Goal: Transaction & Acquisition: Book appointment/travel/reservation

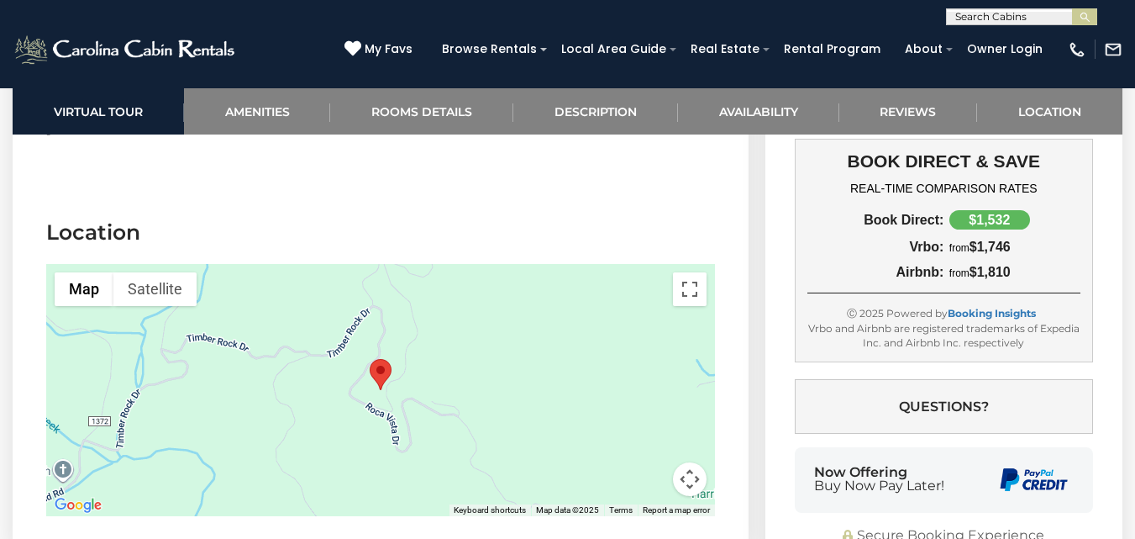
scroll to position [3628, 0]
click at [692, 271] on button "Toggle fullscreen view" at bounding box center [690, 288] width 34 height 34
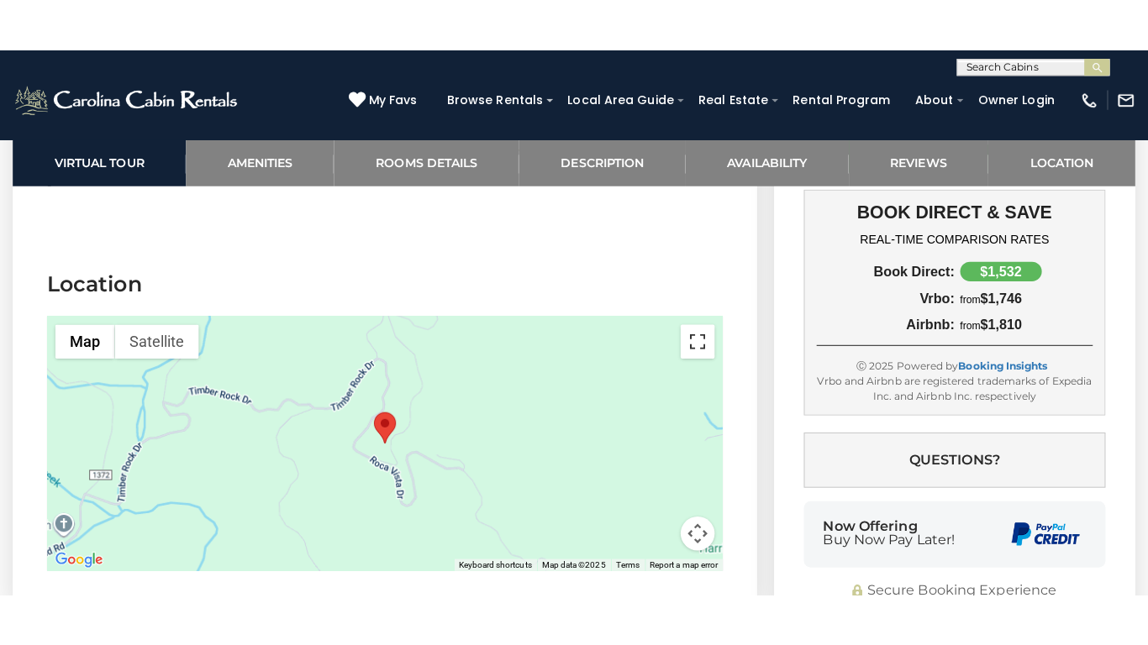
scroll to position [3604, 0]
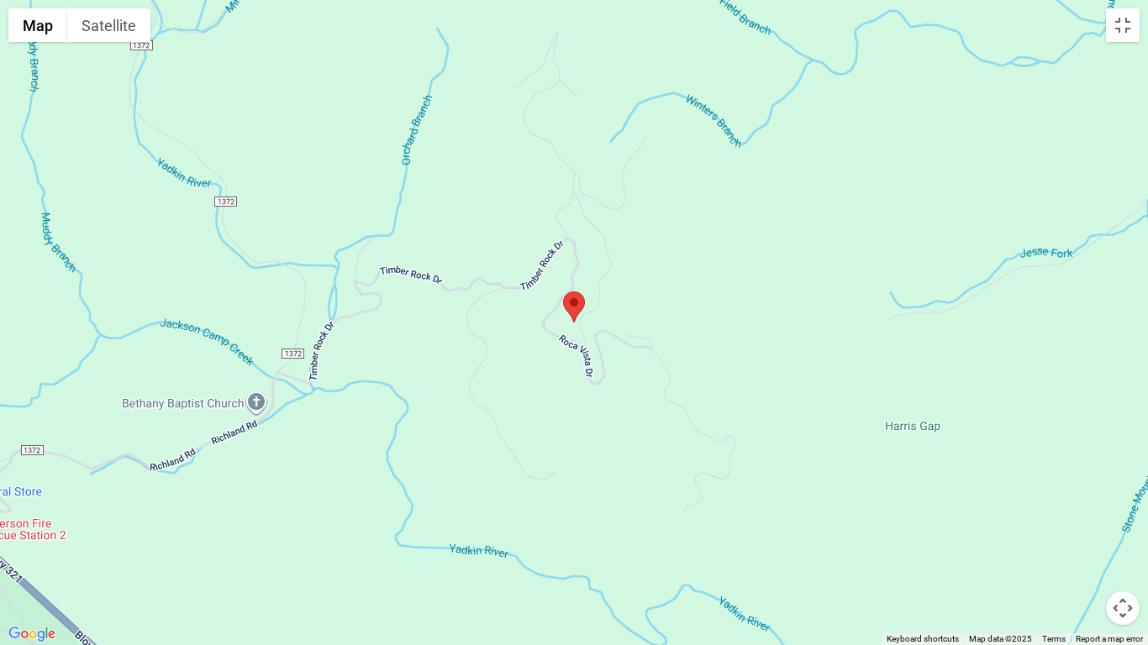
click at [1123, 538] on button "Map camera controls" at bounding box center [1123, 608] width 34 height 34
click at [1086, 538] on button "Zoom out" at bounding box center [1081, 608] width 34 height 34
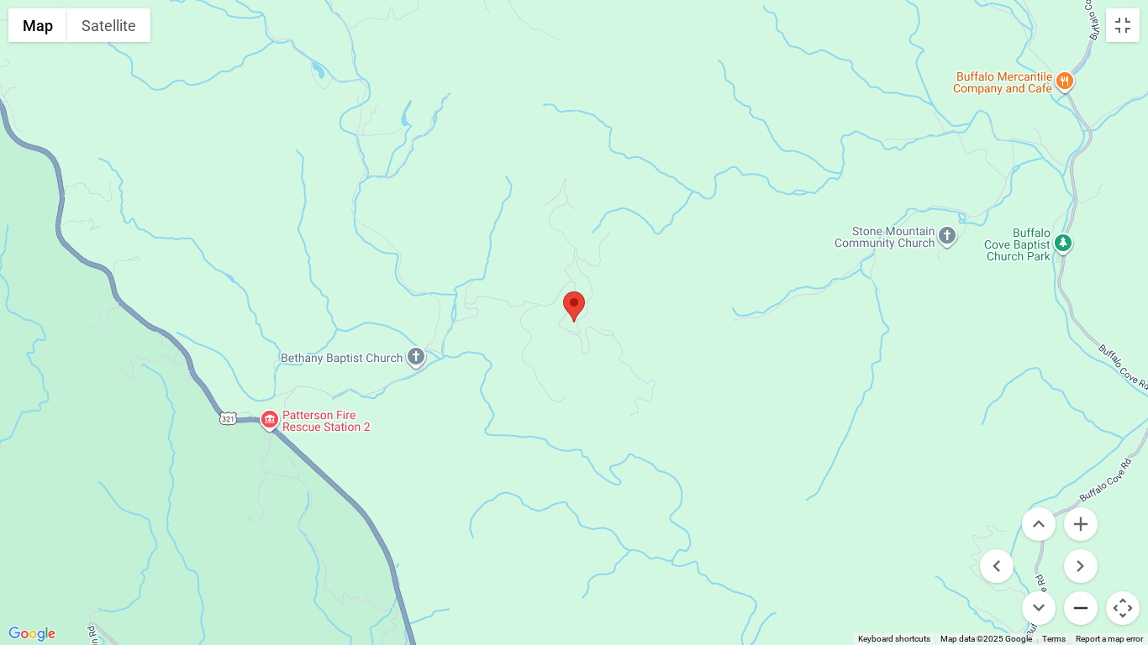
click at [1086, 538] on button "Zoom out" at bounding box center [1081, 608] width 34 height 34
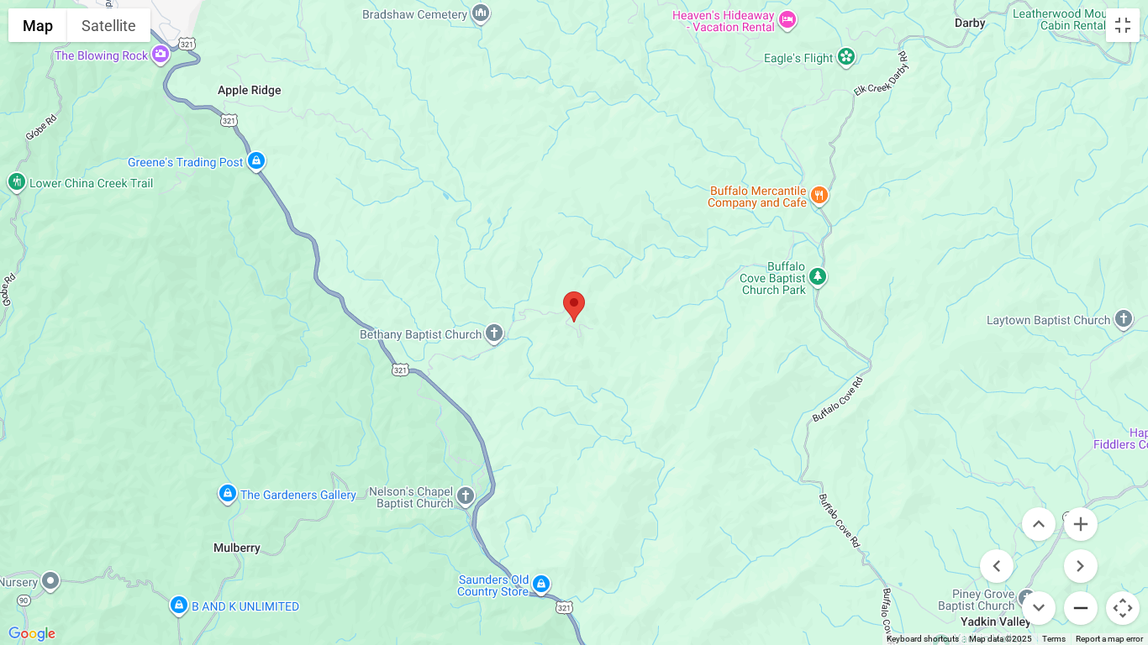
click at [1086, 538] on button "Zoom out" at bounding box center [1081, 608] width 34 height 34
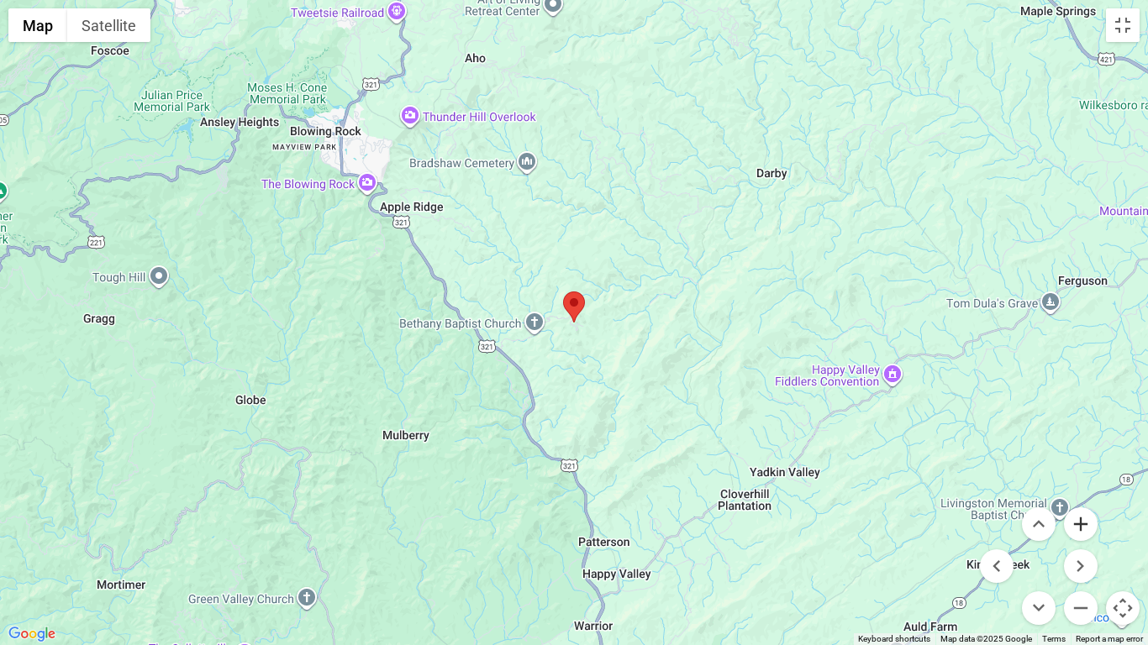
click at [1083, 517] on button "Zoom in" at bounding box center [1081, 524] width 34 height 34
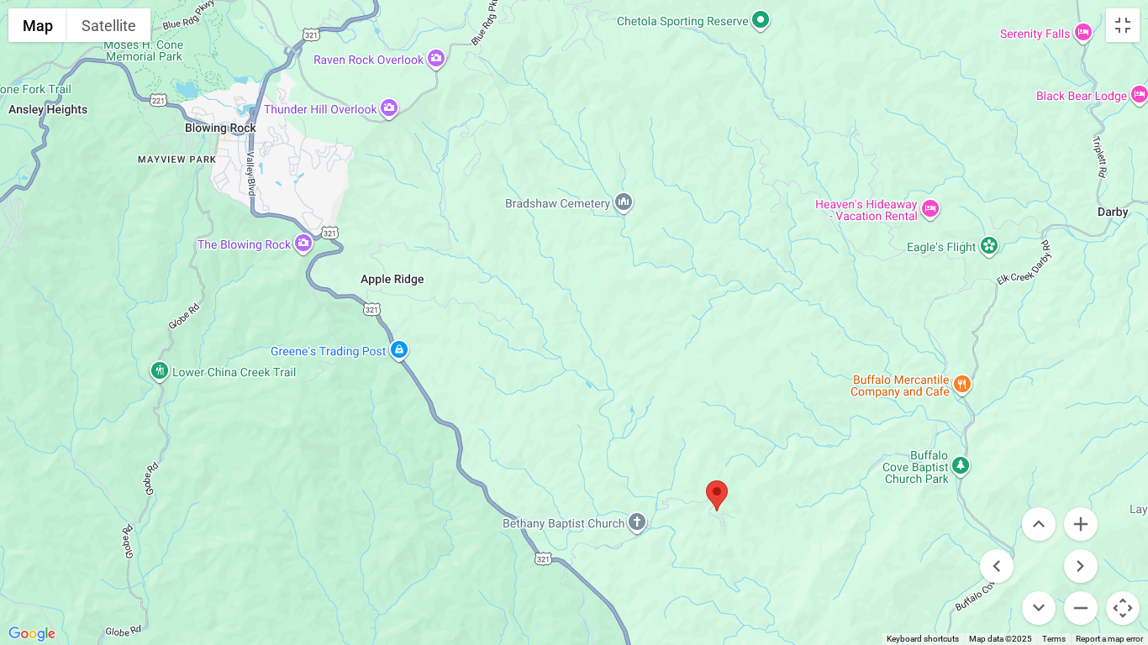
drag, startPoint x: 126, startPoint y: 255, endPoint x: 271, endPoint y: 444, distance: 238.5
click at [271, 444] on div at bounding box center [574, 322] width 1148 height 645
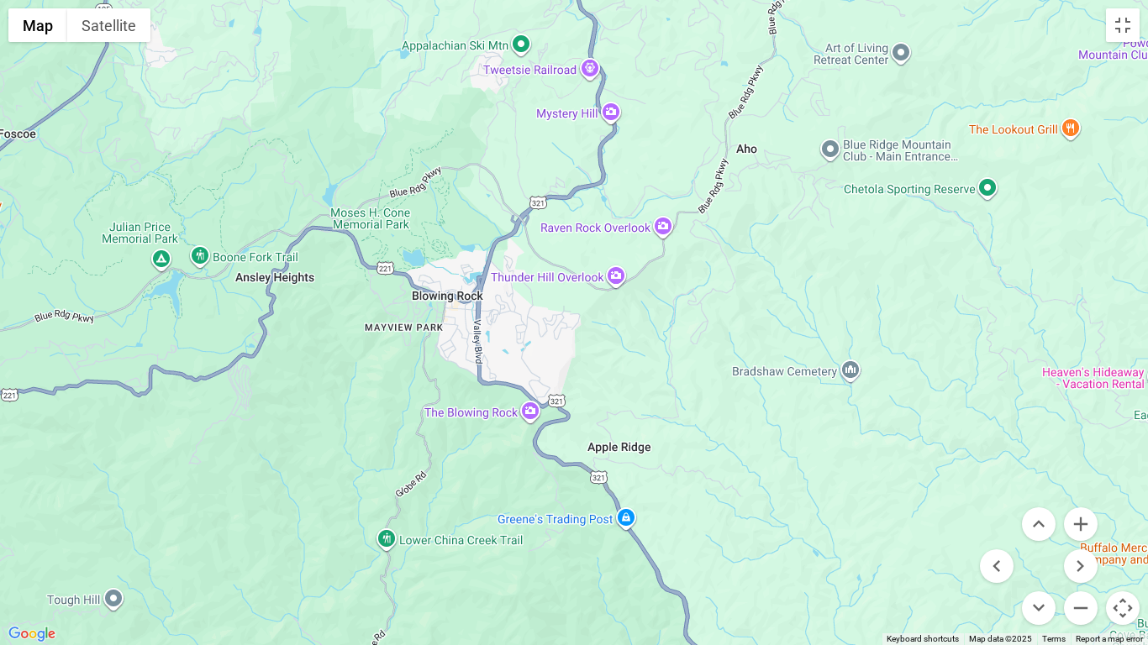
drag, startPoint x: 138, startPoint y: 292, endPoint x: 368, endPoint y: 466, distance: 288.5
click at [368, 466] on div at bounding box center [574, 322] width 1148 height 645
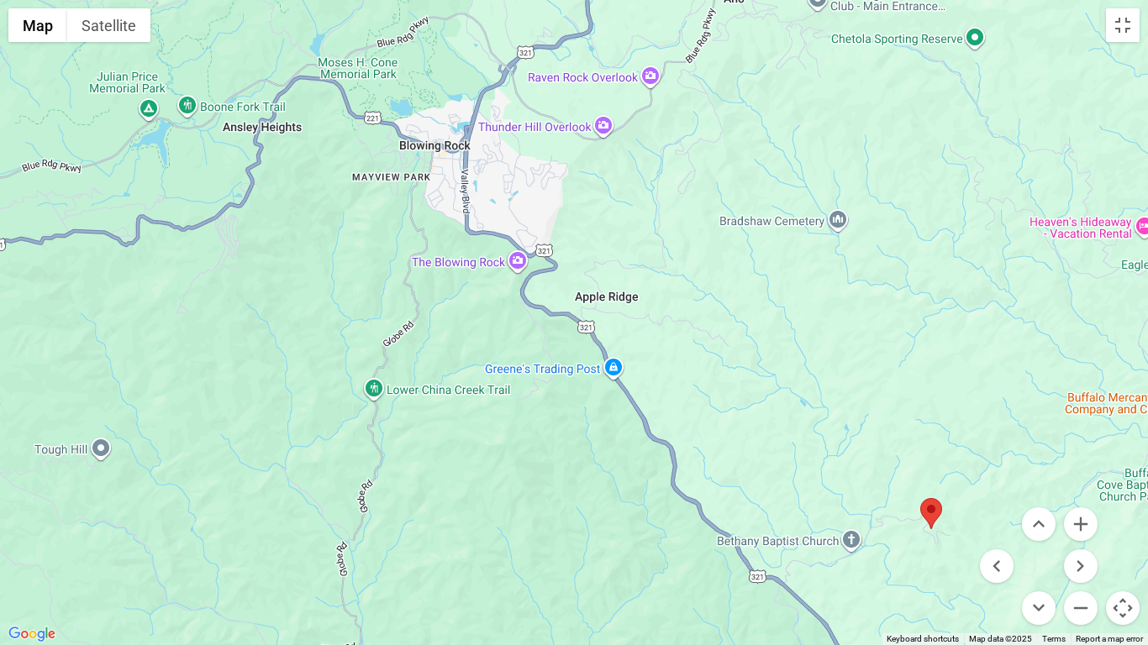
drag, startPoint x: 745, startPoint y: 537, endPoint x: 731, endPoint y: 380, distance: 157.8
click at [731, 380] on div at bounding box center [574, 322] width 1148 height 645
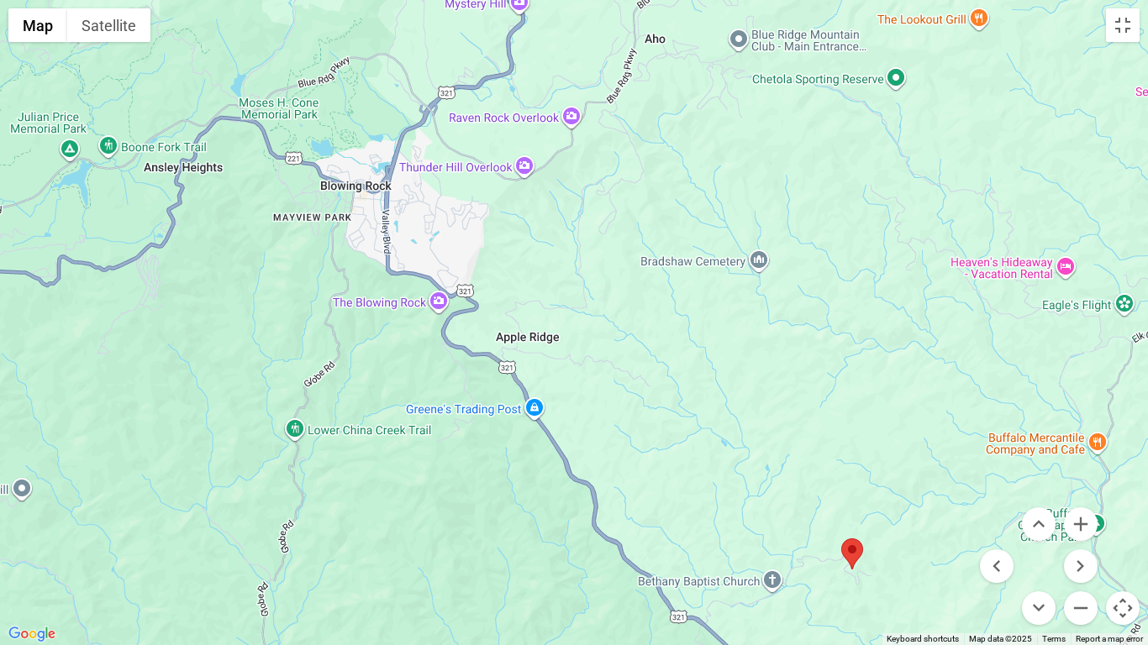
drag, startPoint x: 845, startPoint y: 416, endPoint x: 765, endPoint y: 455, distance: 89.8
click at [765, 455] on div at bounding box center [574, 322] width 1148 height 645
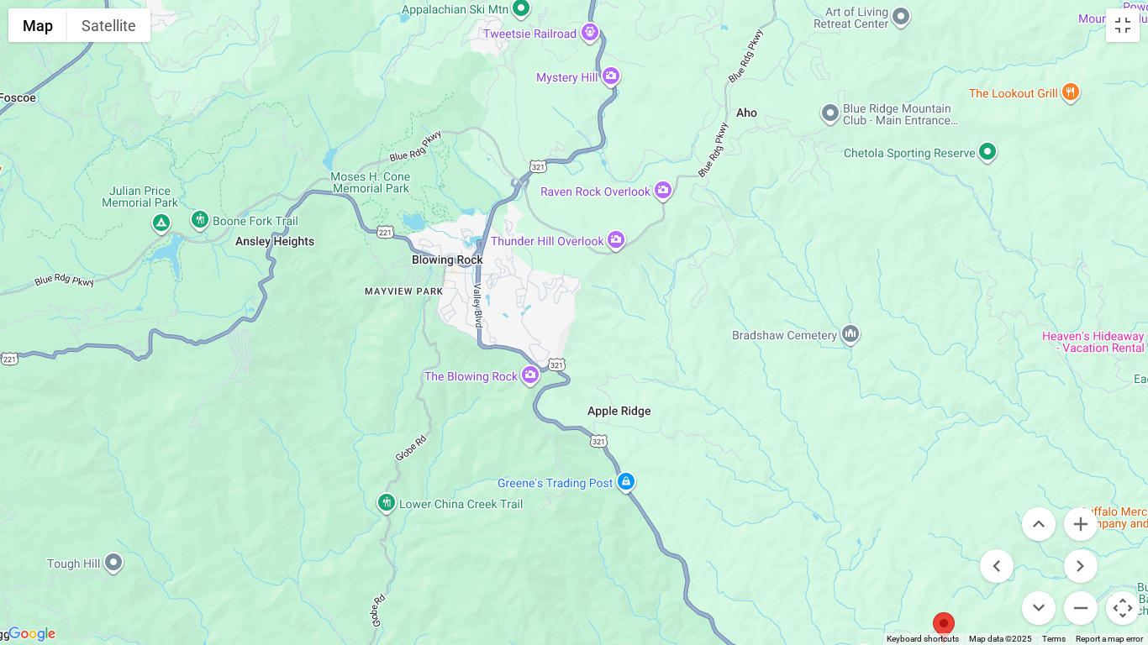
drag, startPoint x: 432, startPoint y: 526, endPoint x: 528, endPoint y: 602, distance: 122.7
click at [528, 538] on div at bounding box center [574, 322] width 1148 height 645
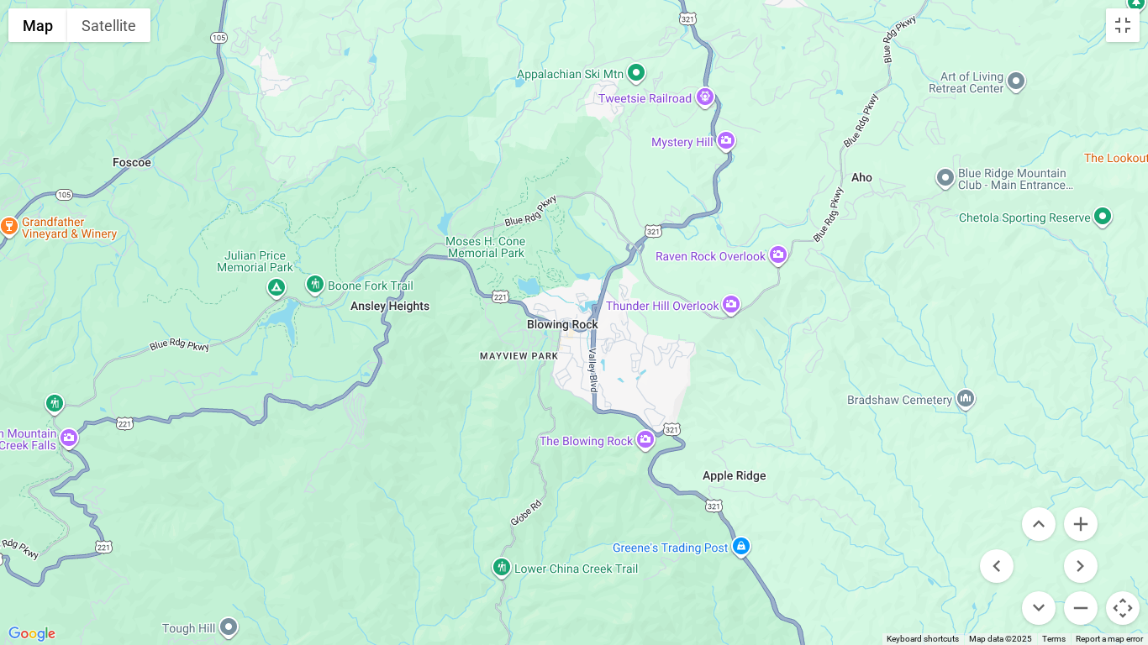
drag, startPoint x: 361, startPoint y: 397, endPoint x: 476, endPoint y: 464, distance: 132.1
click at [476, 464] on div at bounding box center [574, 322] width 1148 height 645
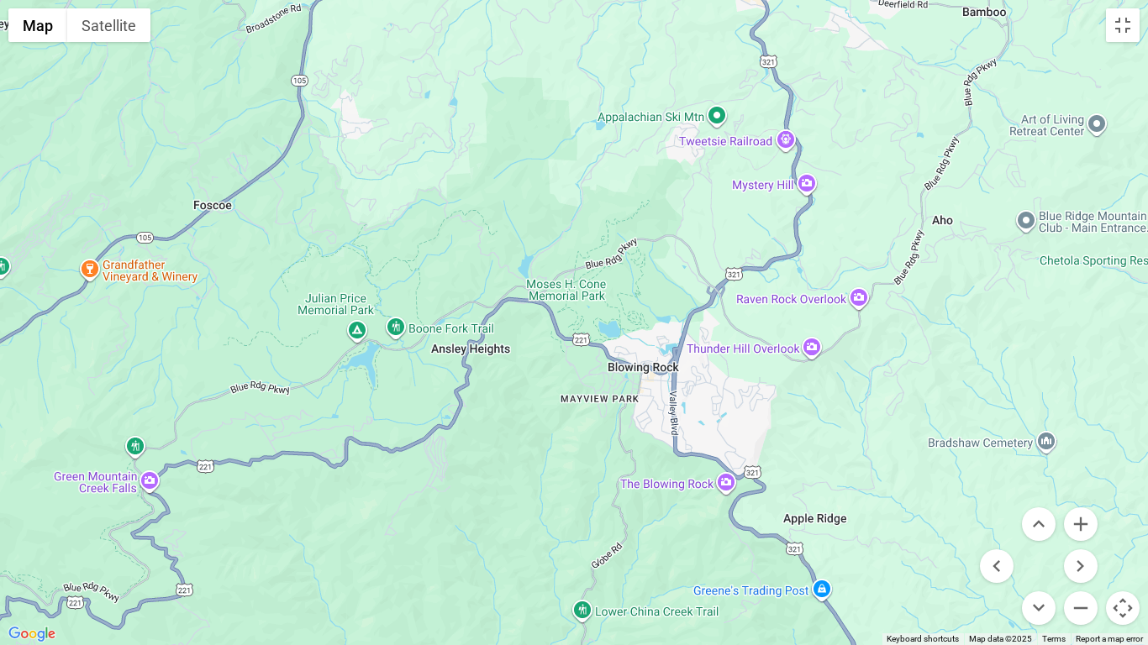
drag, startPoint x: 457, startPoint y: 444, endPoint x: 528, endPoint y: 483, distance: 81.6
click at [528, 483] on div at bounding box center [574, 322] width 1148 height 645
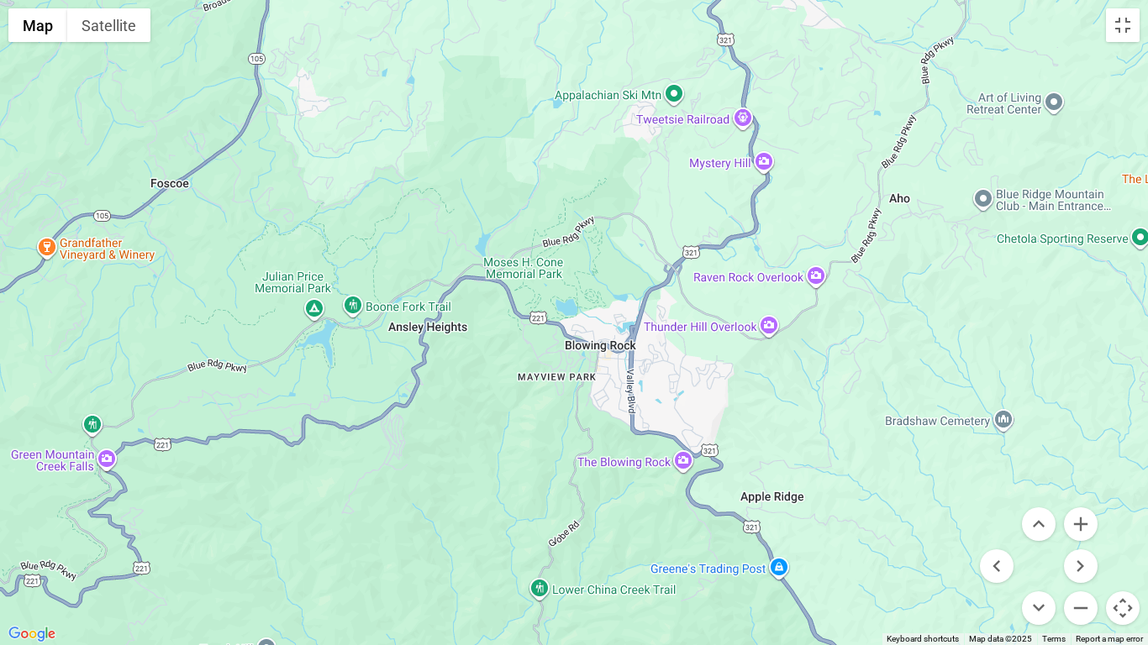
drag, startPoint x: 538, startPoint y: 548, endPoint x: 486, endPoint y: 523, distance: 56.7
click at [486, 523] on div at bounding box center [574, 322] width 1148 height 645
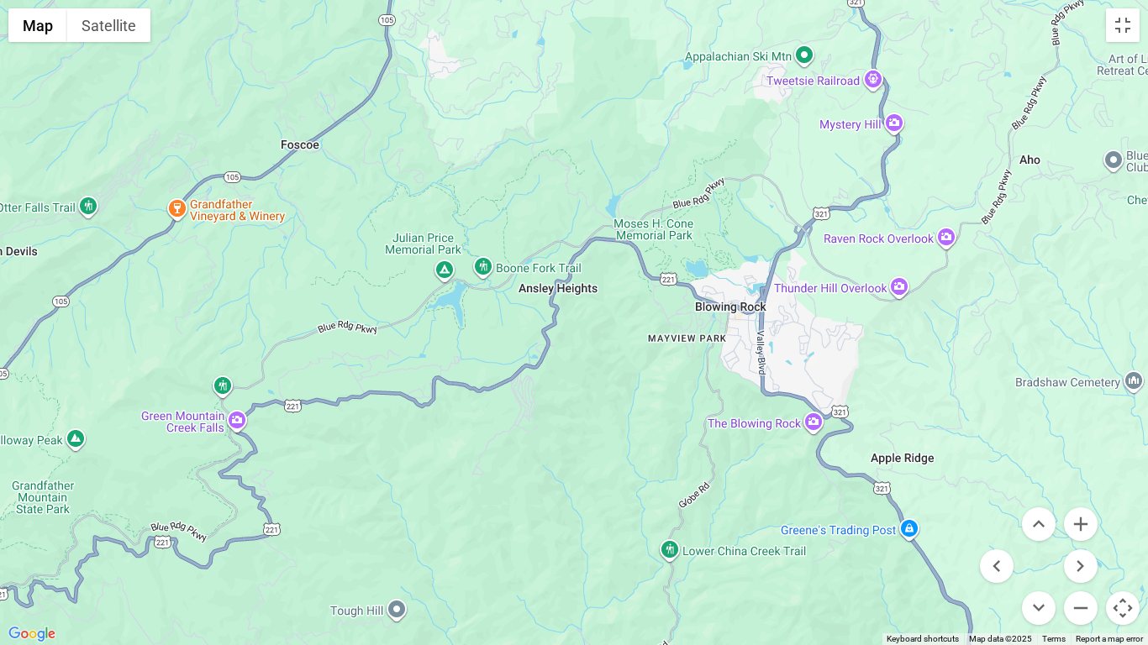
drag, startPoint x: 358, startPoint y: 531, endPoint x: 497, endPoint y: 494, distance: 144.3
click at [497, 494] on div at bounding box center [574, 322] width 1148 height 645
click at [1084, 518] on button "Zoom in" at bounding box center [1081, 524] width 34 height 34
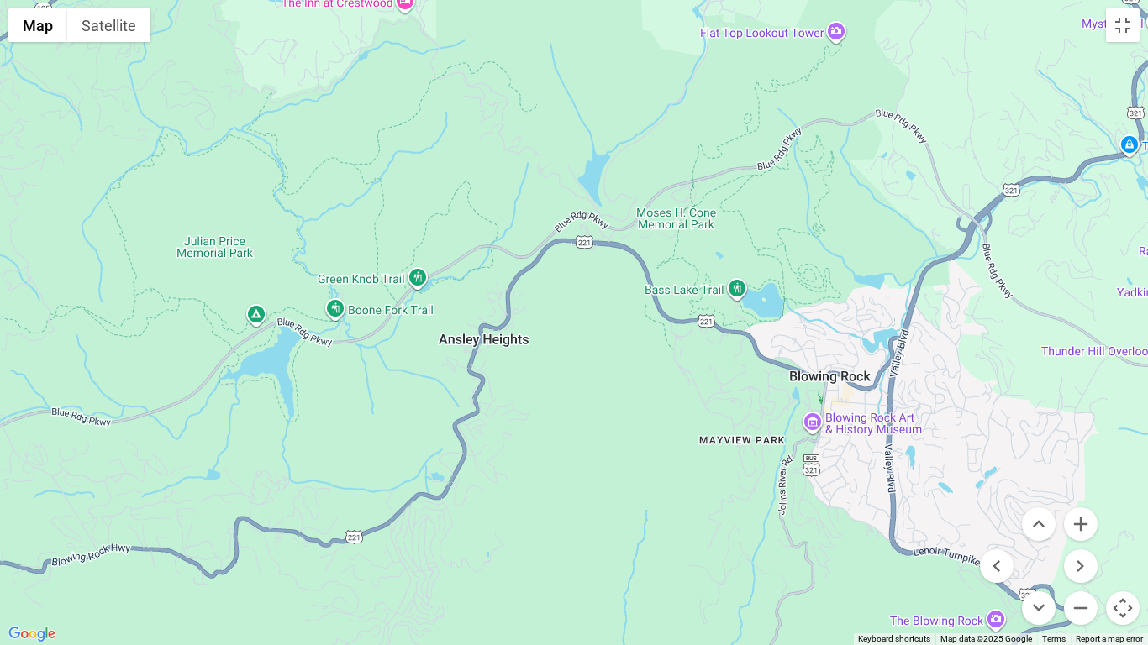
drag, startPoint x: 677, startPoint y: 310, endPoint x: 646, endPoint y: 355, distance: 54.3
click at [646, 355] on div at bounding box center [574, 322] width 1148 height 645
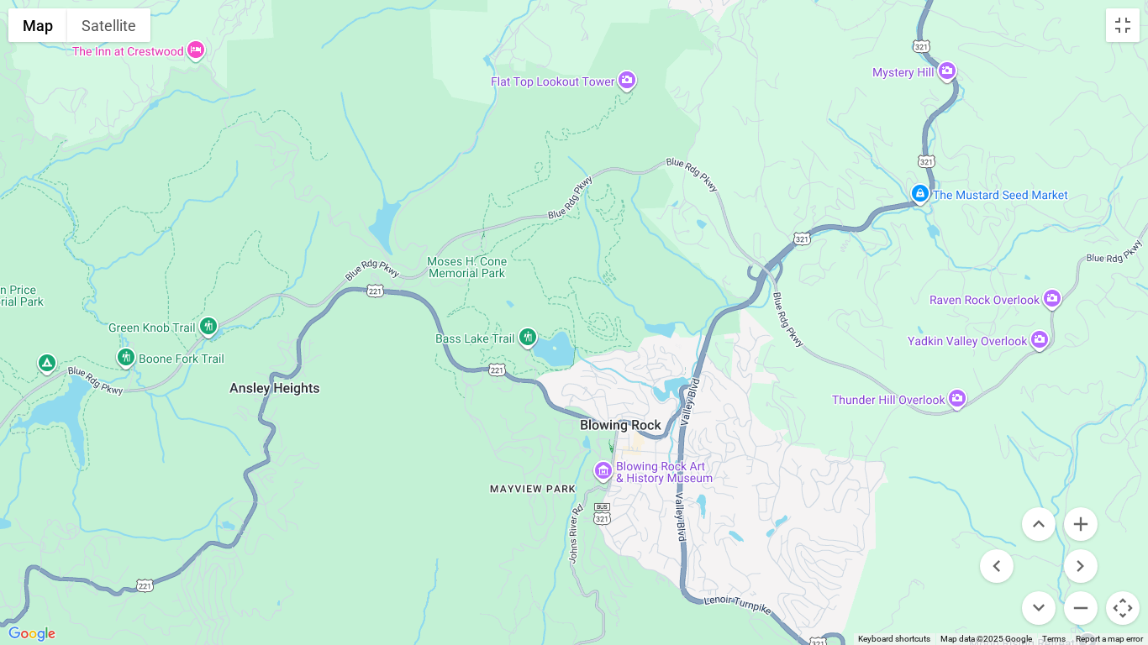
drag, startPoint x: 1001, startPoint y: 355, endPoint x: 786, endPoint y: 402, distance: 220.4
click at [786, 402] on div at bounding box center [574, 322] width 1148 height 645
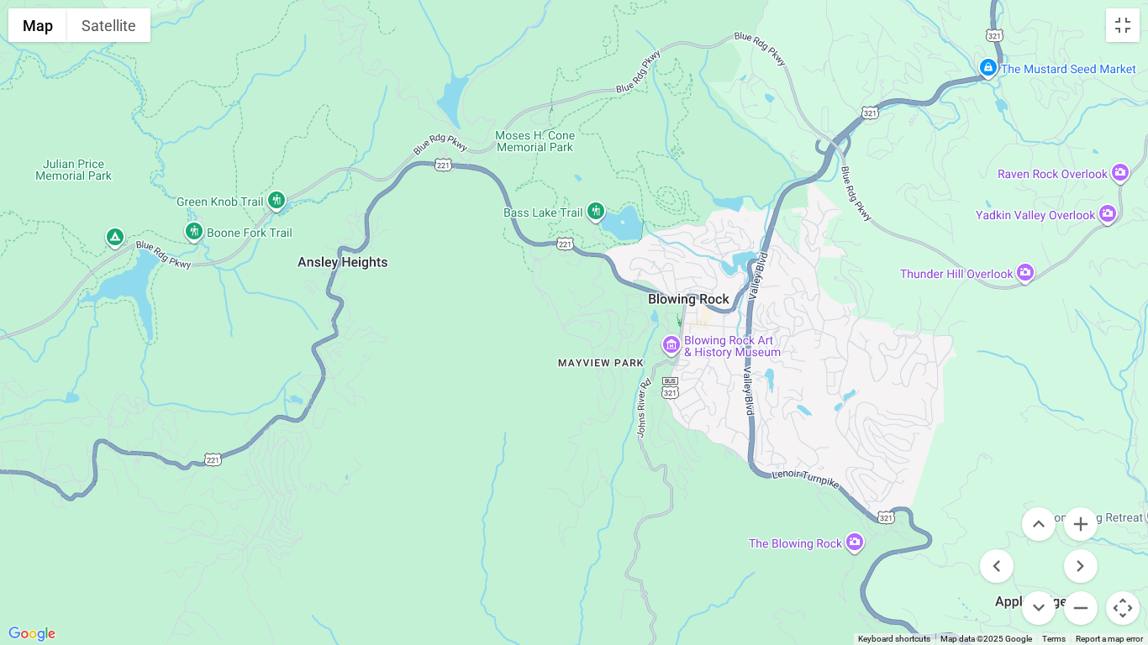
drag, startPoint x: 515, startPoint y: 558, endPoint x: 583, endPoint y: 428, distance: 146.2
click at [583, 428] on div at bounding box center [574, 322] width 1148 height 645
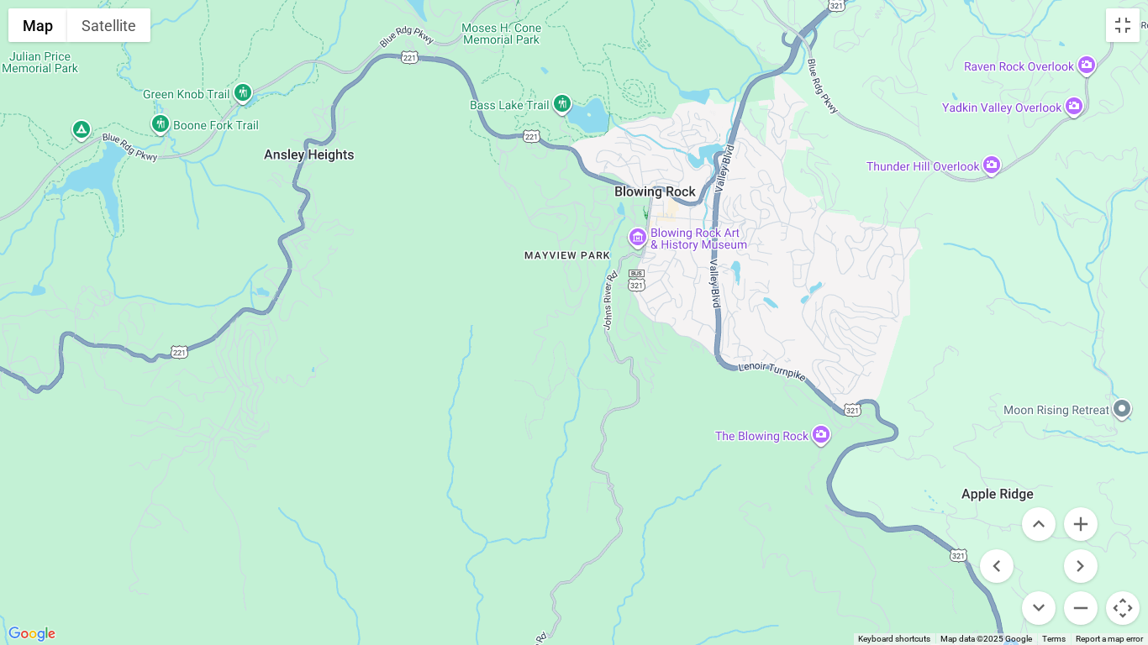
drag, startPoint x: 716, startPoint y: 520, endPoint x: 680, endPoint y: 412, distance: 114.2
click at [680, 412] on div at bounding box center [574, 322] width 1148 height 645
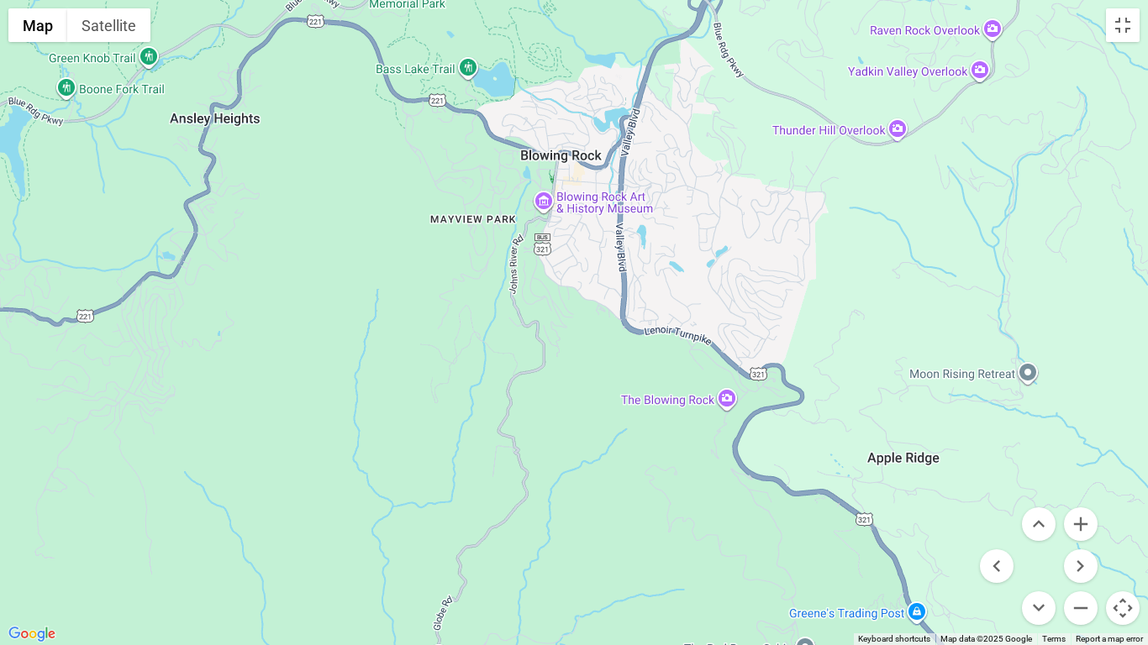
drag, startPoint x: 901, startPoint y: 496, endPoint x: 792, endPoint y: 459, distance: 114.5
click at [792, 459] on div at bounding box center [574, 322] width 1148 height 645
click at [1078, 538] on button "Zoom out" at bounding box center [1081, 608] width 34 height 34
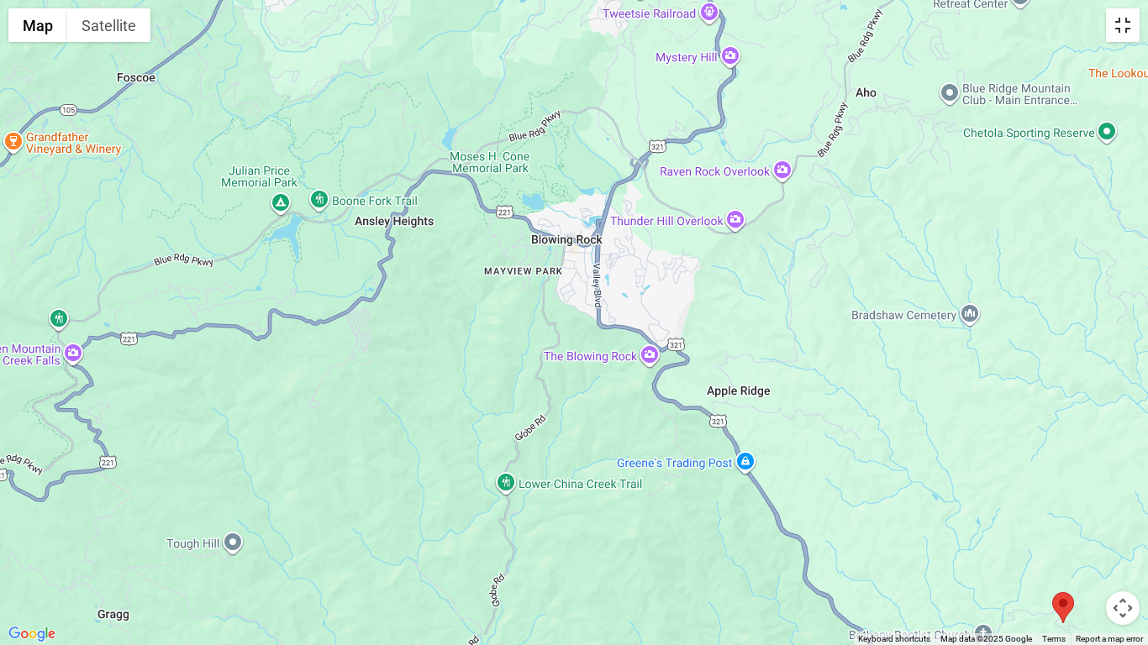
click at [1122, 25] on button "Toggle fullscreen view" at bounding box center [1123, 25] width 34 height 34
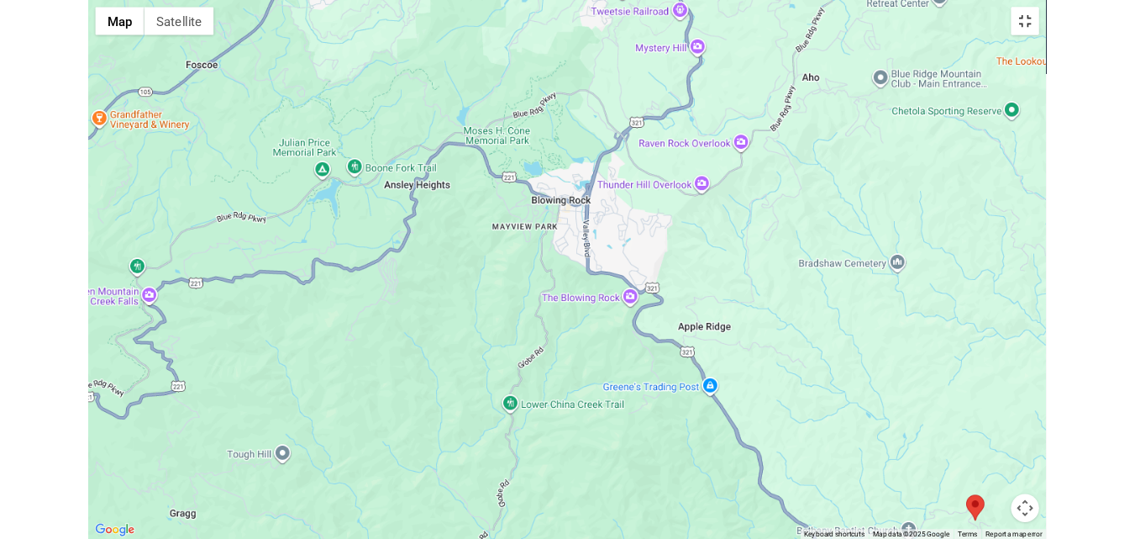
scroll to position [3628, 0]
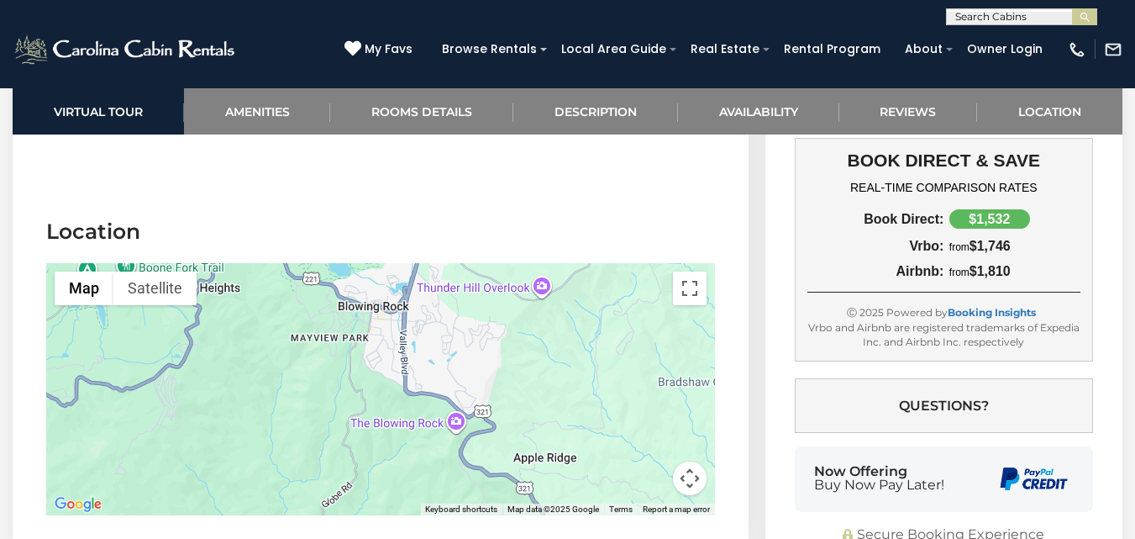
click at [745, 277] on section "Location ← Move left → Move right ↑ Move up ↓ Move down + Zoom in - Zoom out Ho…" at bounding box center [381, 370] width 736 height 357
click at [780, 279] on div "**********" at bounding box center [943, 202] width 357 height 741
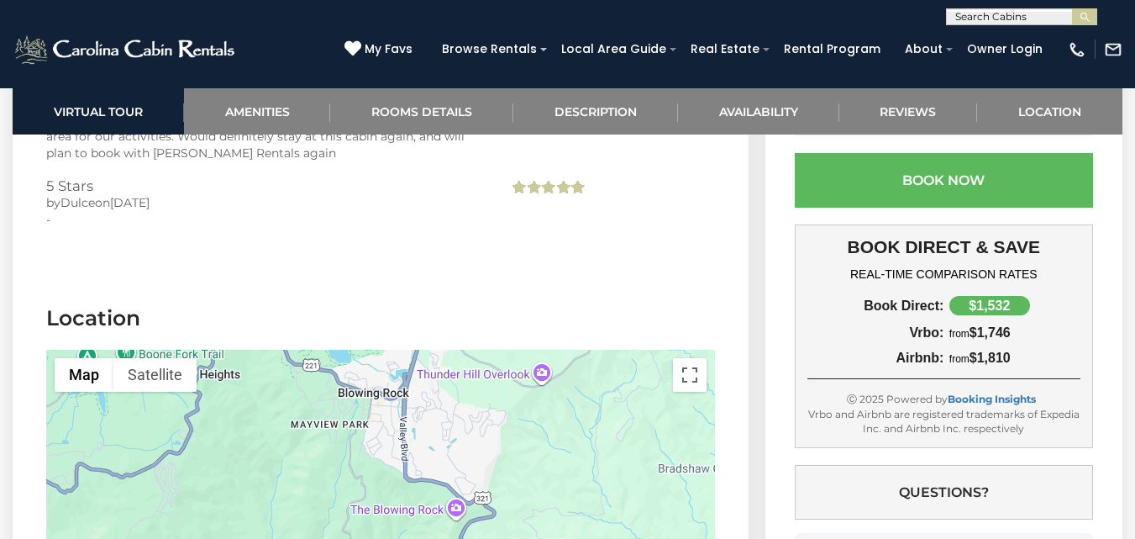
scroll to position [3539, 0]
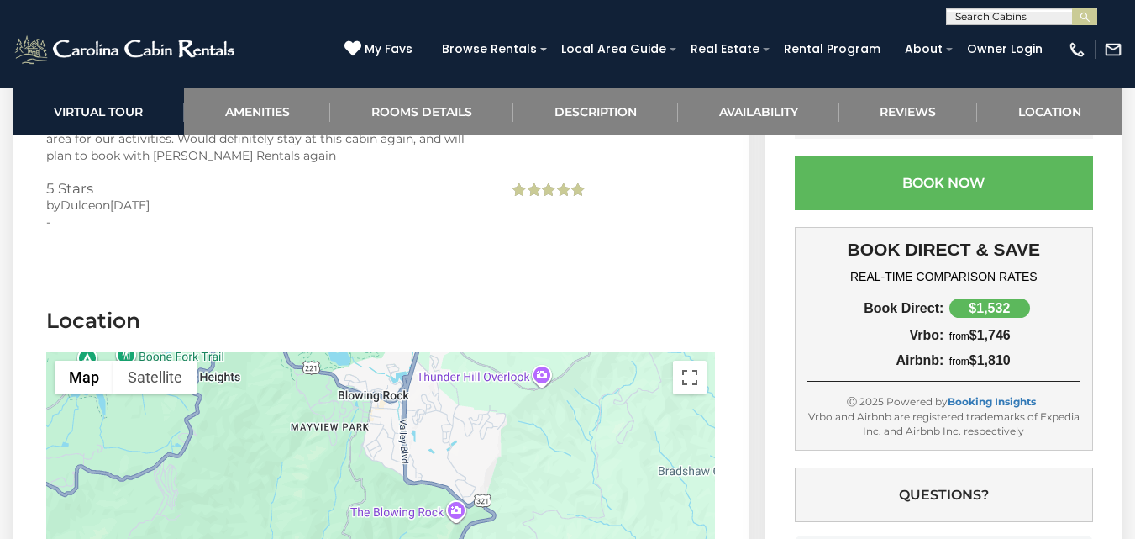
click at [741, 350] on section "Location ← Move left → Move right ↑ Move up ↓ Move down + Zoom in - Zoom out Ho…" at bounding box center [381, 459] width 736 height 357
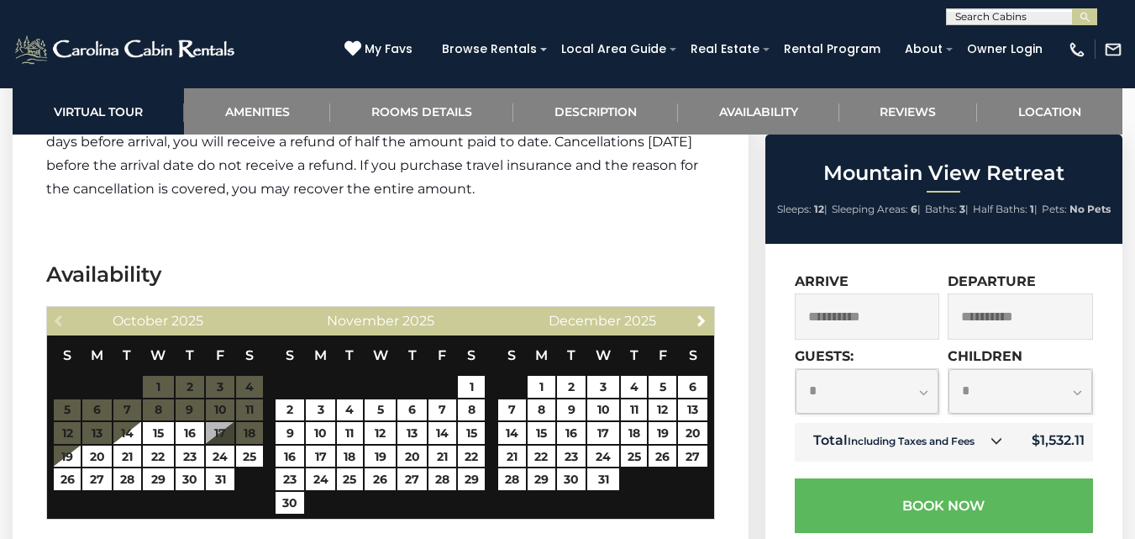
scroll to position [2988, 0]
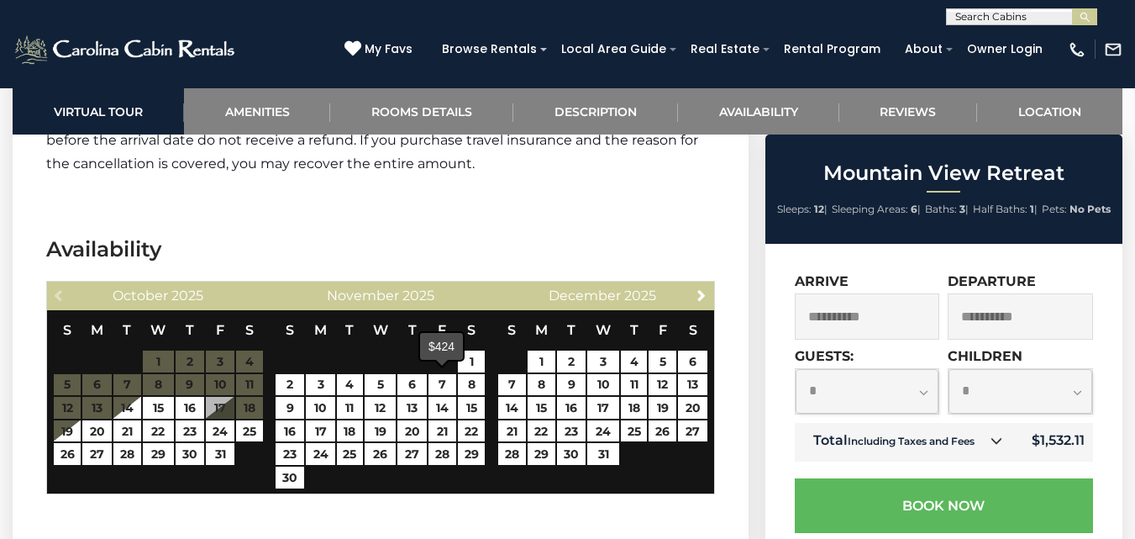
click at [441, 360] on span at bounding box center [441, 362] width 13 height 7
click at [439, 358] on div "$424" at bounding box center [441, 346] width 43 height 27
click at [438, 374] on link "7" at bounding box center [442, 385] width 28 height 22
type input "**********"
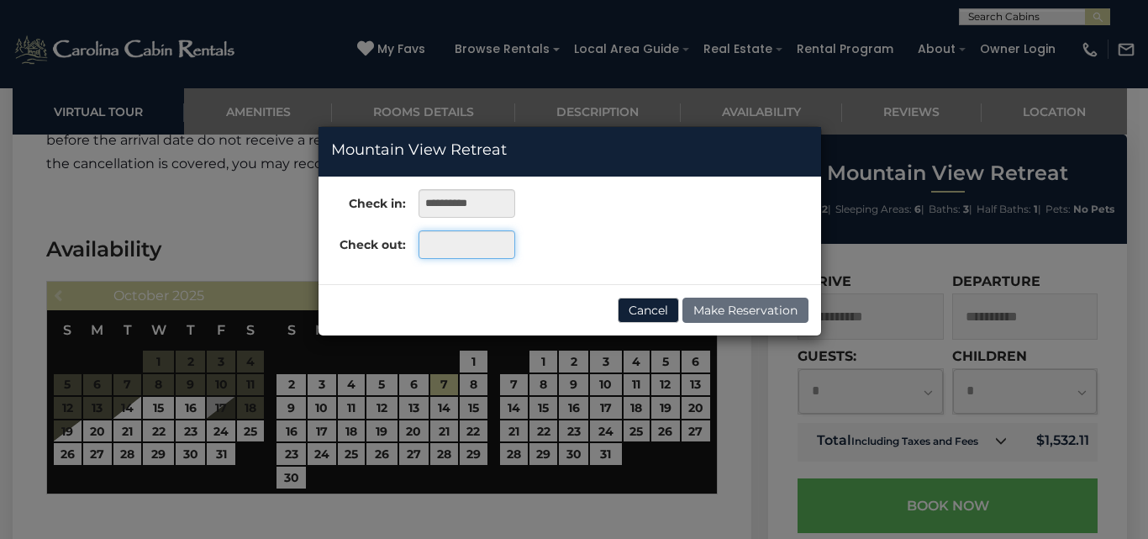
click at [485, 245] on input "text" at bounding box center [466, 244] width 97 height 29
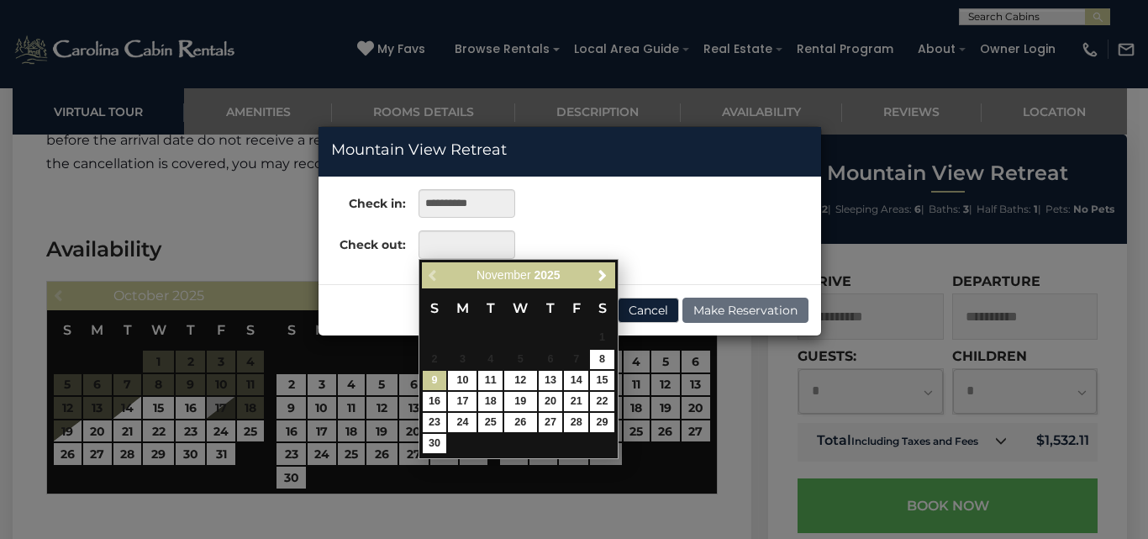
click at [437, 379] on link "9" at bounding box center [435, 380] width 24 height 19
type input "**********"
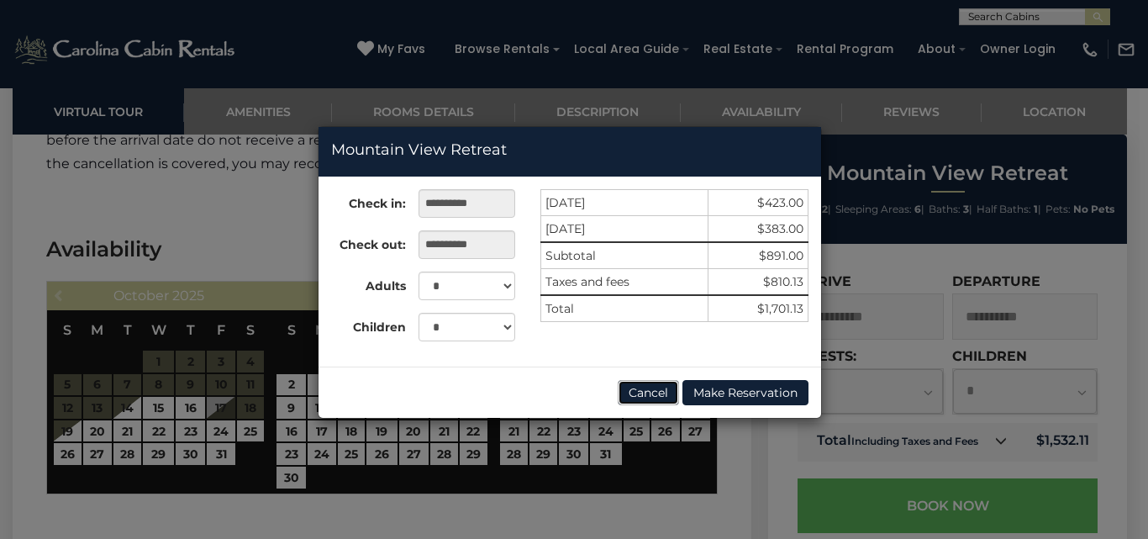
click at [650, 382] on button "Cancel" at bounding box center [648, 392] width 61 height 25
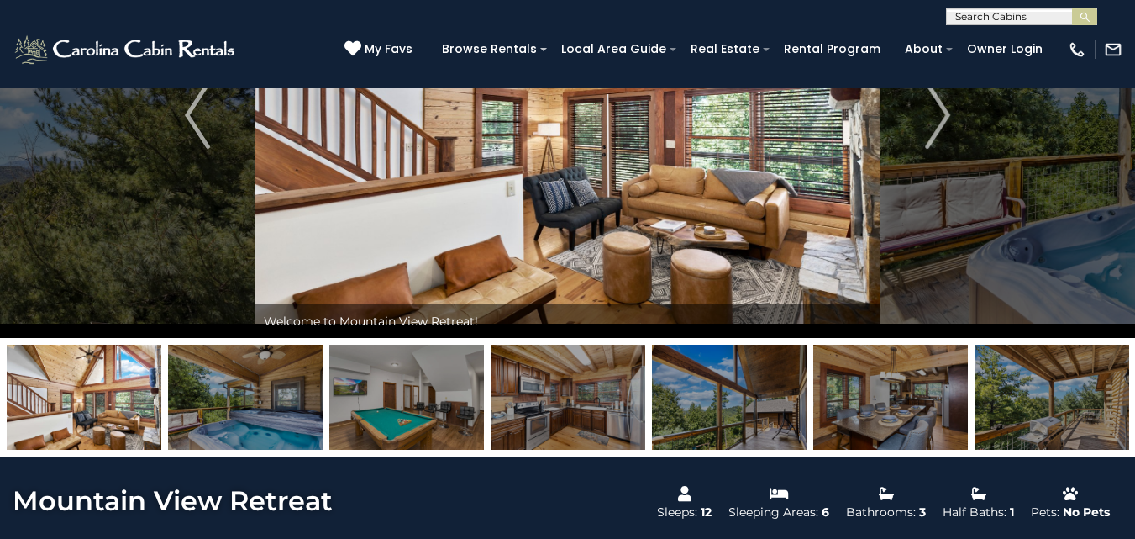
scroll to position [0, 0]
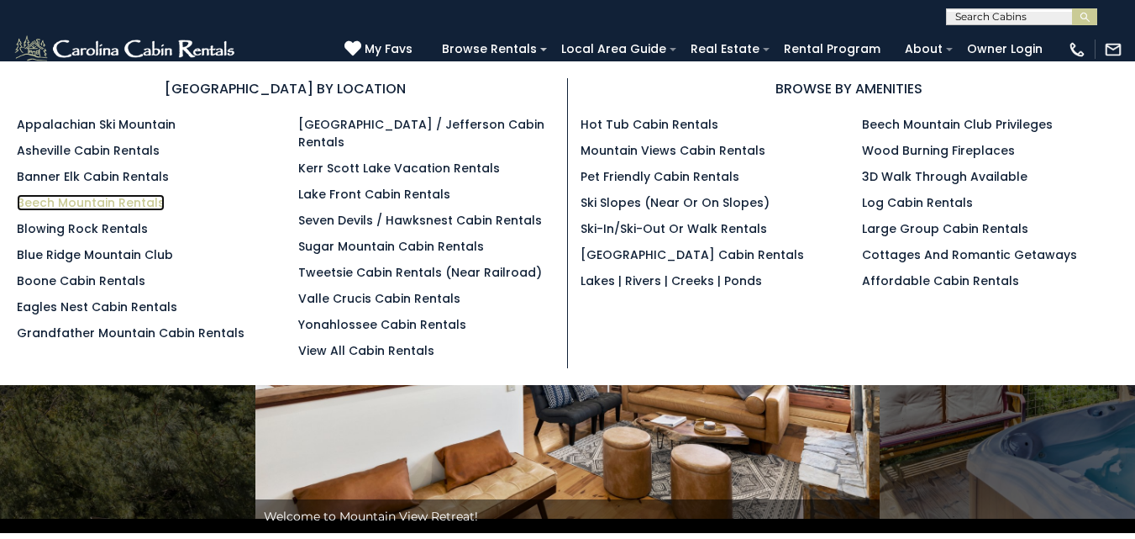
click at [111, 197] on link "Beech Mountain Rentals" at bounding box center [91, 202] width 148 height 17
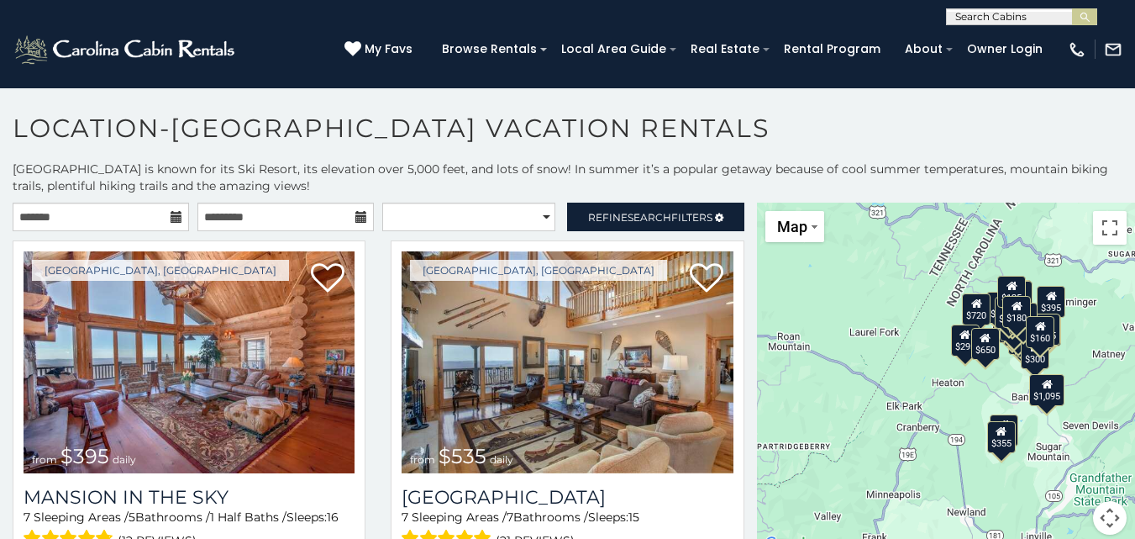
click at [173, 213] on icon at bounding box center [177, 217] width 12 height 12
click at [171, 214] on icon at bounding box center [177, 217] width 12 height 12
click at [152, 212] on input "text" at bounding box center [101, 216] width 176 height 29
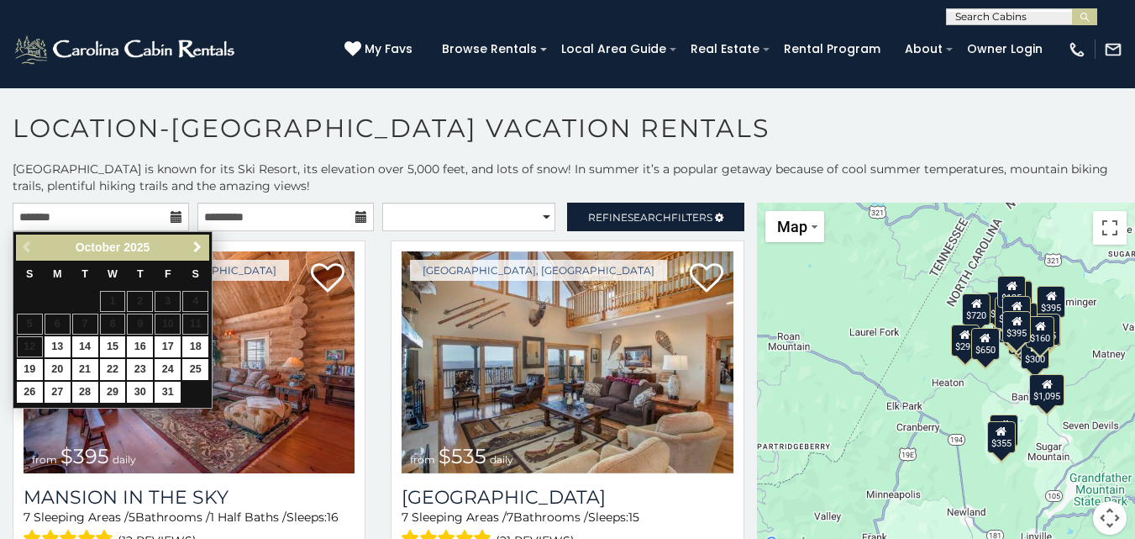
click at [197, 243] on span "Next" at bounding box center [197, 246] width 13 height 13
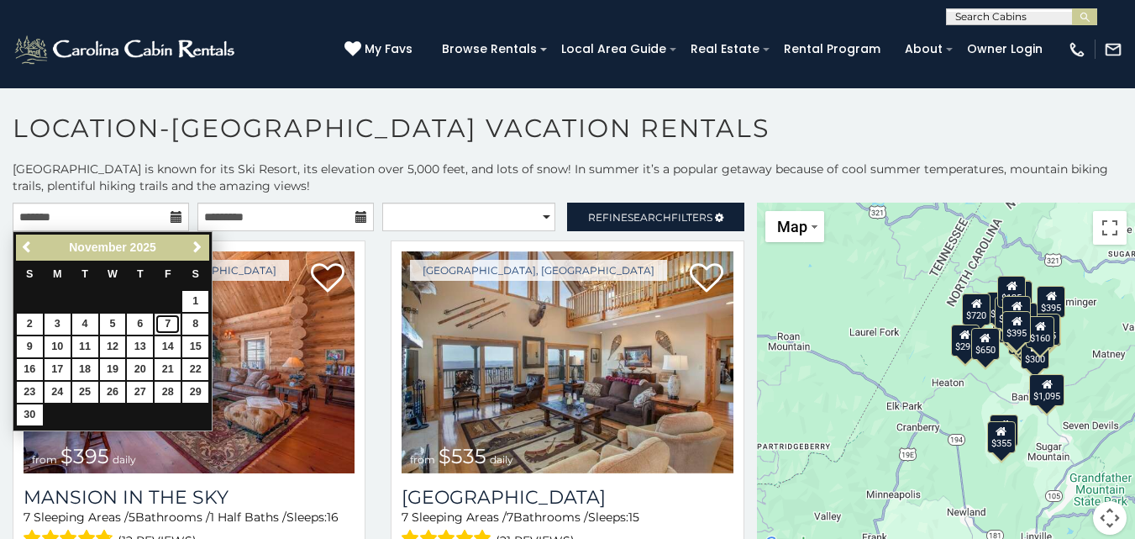
click at [165, 314] on link "7" at bounding box center [168, 323] width 26 height 21
type input "**********"
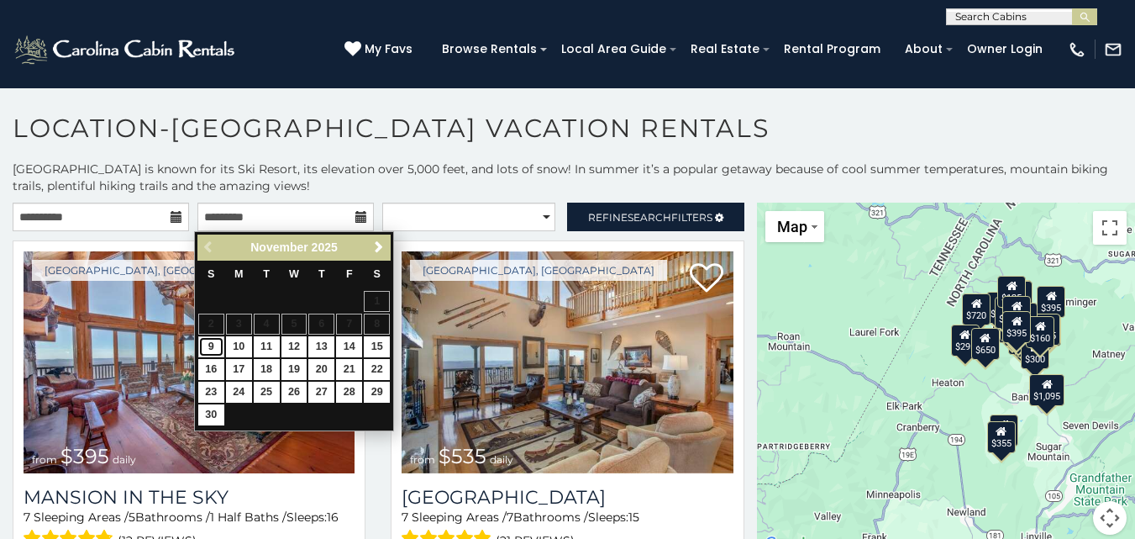
click at [212, 344] on link "9" at bounding box center [211, 346] width 26 height 21
type input "**********"
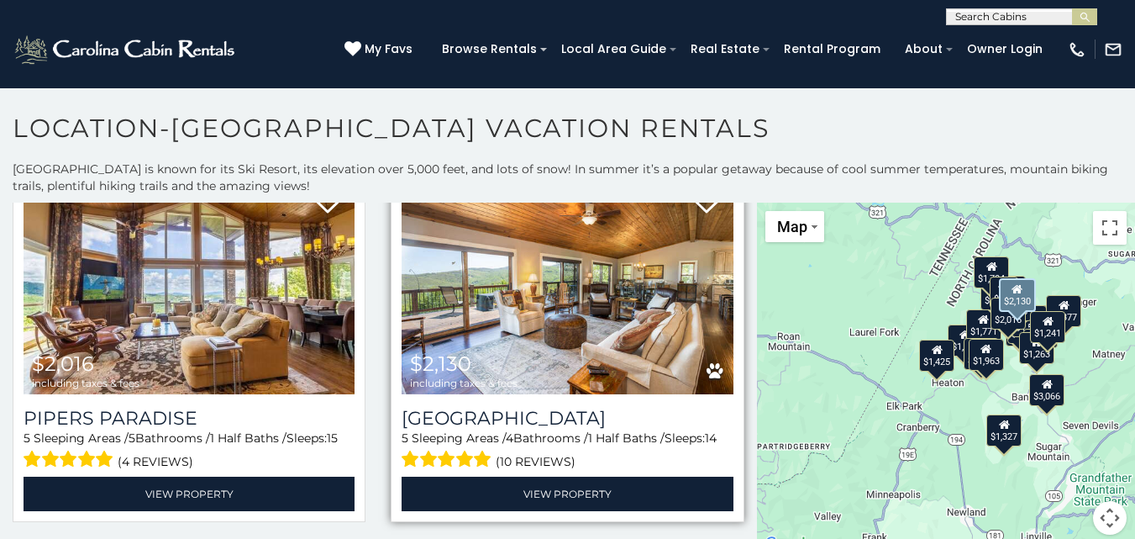
scroll to position [80, 0]
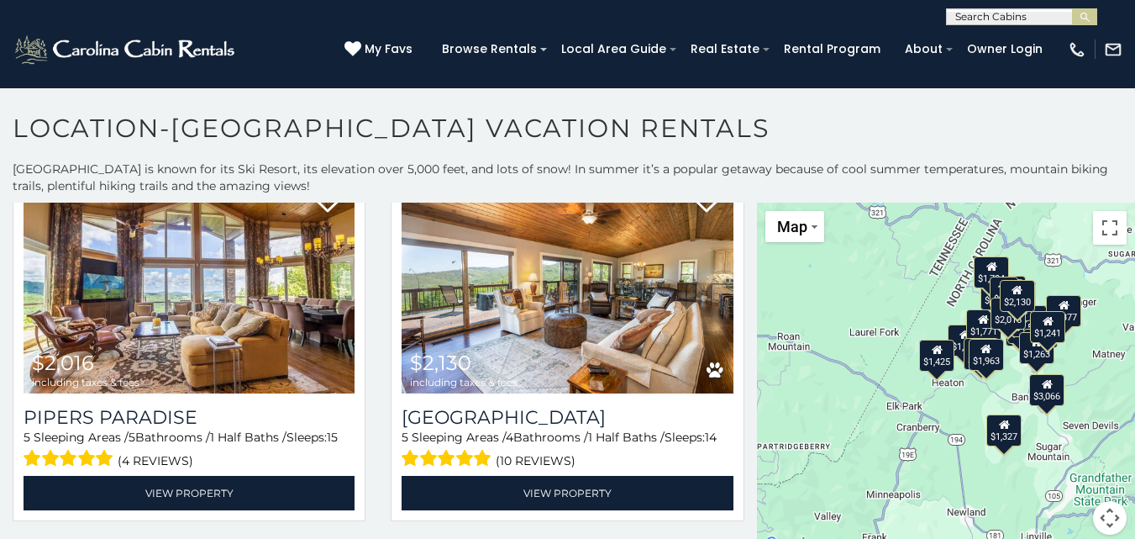
click at [1047, 332] on div "$1,241" at bounding box center [1047, 327] width 35 height 32
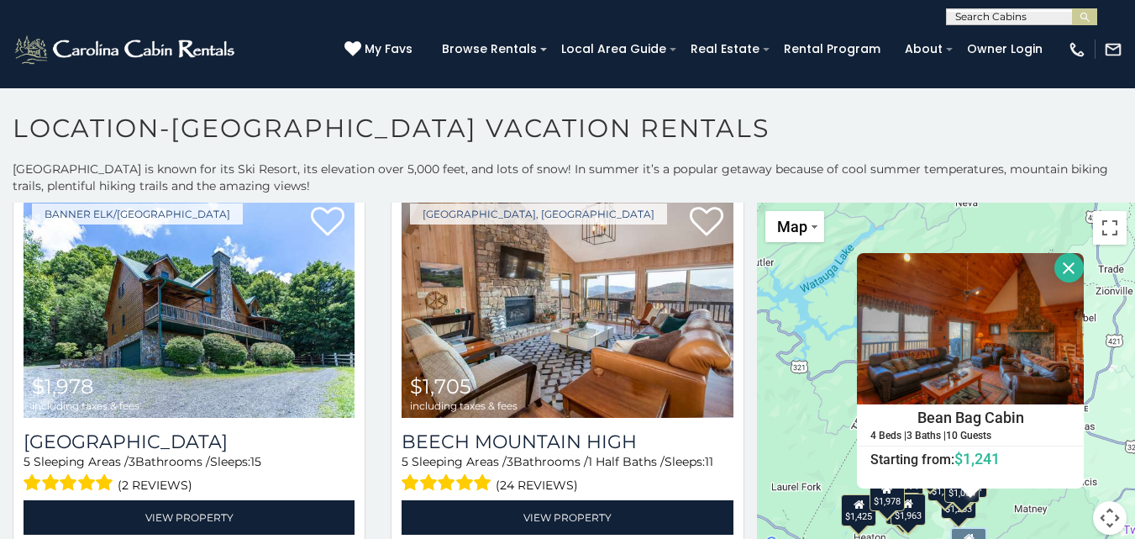
scroll to position [0, 0]
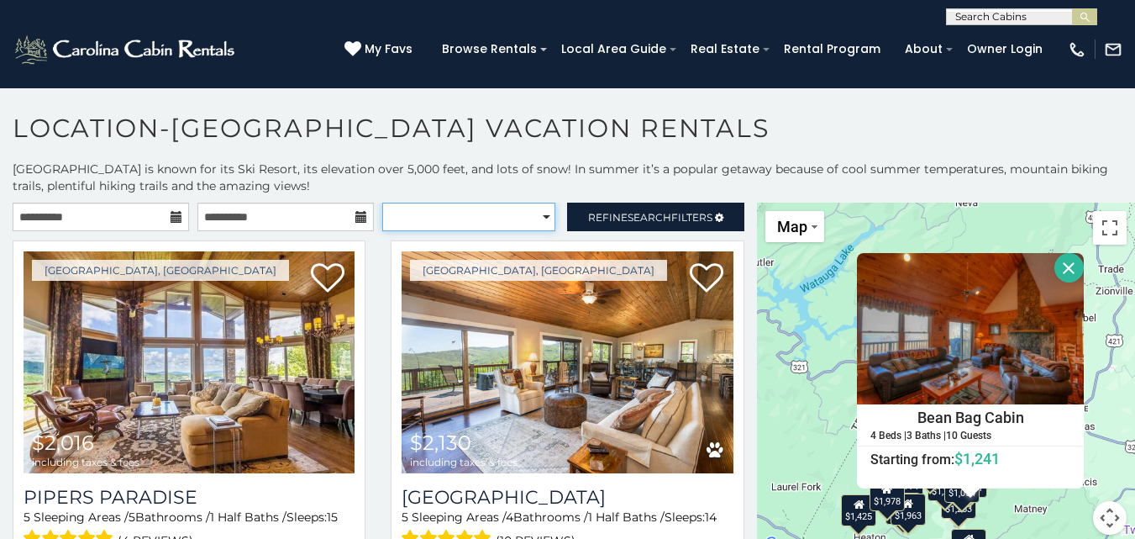
click at [536, 216] on select "**********" at bounding box center [468, 216] width 173 height 29
click at [472, 139] on h1 "Location-Beech Mountain Vacation Rentals" at bounding box center [567, 137] width 1135 height 48
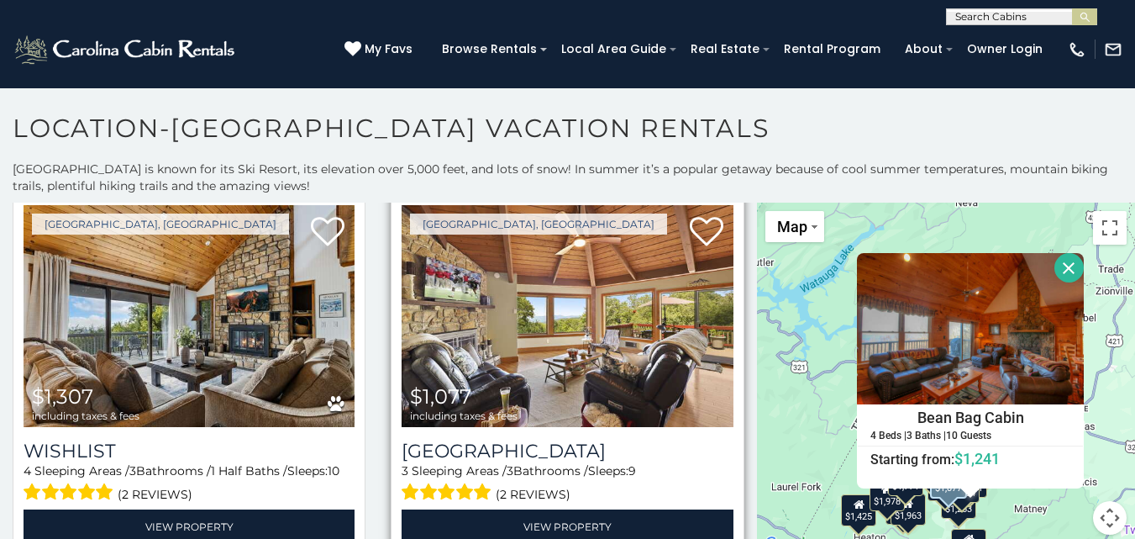
scroll to position [2711, 0]
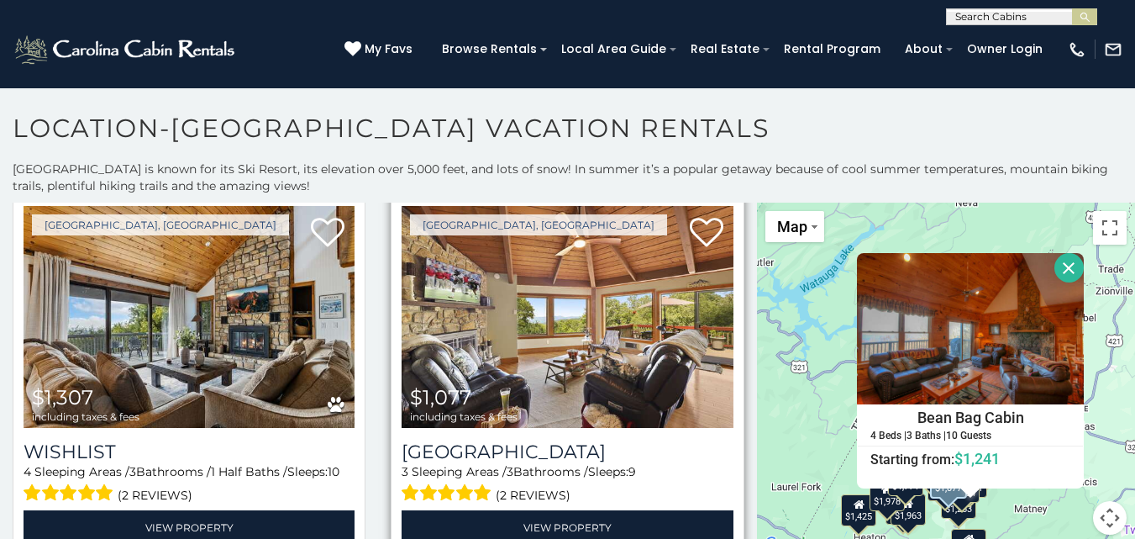
click at [618, 307] on img at bounding box center [567, 317] width 331 height 222
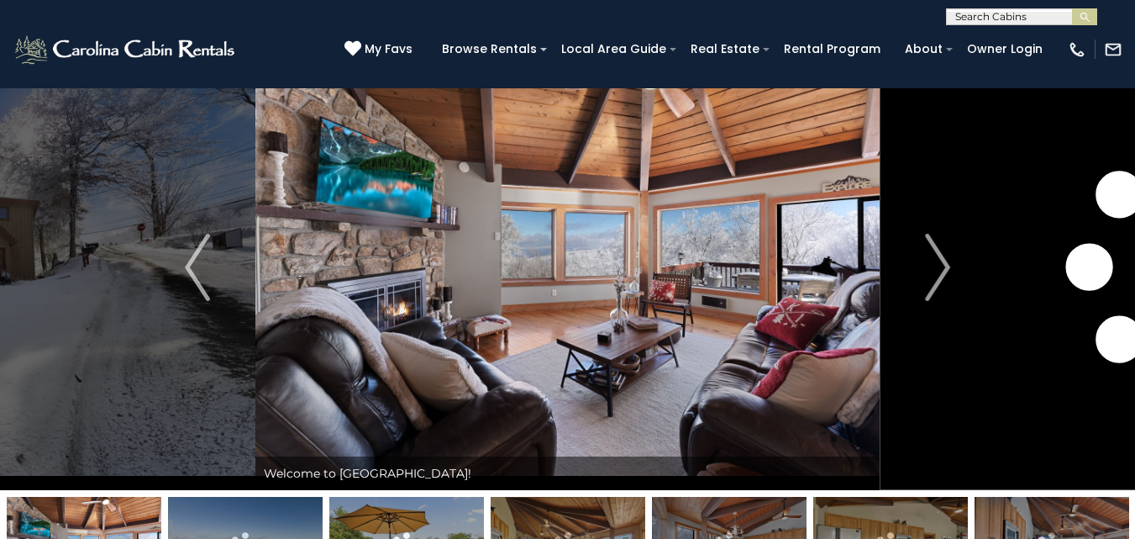
scroll to position [44, 0]
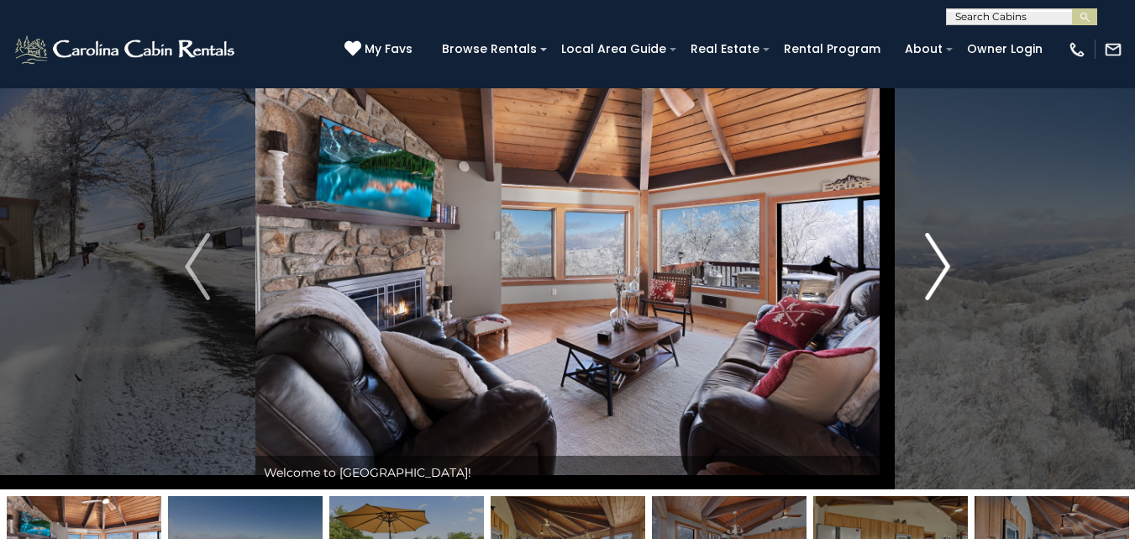
click at [940, 263] on img "Next" at bounding box center [937, 266] width 25 height 67
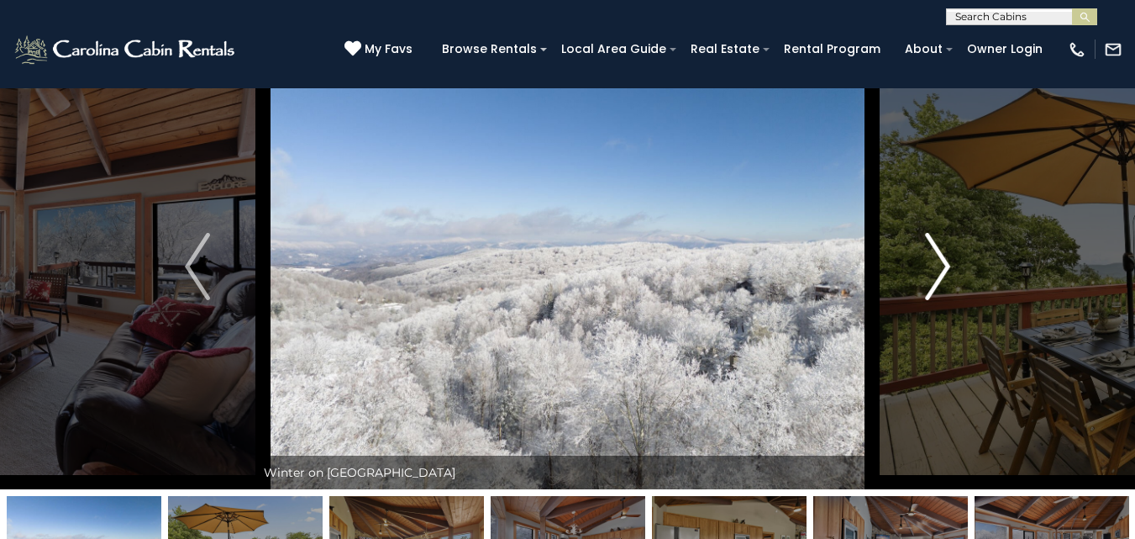
click at [940, 263] on img "Next" at bounding box center [937, 266] width 25 height 67
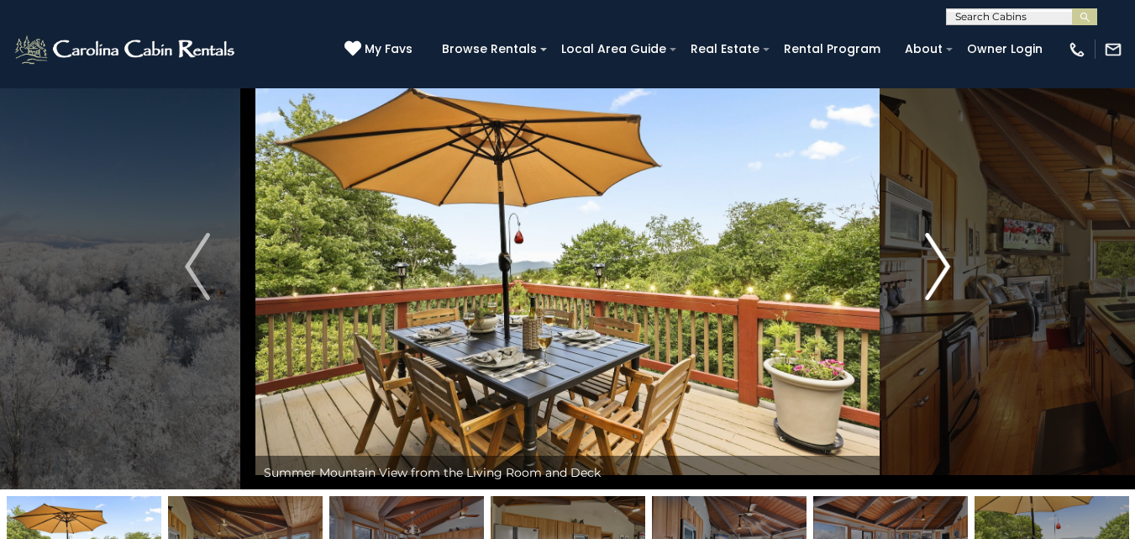
click at [940, 263] on img "Next" at bounding box center [937, 266] width 25 height 67
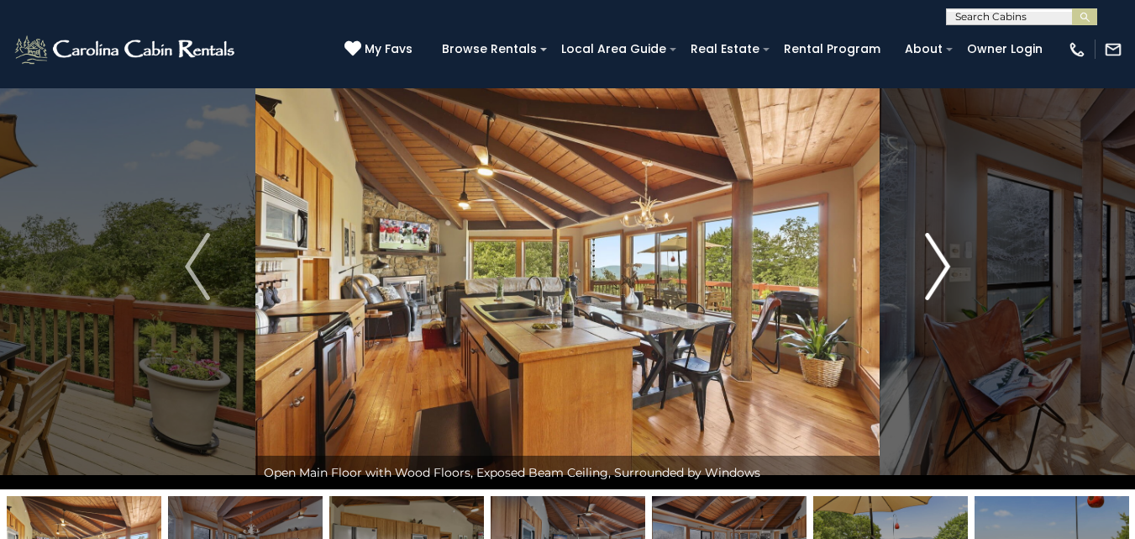
click at [940, 263] on img "Next" at bounding box center [937, 266] width 25 height 67
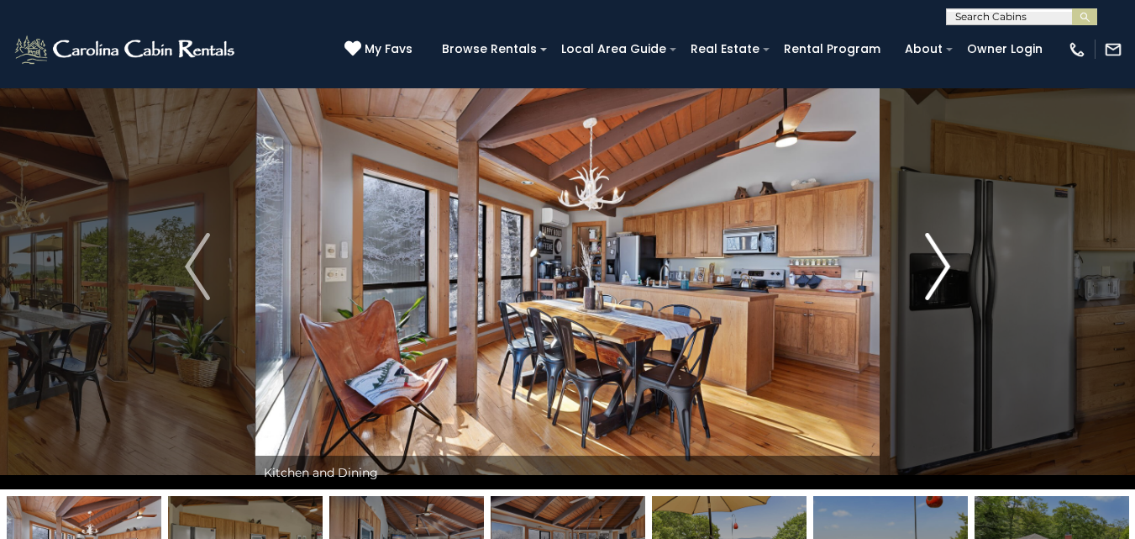
click at [940, 263] on img "Next" at bounding box center [937, 266] width 25 height 67
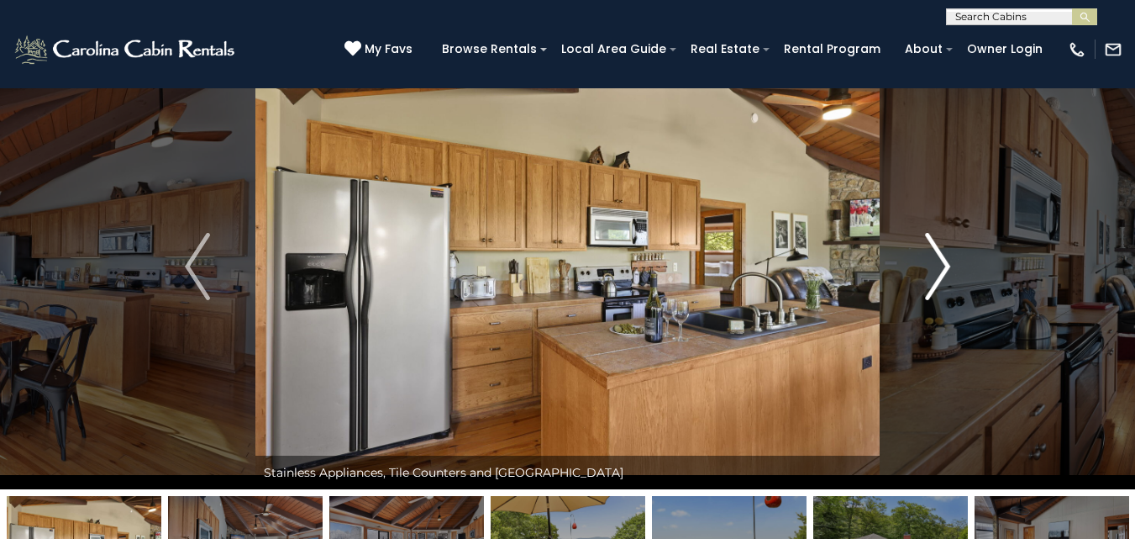
click at [940, 263] on img "Next" at bounding box center [937, 266] width 25 height 67
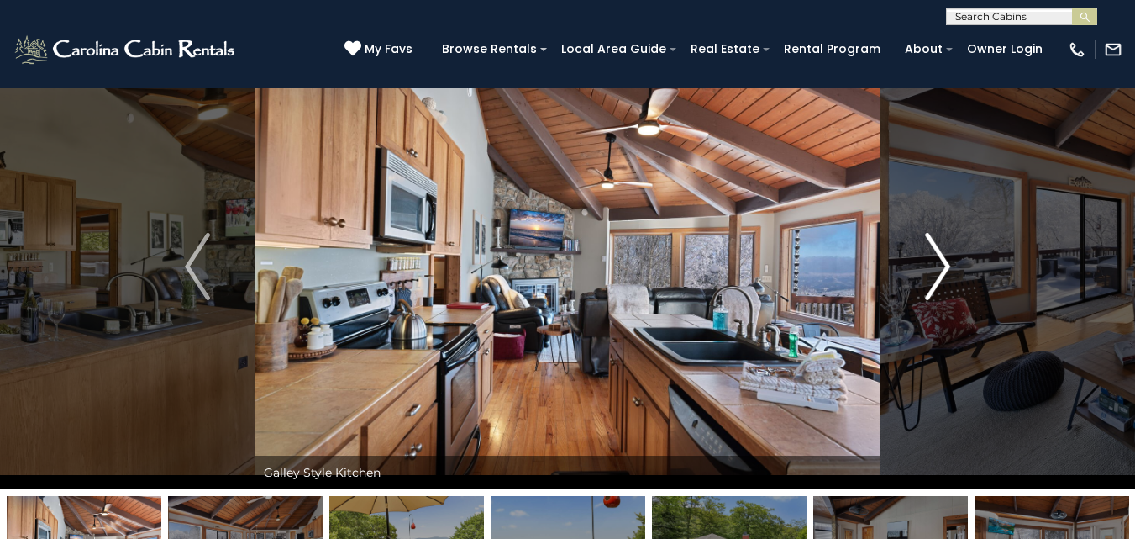
click at [940, 263] on img "Next" at bounding box center [937, 266] width 25 height 67
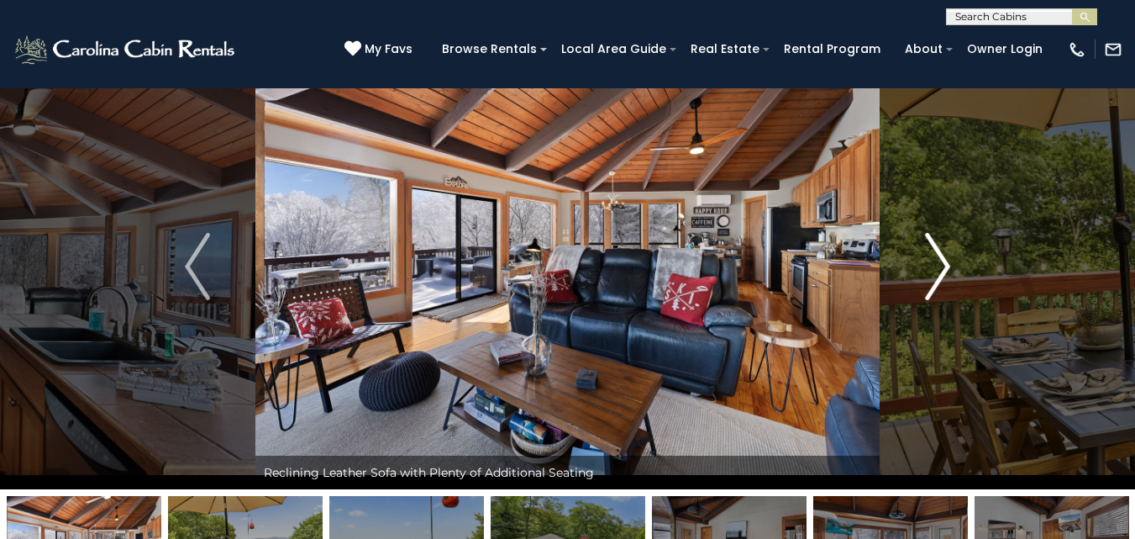
click at [940, 263] on img "Next" at bounding box center [937, 266] width 25 height 67
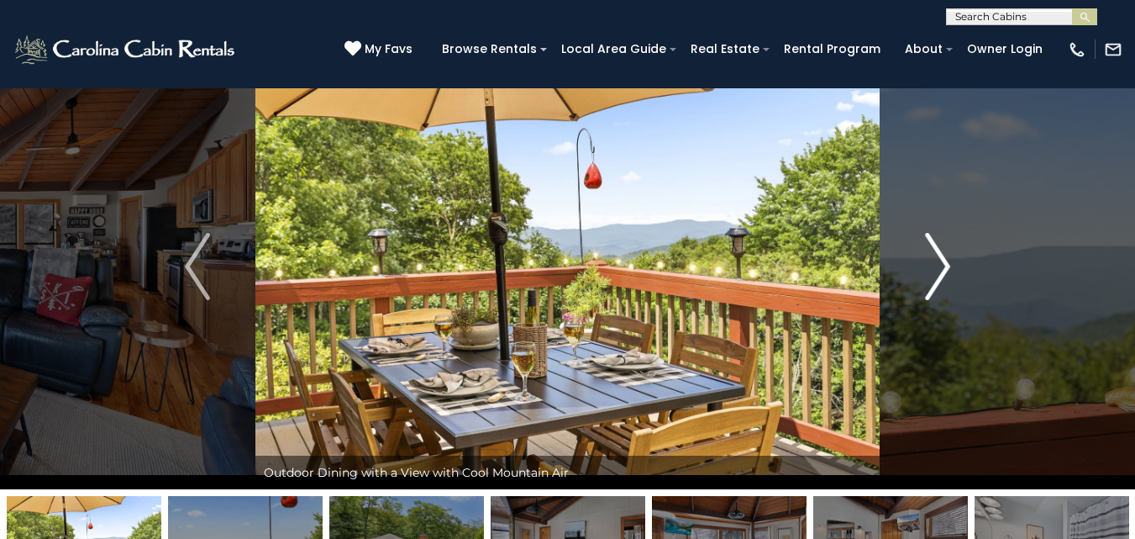
click at [940, 263] on img "Next" at bounding box center [937, 266] width 25 height 67
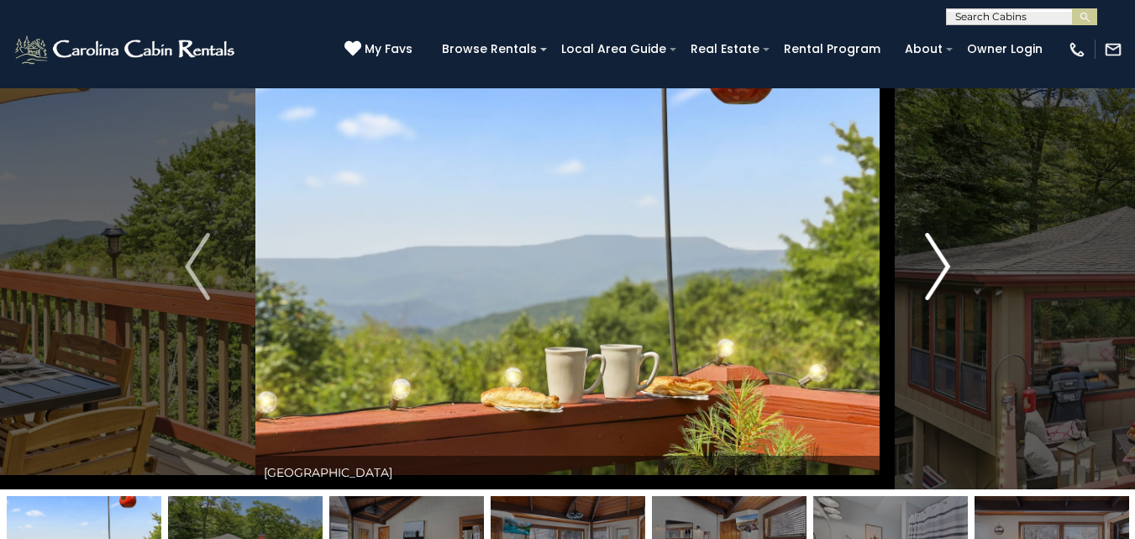
click at [940, 263] on img "Next" at bounding box center [937, 266] width 25 height 67
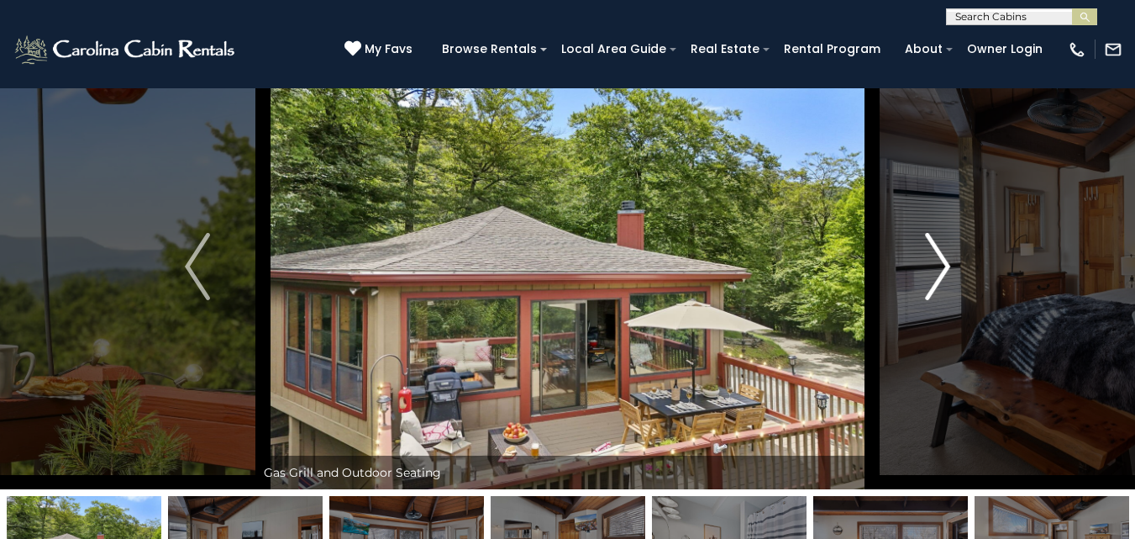
click at [940, 263] on img "Next" at bounding box center [937, 266] width 25 height 67
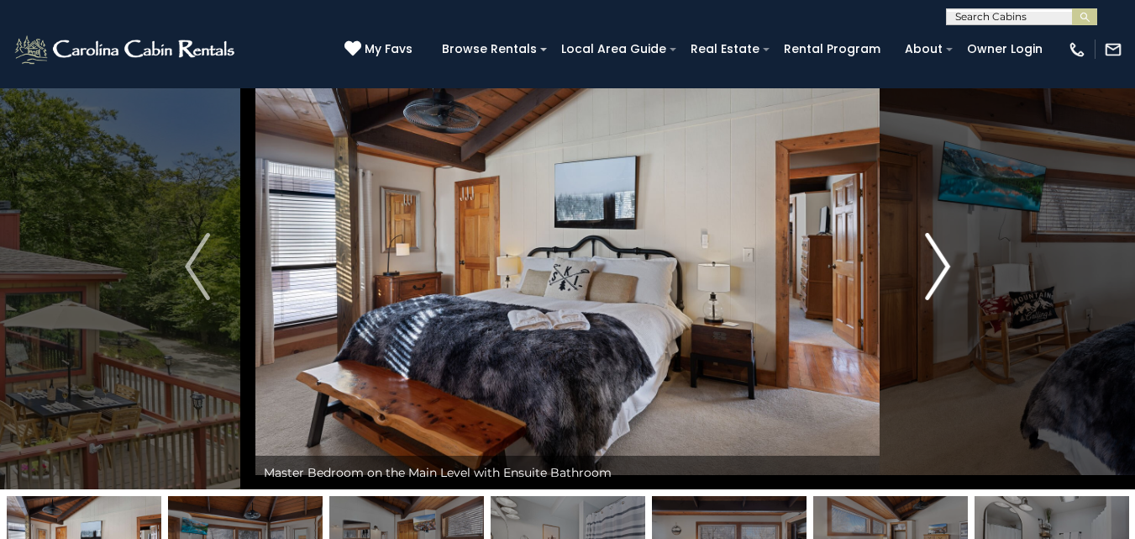
click at [940, 263] on img "Next" at bounding box center [937, 266] width 25 height 67
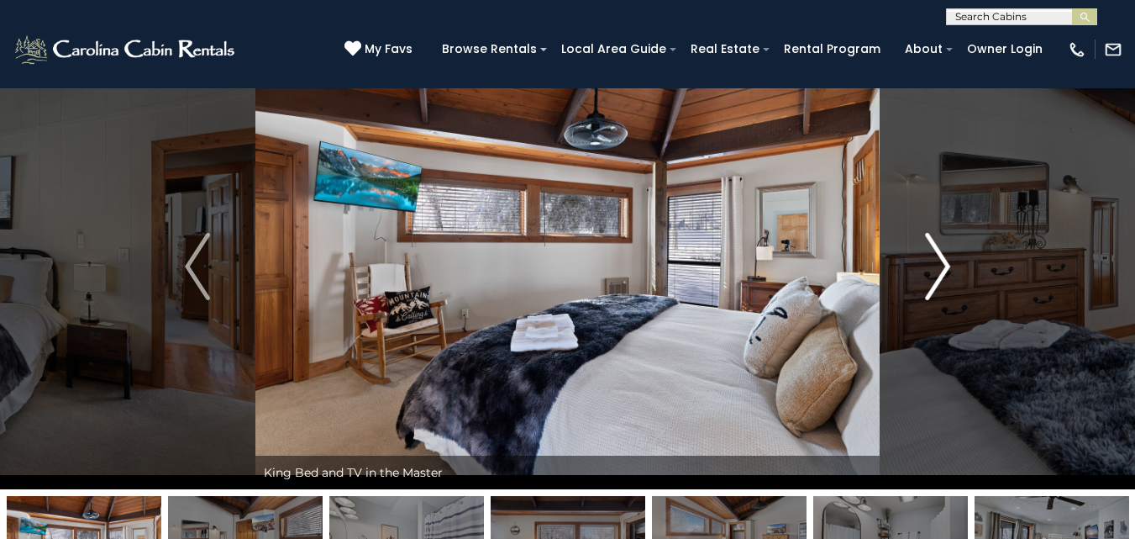
click at [940, 263] on img "Next" at bounding box center [937, 266] width 25 height 67
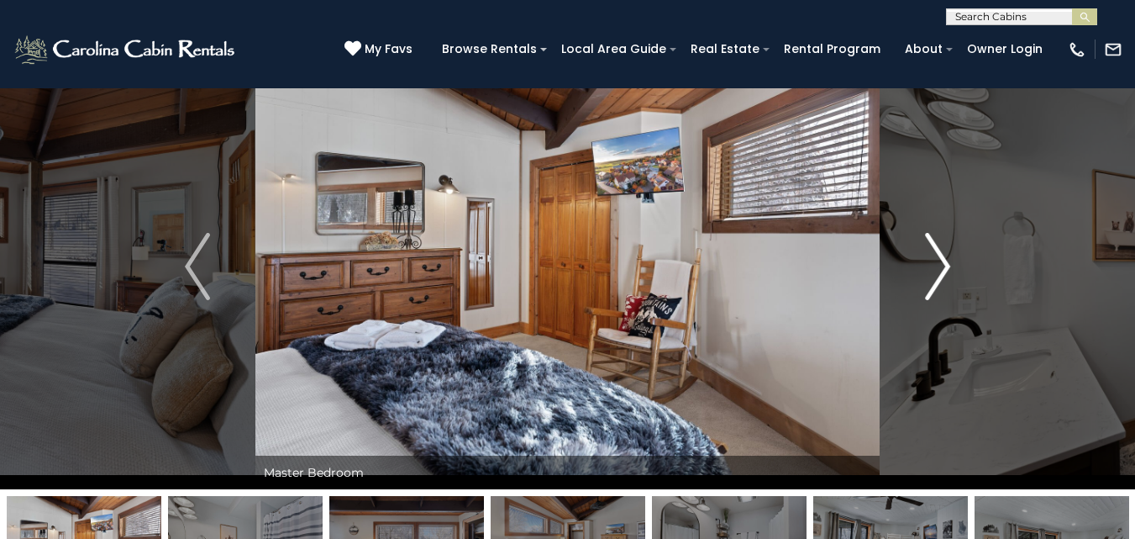
click at [940, 263] on img "Next" at bounding box center [937, 266] width 25 height 67
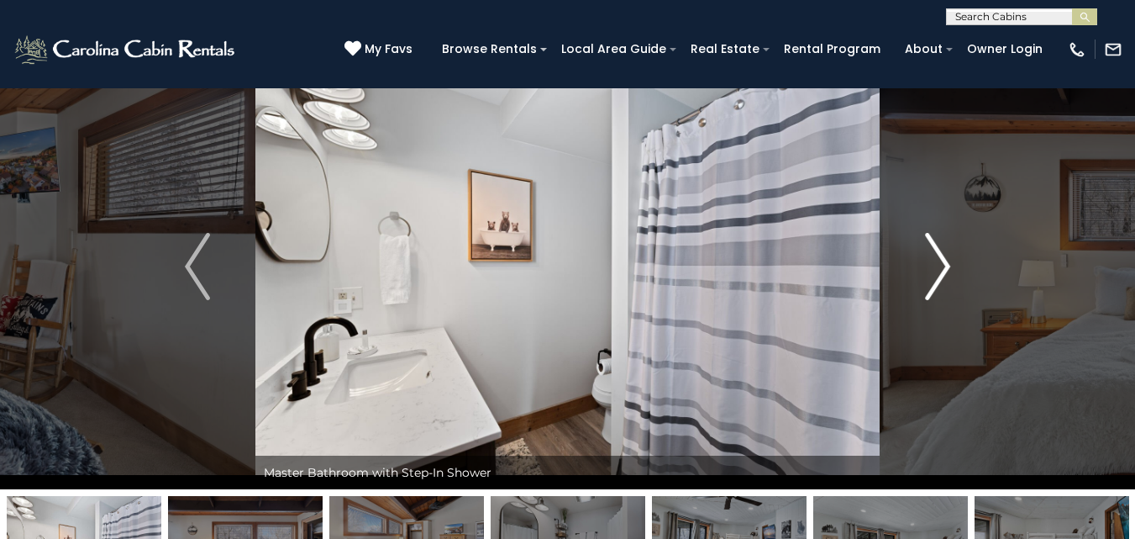
click at [940, 263] on img "Next" at bounding box center [937, 266] width 25 height 67
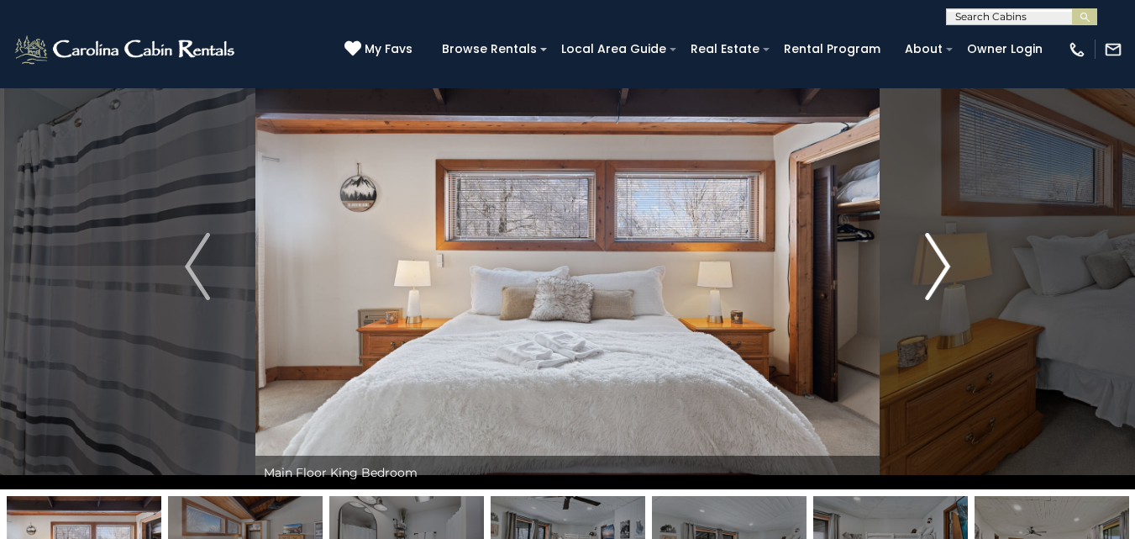
click at [940, 263] on img "Next" at bounding box center [937, 266] width 25 height 67
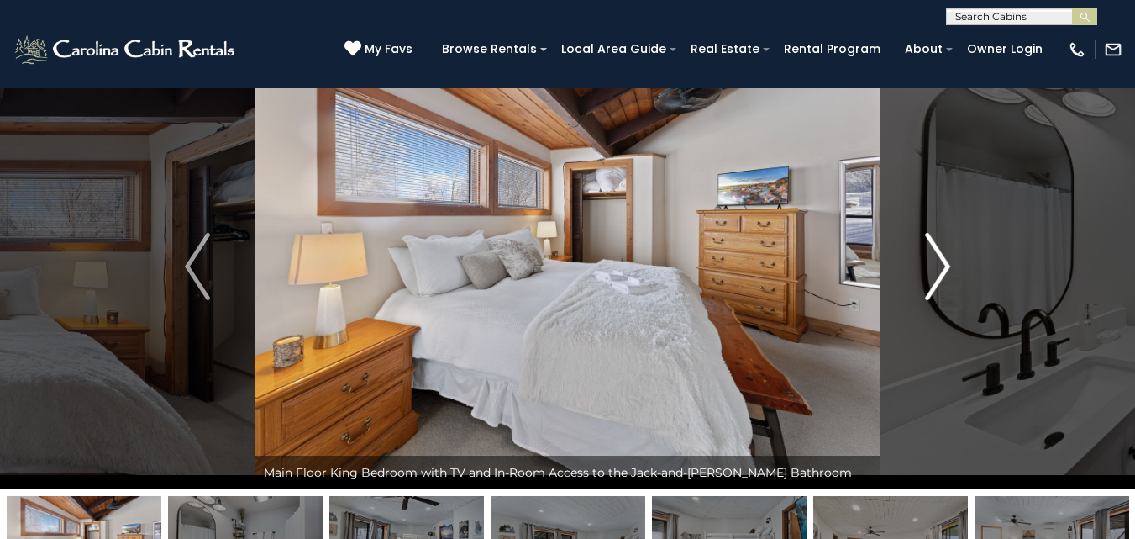
click at [940, 263] on img "Next" at bounding box center [937, 266] width 25 height 67
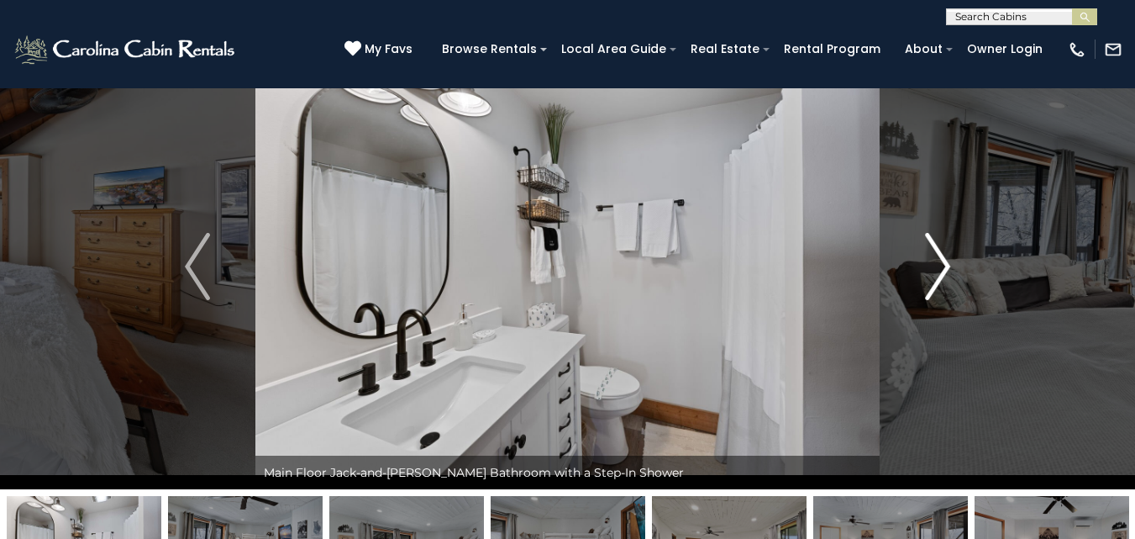
click at [940, 263] on img "Next" at bounding box center [937, 266] width 25 height 67
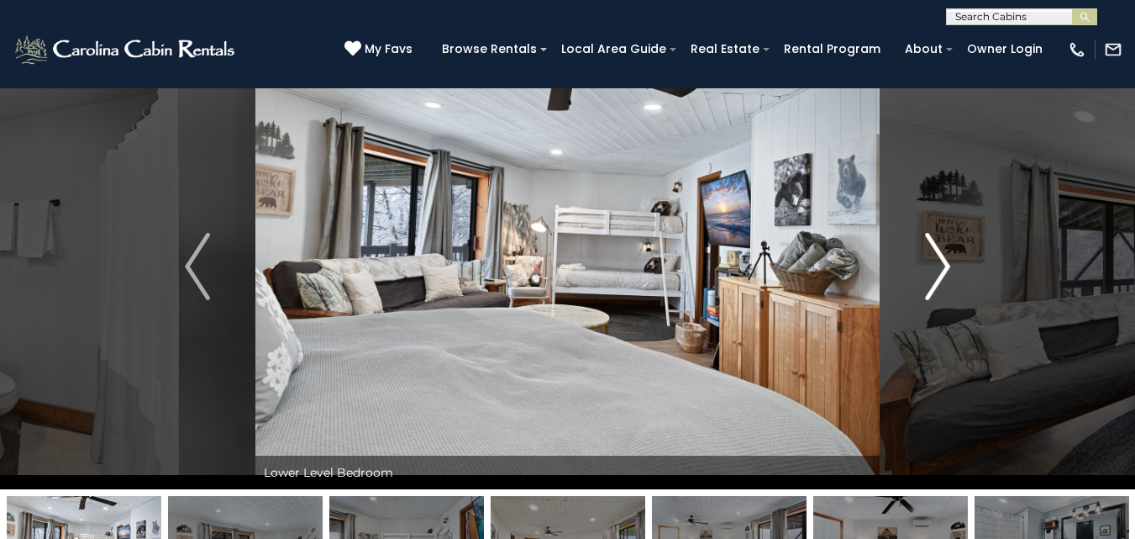
click at [940, 263] on img "Next" at bounding box center [937, 266] width 25 height 67
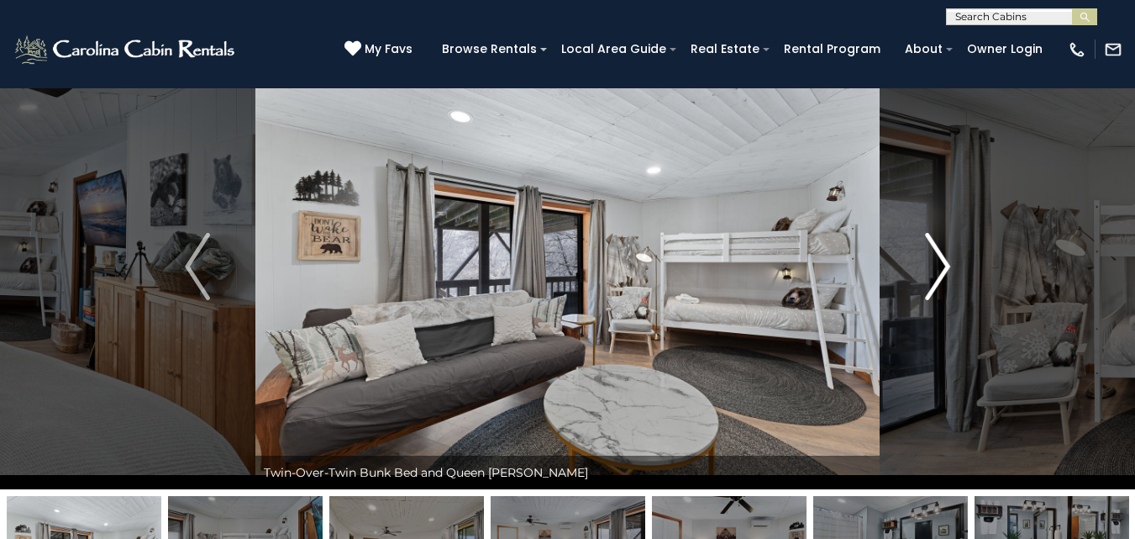
click at [940, 263] on img "Next" at bounding box center [937, 266] width 25 height 67
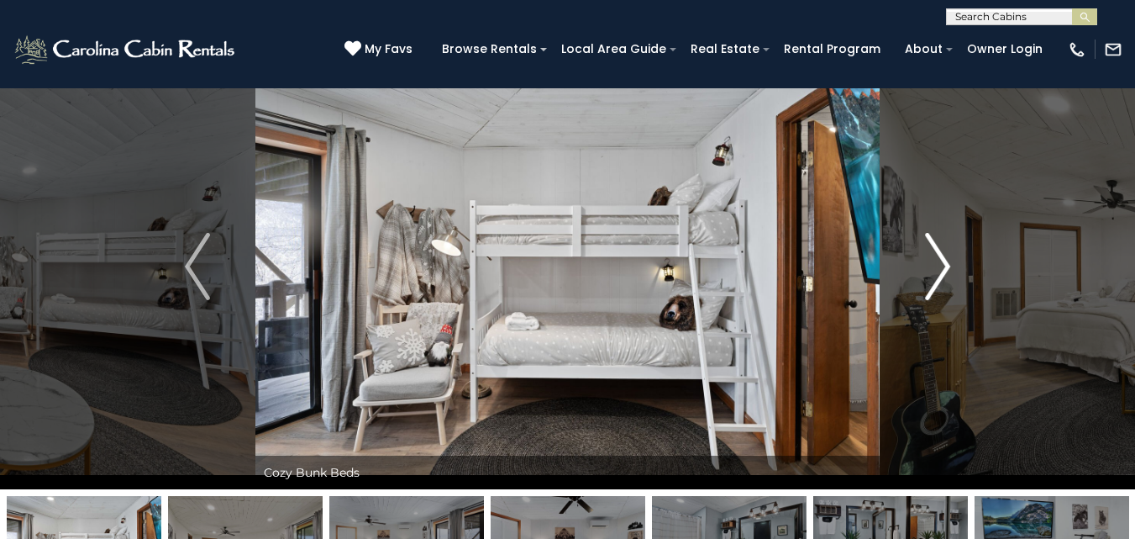
click at [940, 263] on img "Next" at bounding box center [937, 266] width 25 height 67
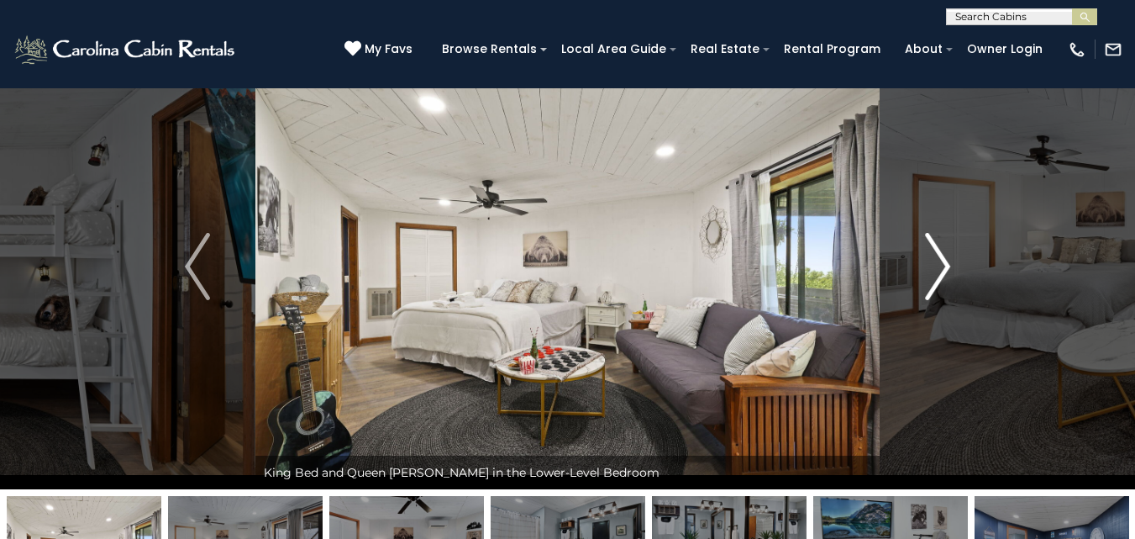
click at [940, 263] on img "Next" at bounding box center [937, 266] width 25 height 67
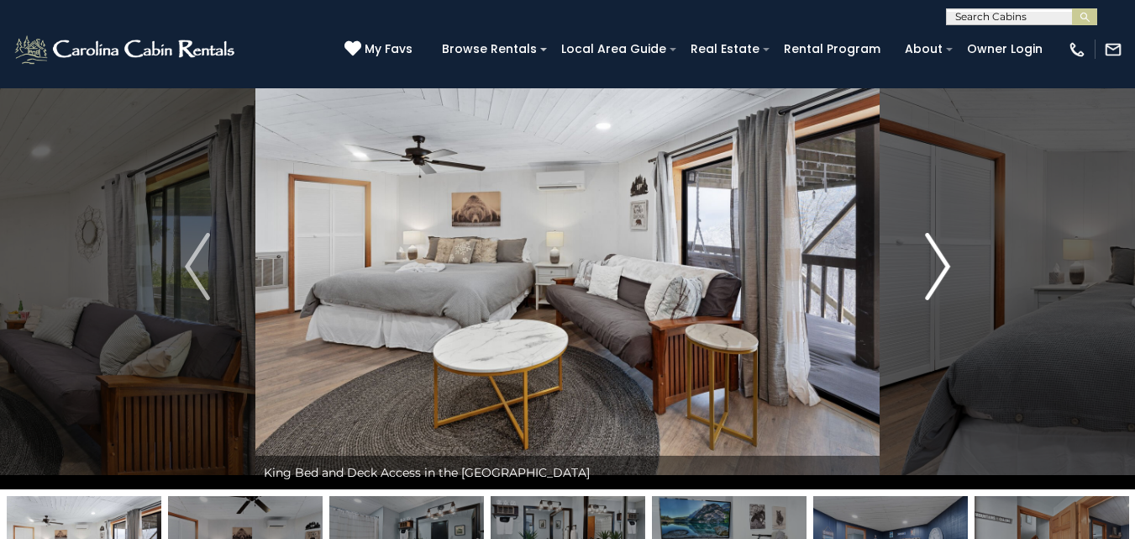
click at [940, 263] on img "Next" at bounding box center [937, 266] width 25 height 67
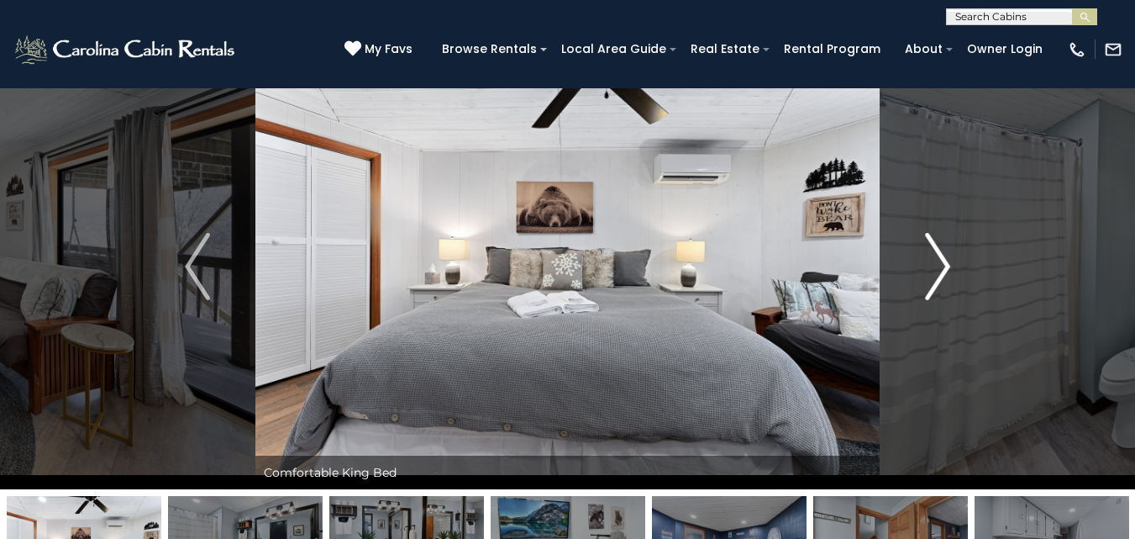
click at [940, 263] on img "Next" at bounding box center [937, 266] width 25 height 67
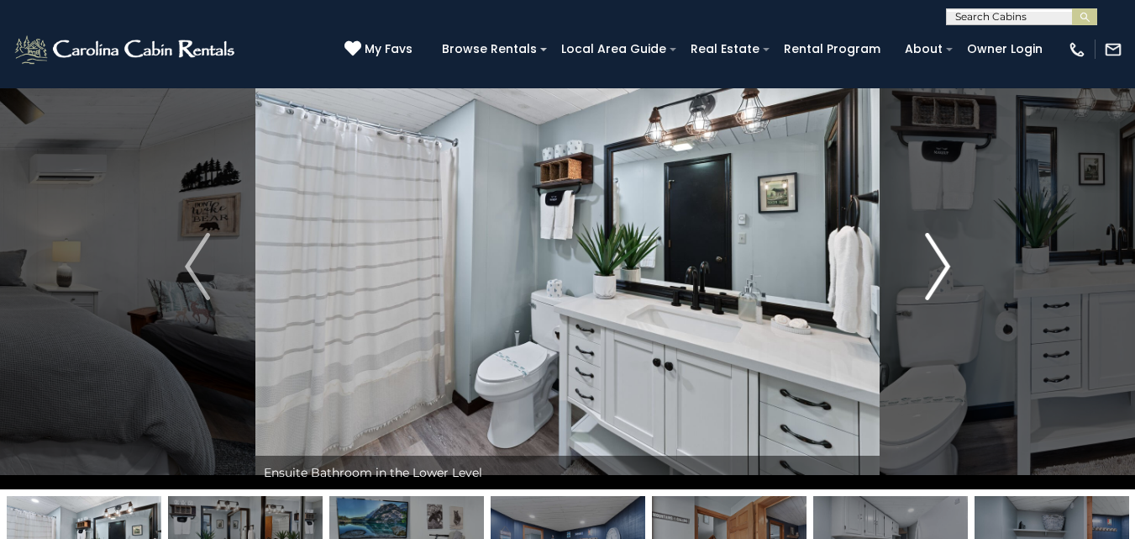
click at [940, 263] on img "Next" at bounding box center [937, 266] width 25 height 67
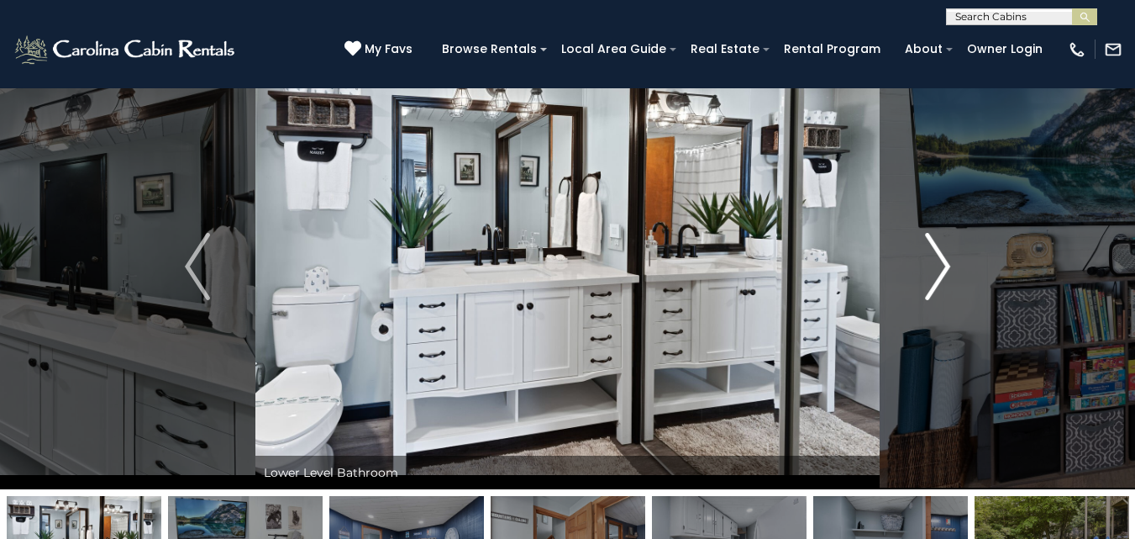
click at [940, 263] on img "Next" at bounding box center [937, 266] width 25 height 67
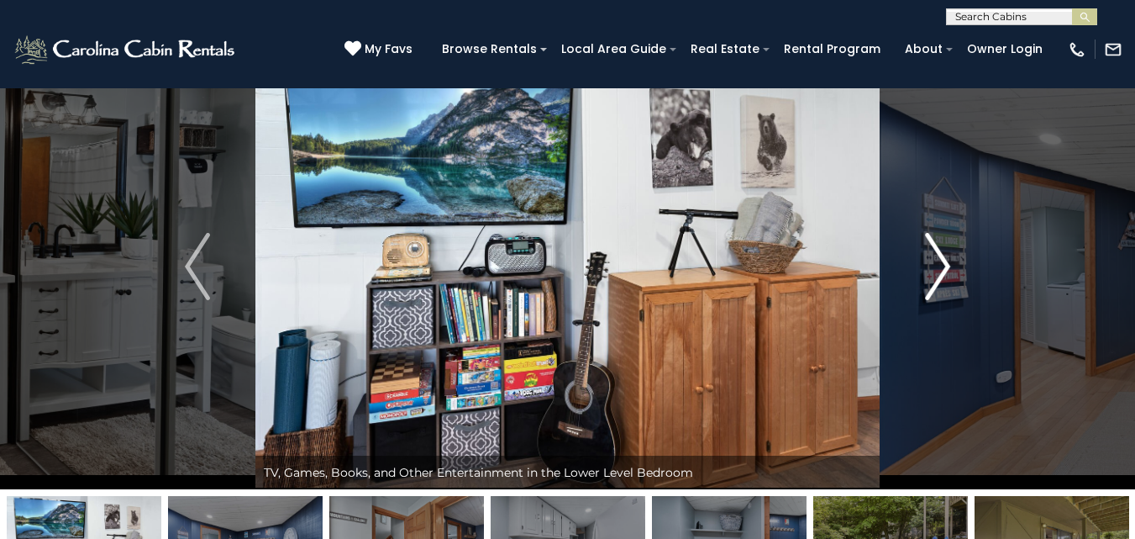
click at [940, 263] on img "Next" at bounding box center [937, 266] width 25 height 67
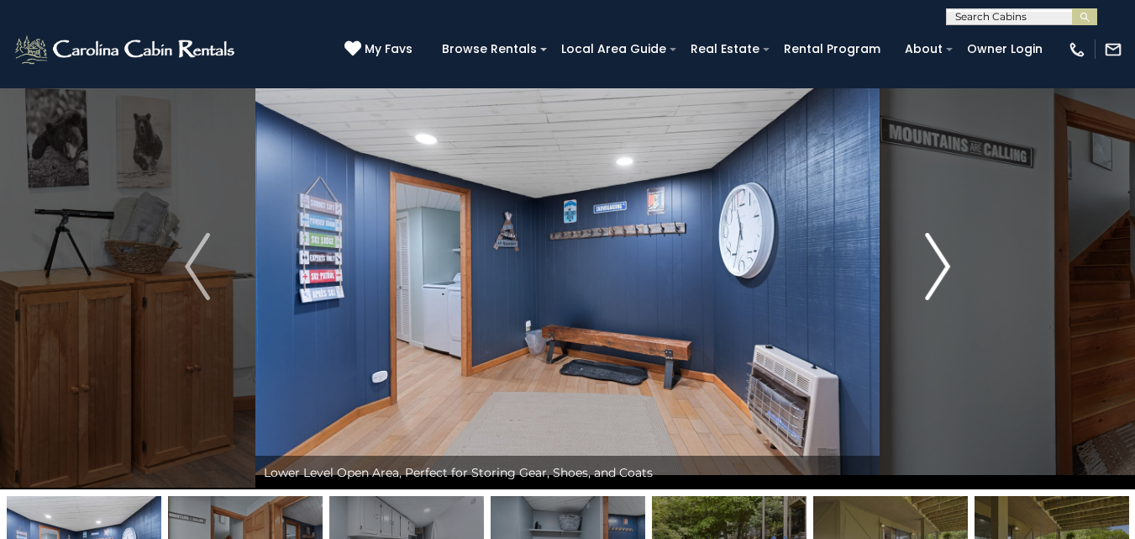
click at [940, 263] on img "Next" at bounding box center [937, 266] width 25 height 67
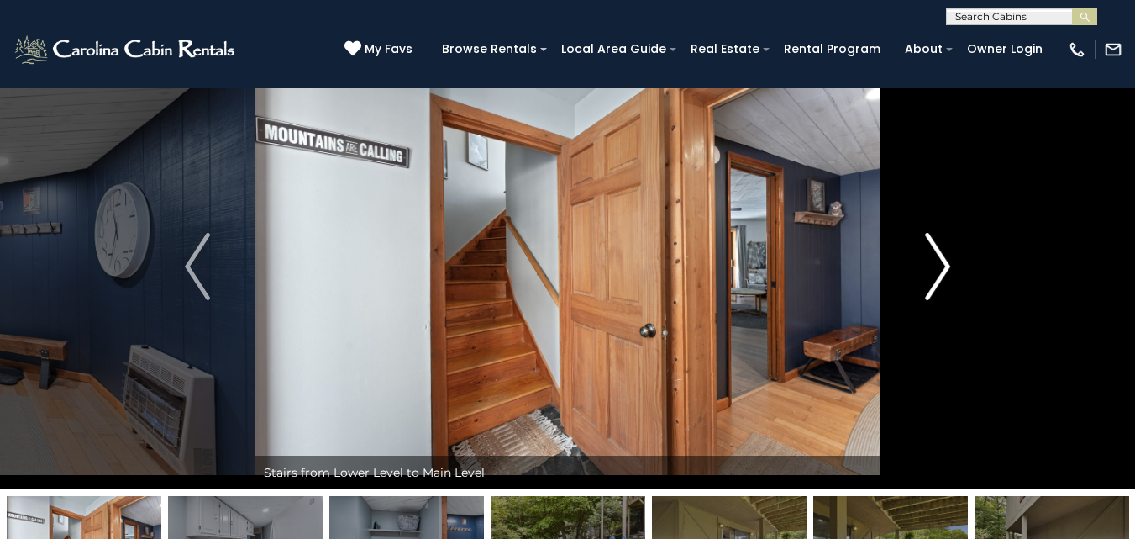
click at [940, 263] on img "Next" at bounding box center [937, 266] width 25 height 67
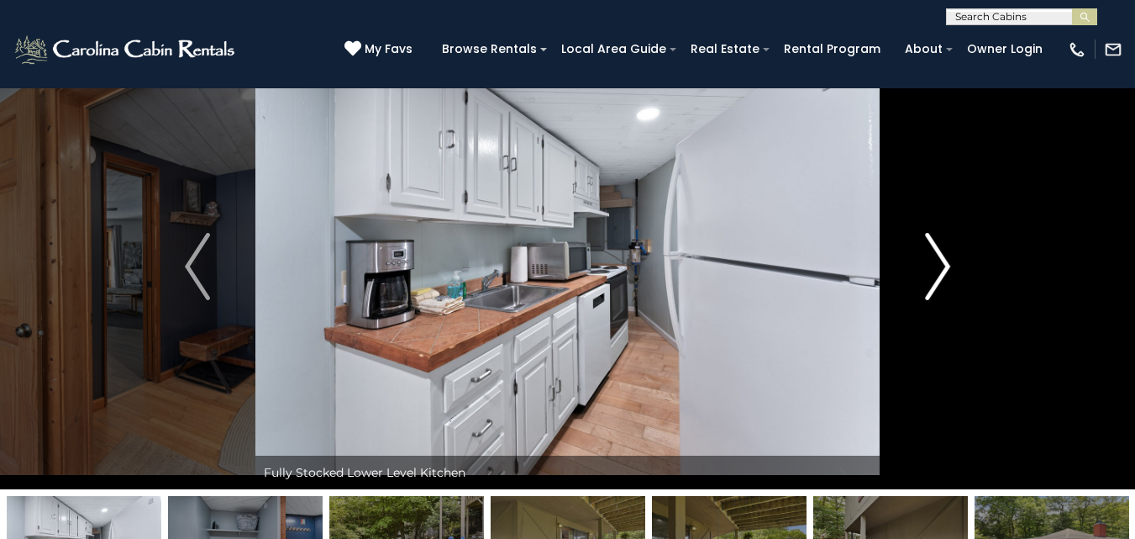
click at [940, 263] on img "Next" at bounding box center [937, 266] width 25 height 67
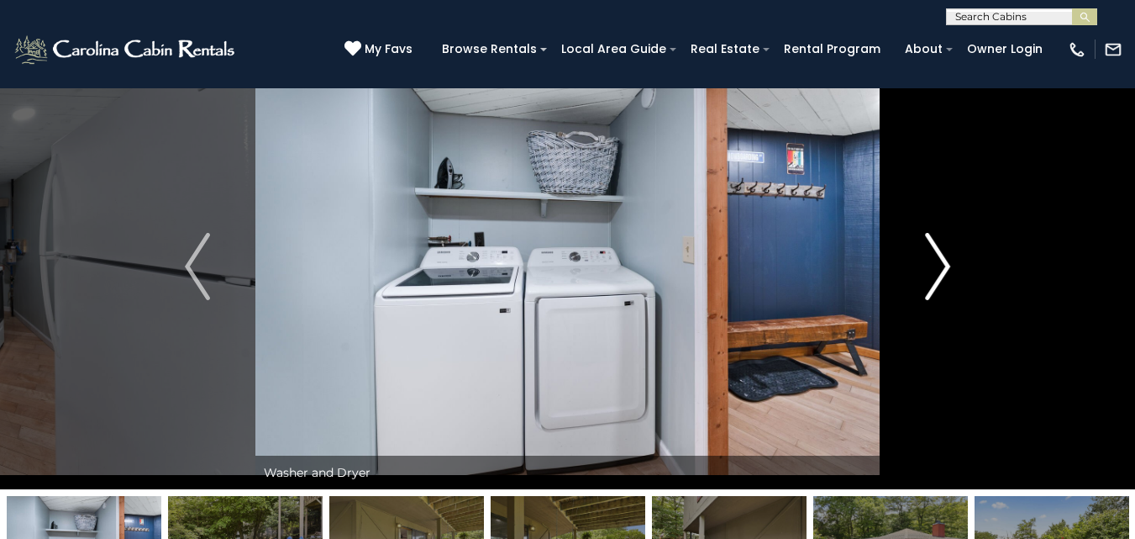
click at [940, 263] on img "Next" at bounding box center [937, 266] width 25 height 67
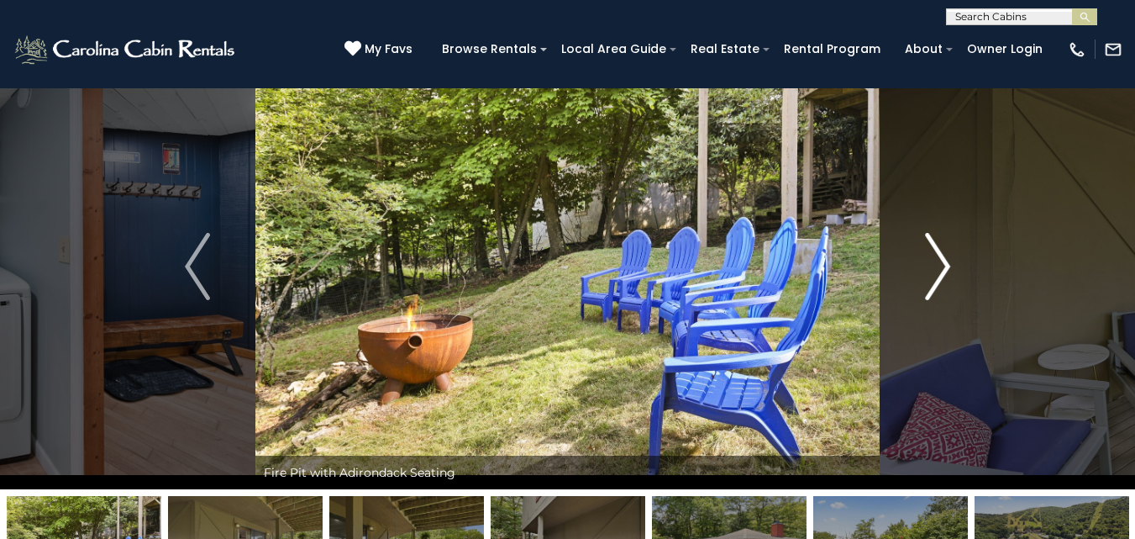
click at [940, 263] on img "Next" at bounding box center [937, 266] width 25 height 67
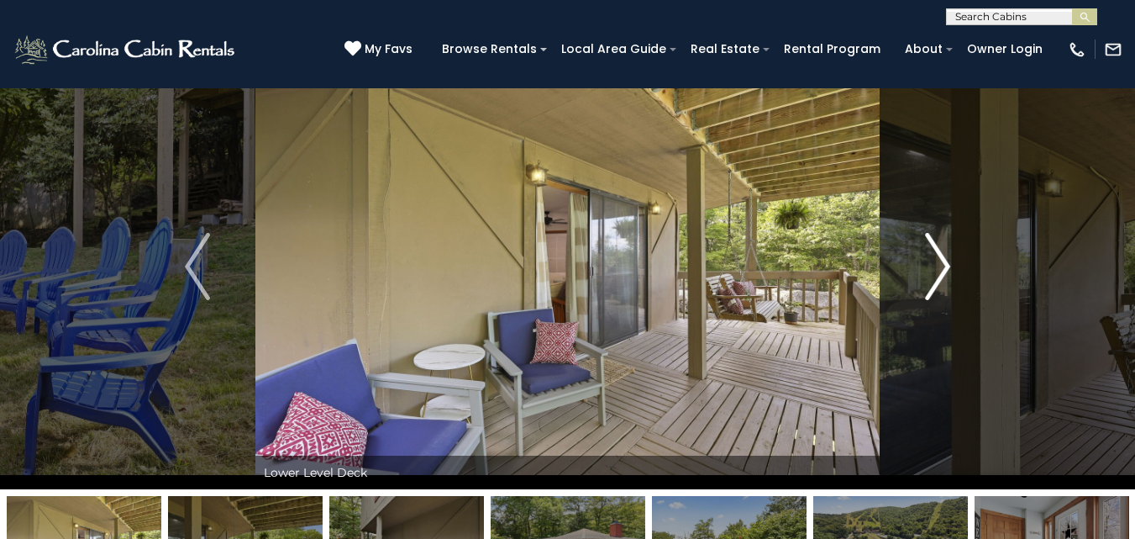
click at [940, 263] on img "Next" at bounding box center [937, 266] width 25 height 67
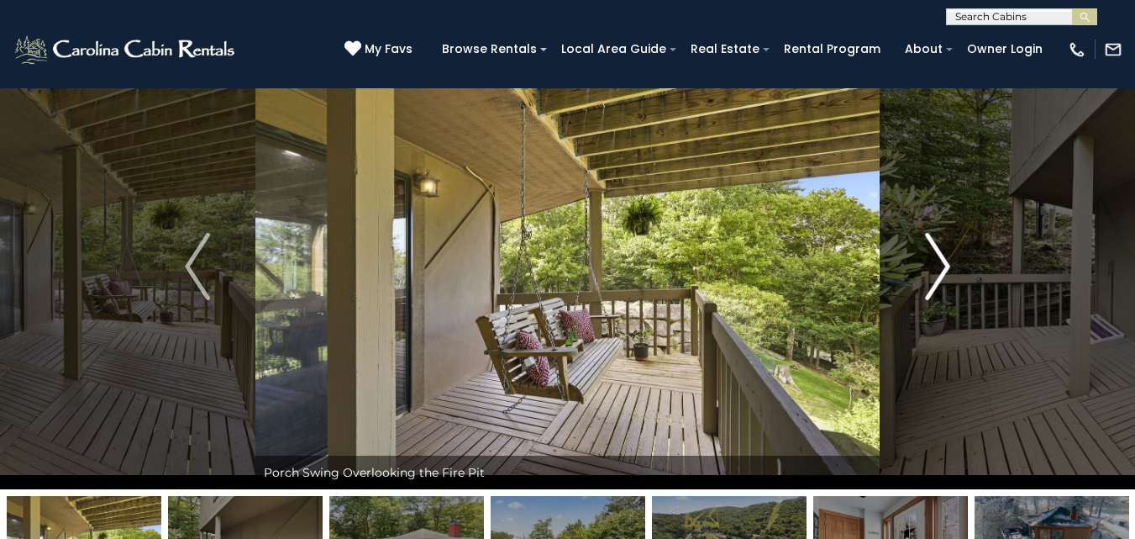
click at [940, 263] on img "Next" at bounding box center [937, 266] width 25 height 67
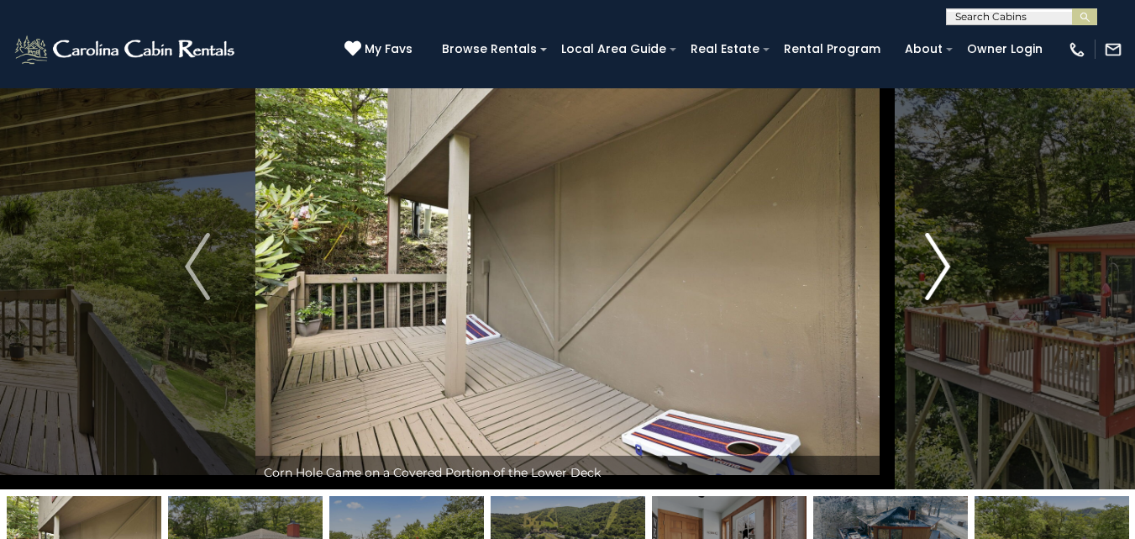
click at [940, 263] on img "Next" at bounding box center [937, 266] width 25 height 67
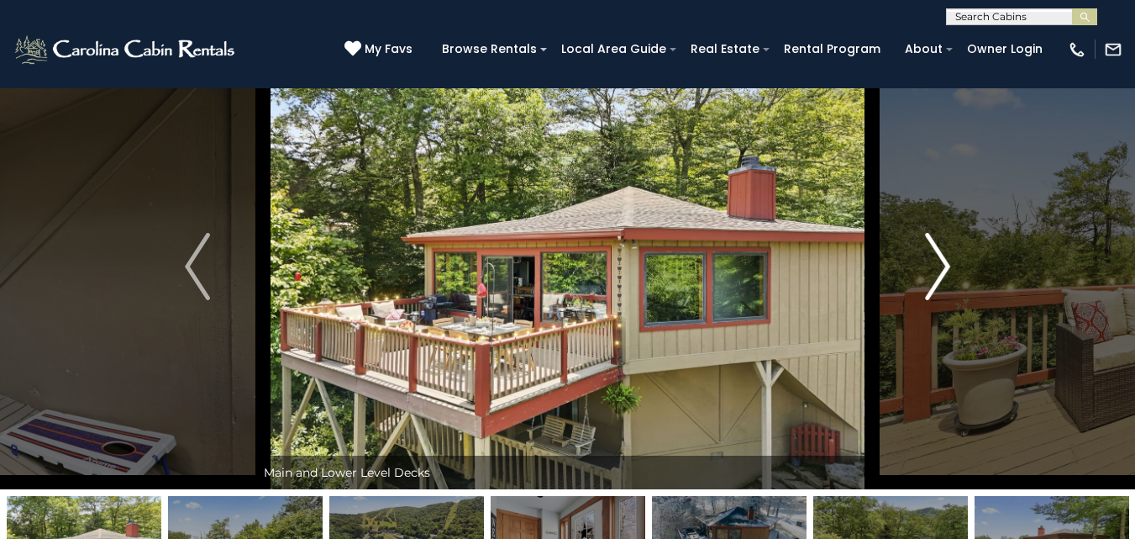
click at [940, 263] on img "Next" at bounding box center [937, 266] width 25 height 67
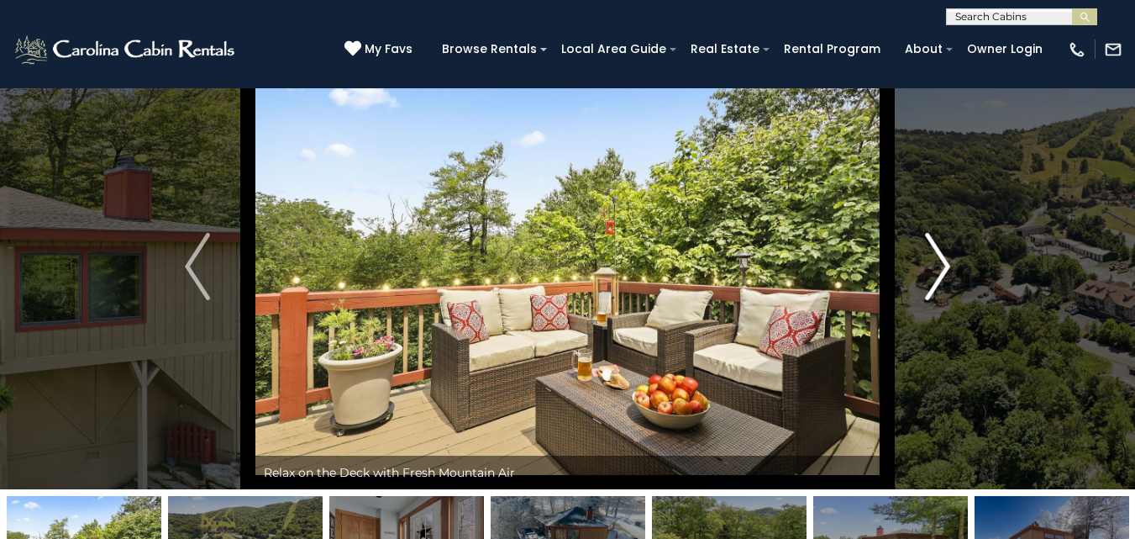
click at [940, 263] on img "Next" at bounding box center [937, 266] width 25 height 67
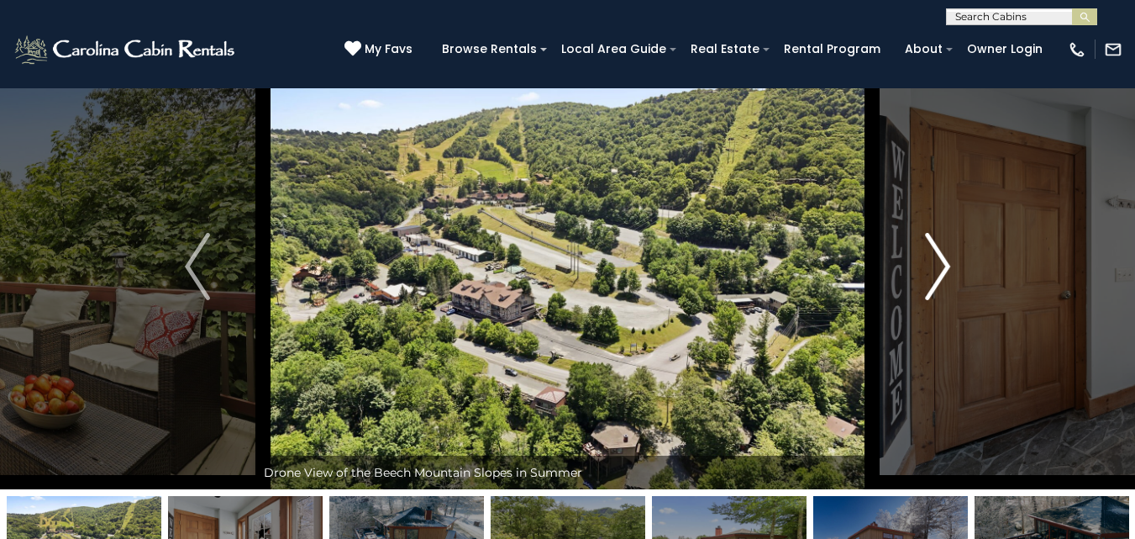
click at [940, 263] on img "Next" at bounding box center [937, 266] width 25 height 67
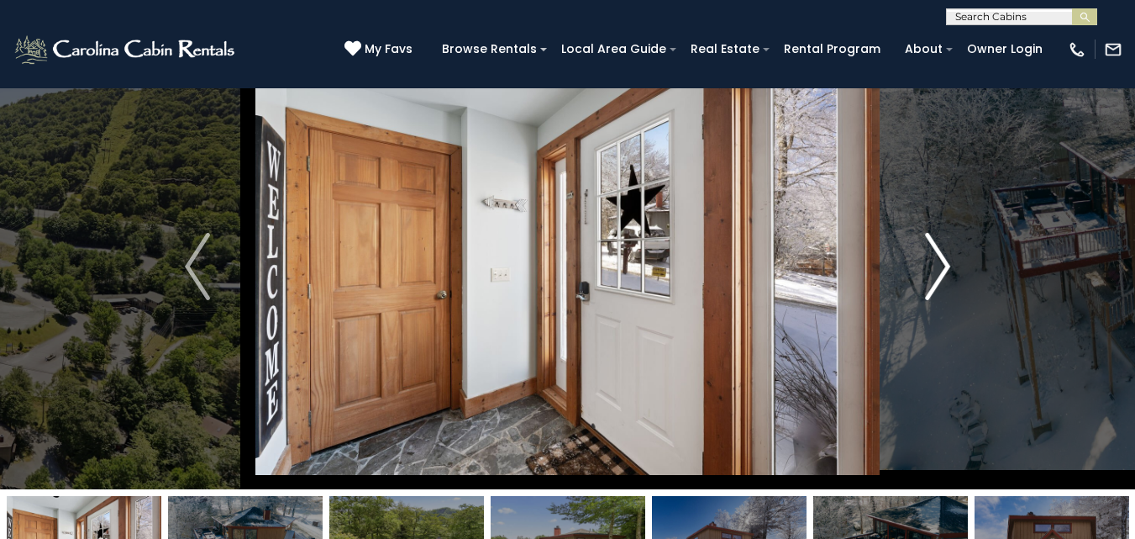
click at [940, 263] on img "Next" at bounding box center [937, 266] width 25 height 67
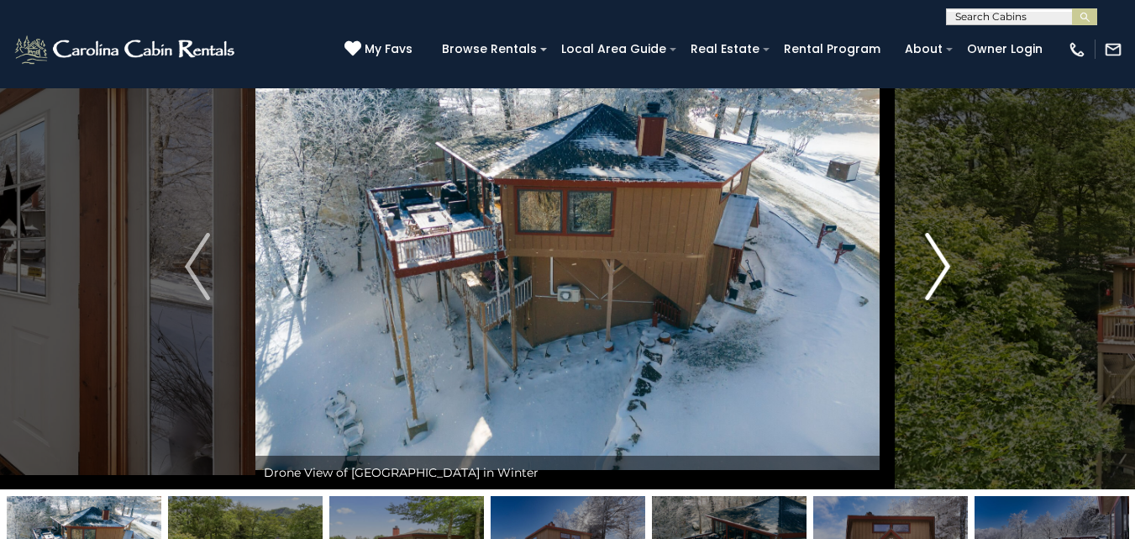
click at [940, 263] on img "Next" at bounding box center [937, 266] width 25 height 67
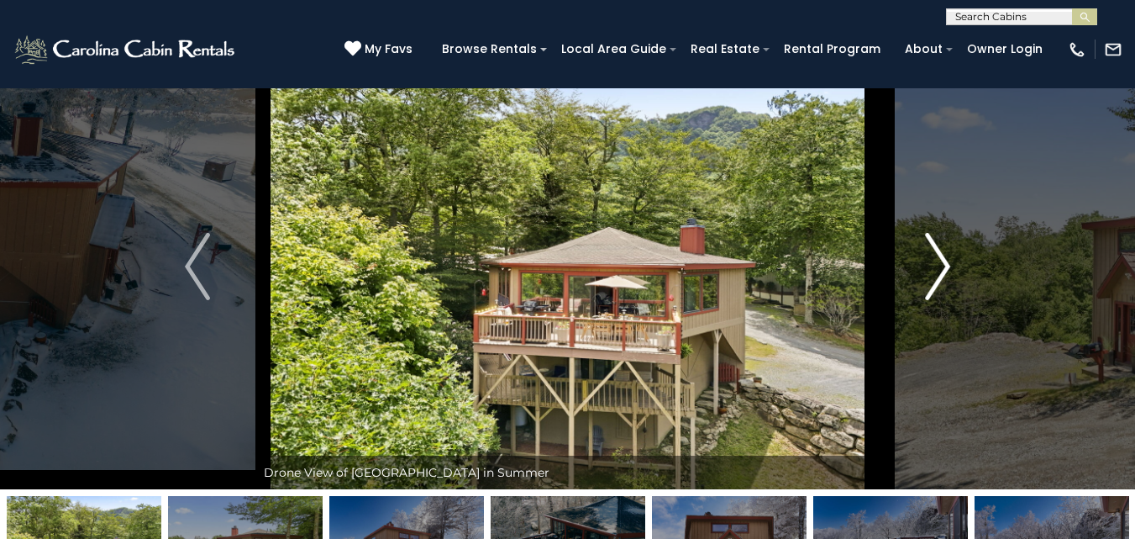
click at [940, 263] on img "Next" at bounding box center [937, 266] width 25 height 67
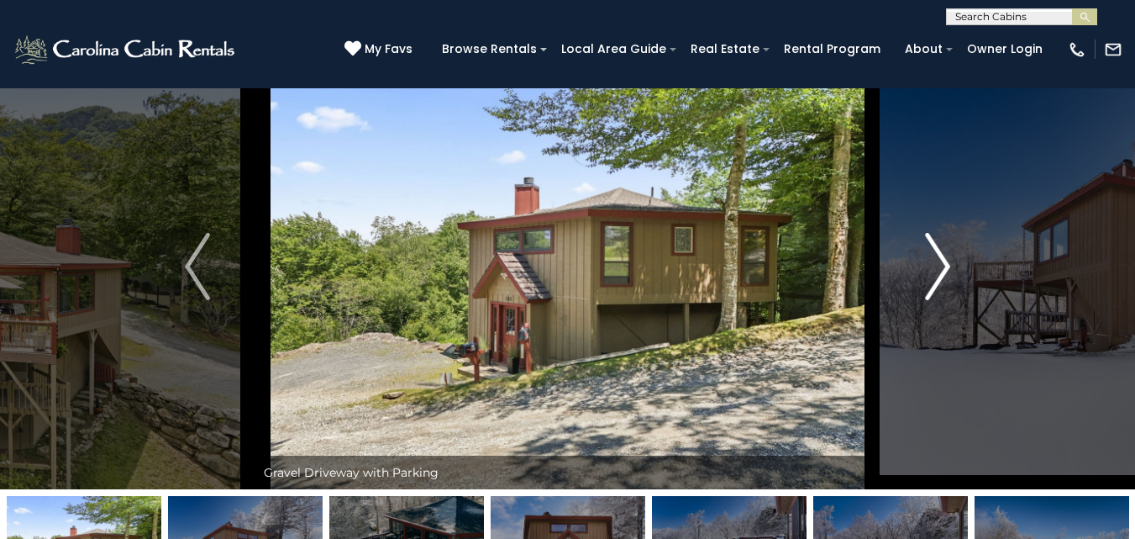
click at [940, 263] on img "Next" at bounding box center [937, 266] width 25 height 67
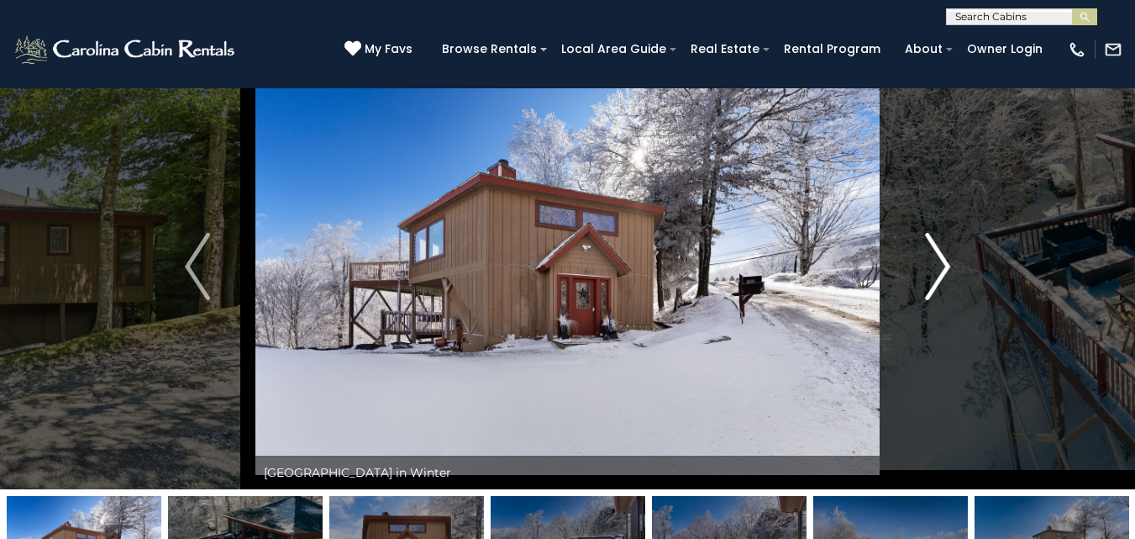
click at [940, 263] on img "Next" at bounding box center [937, 266] width 25 height 67
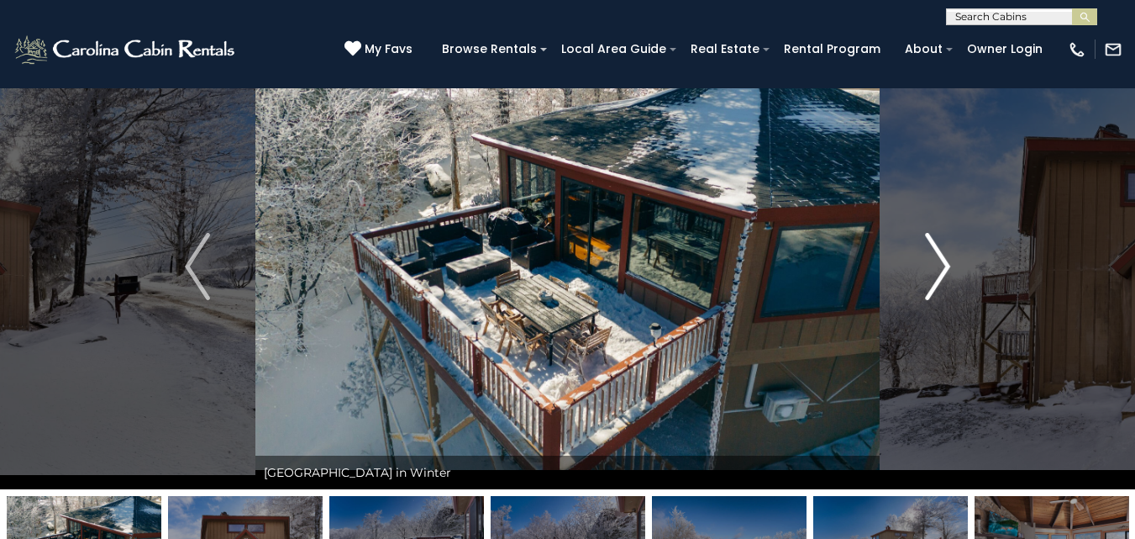
click at [940, 263] on img "Next" at bounding box center [937, 266] width 25 height 67
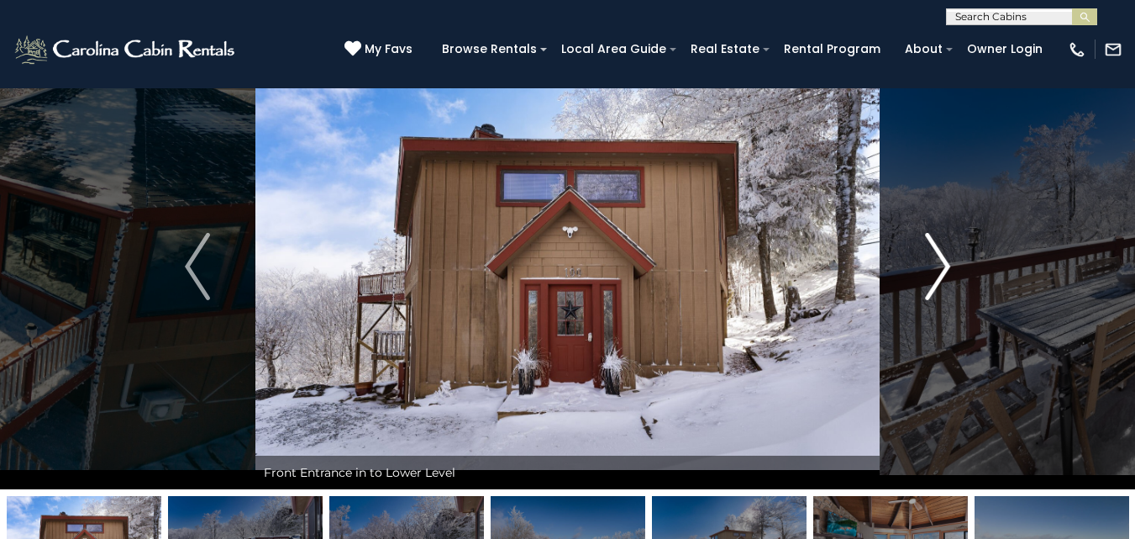
click at [940, 263] on img "Next" at bounding box center [937, 266] width 25 height 67
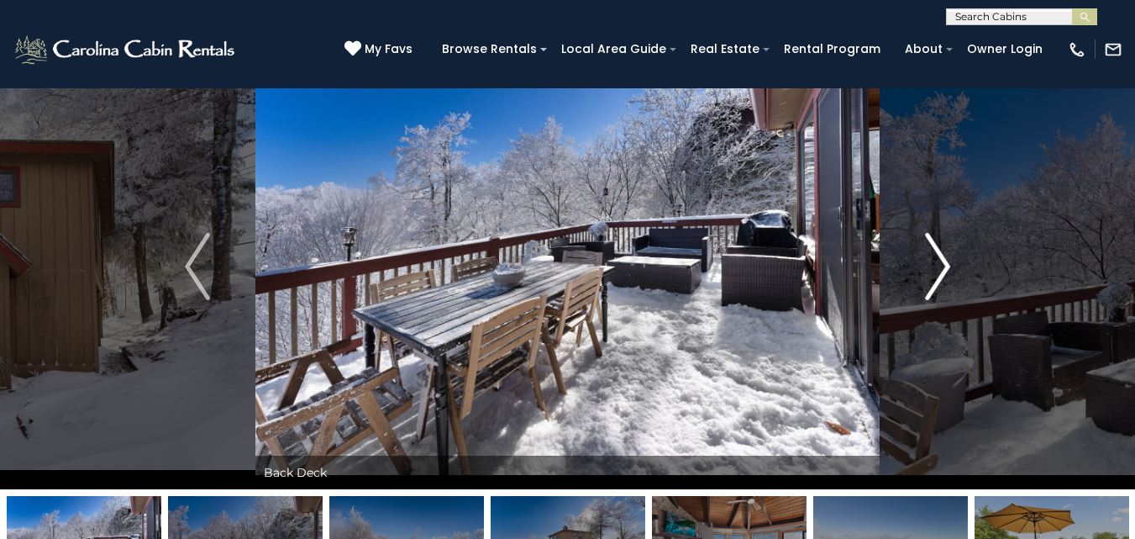
click at [940, 263] on img "Next" at bounding box center [937, 266] width 25 height 67
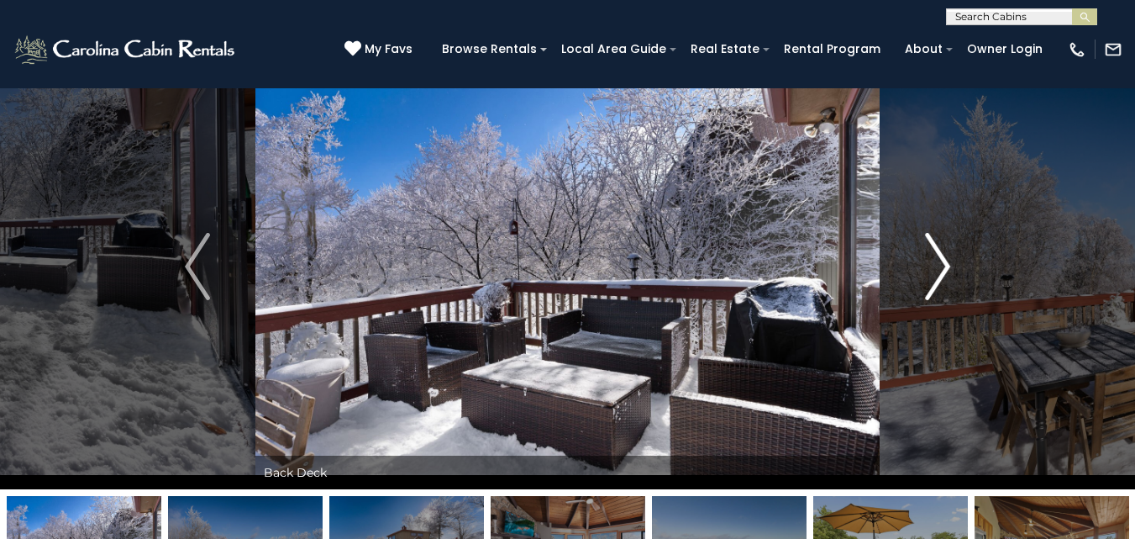
click at [940, 263] on img "Next" at bounding box center [937, 266] width 25 height 67
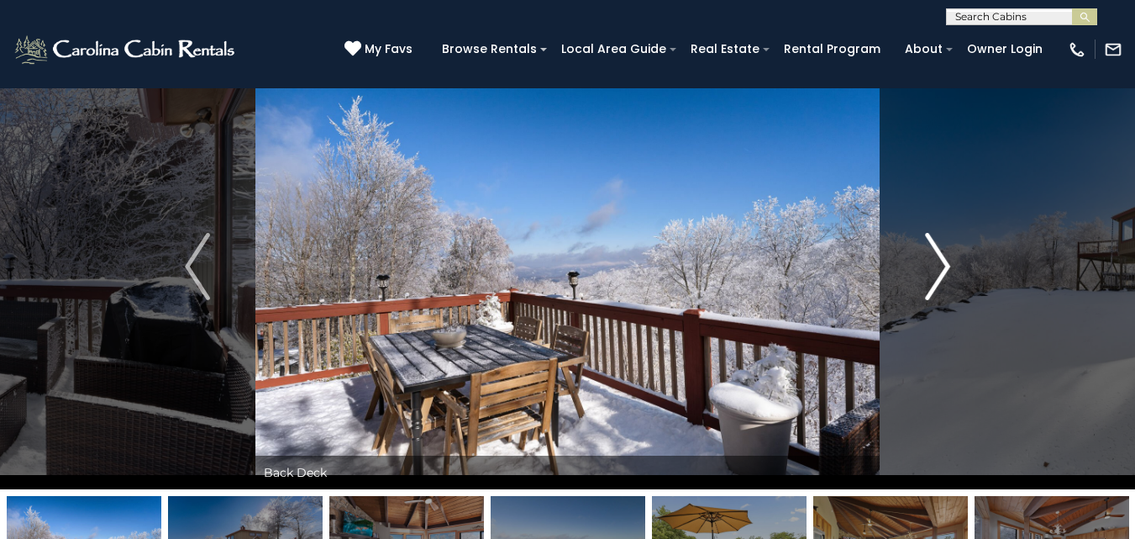
click at [940, 263] on img "Next" at bounding box center [937, 266] width 25 height 67
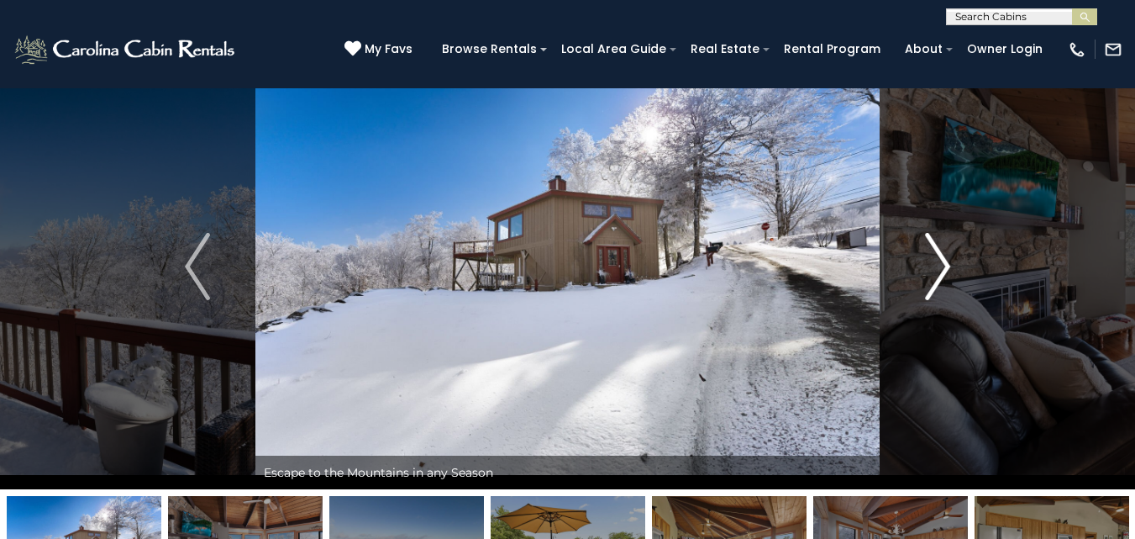
click at [940, 263] on img "Next" at bounding box center [937, 266] width 25 height 67
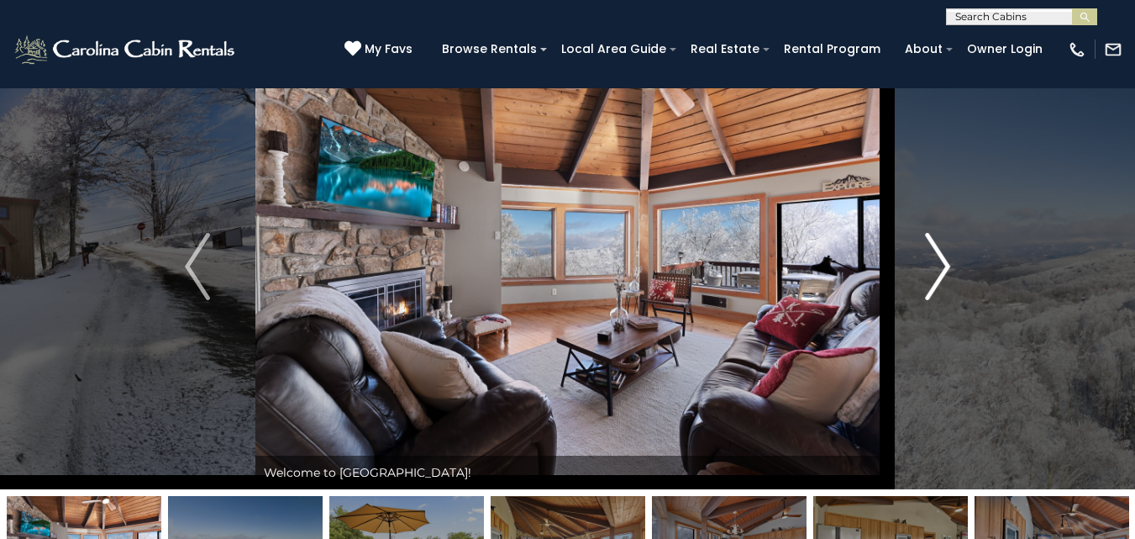
click at [940, 263] on img "Next" at bounding box center [937, 266] width 25 height 67
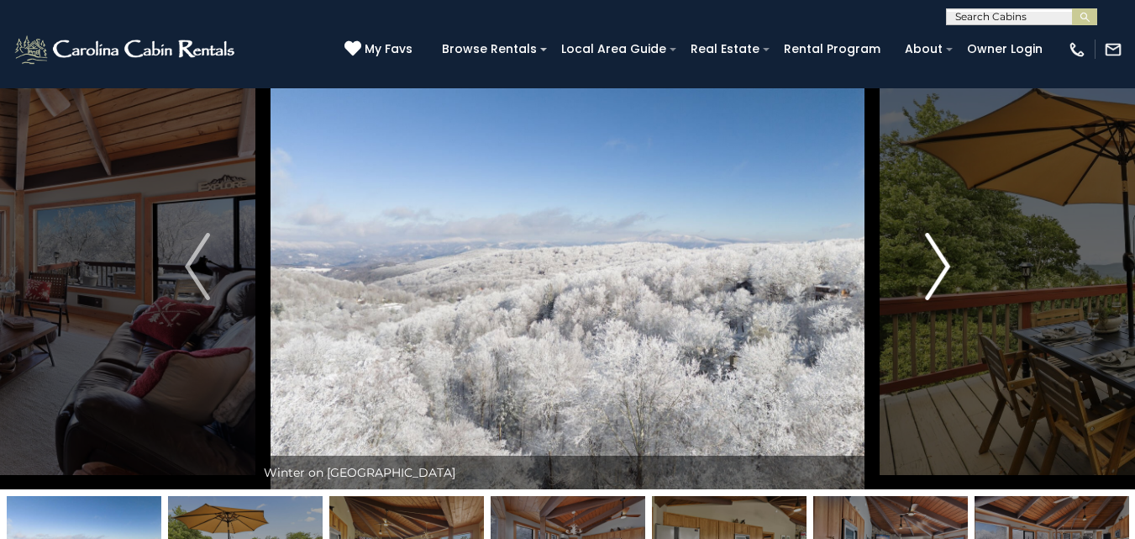
click at [940, 263] on img "Next" at bounding box center [937, 266] width 25 height 67
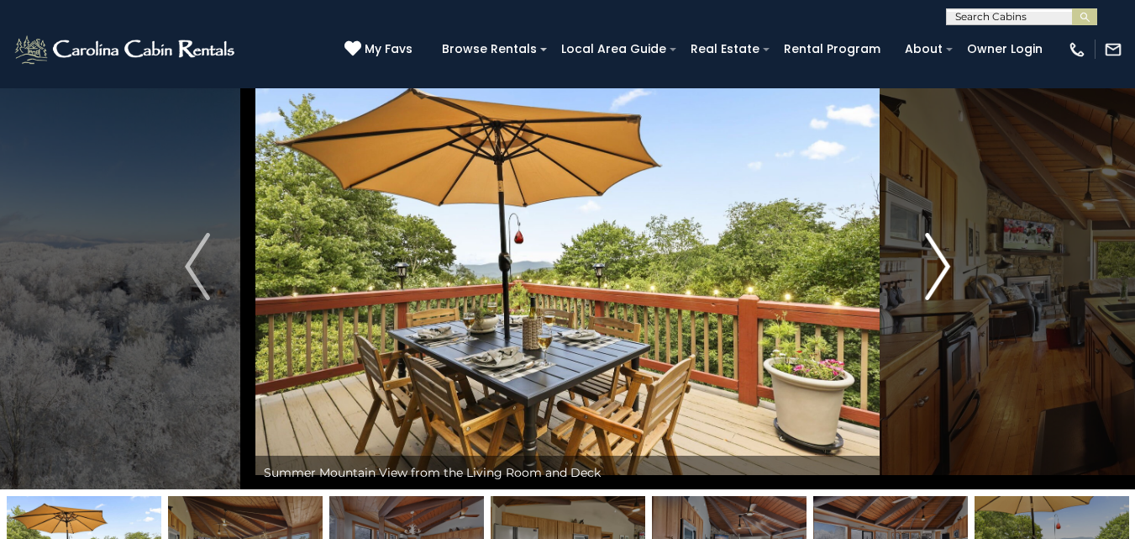
click at [940, 263] on img "Next" at bounding box center [937, 266] width 25 height 67
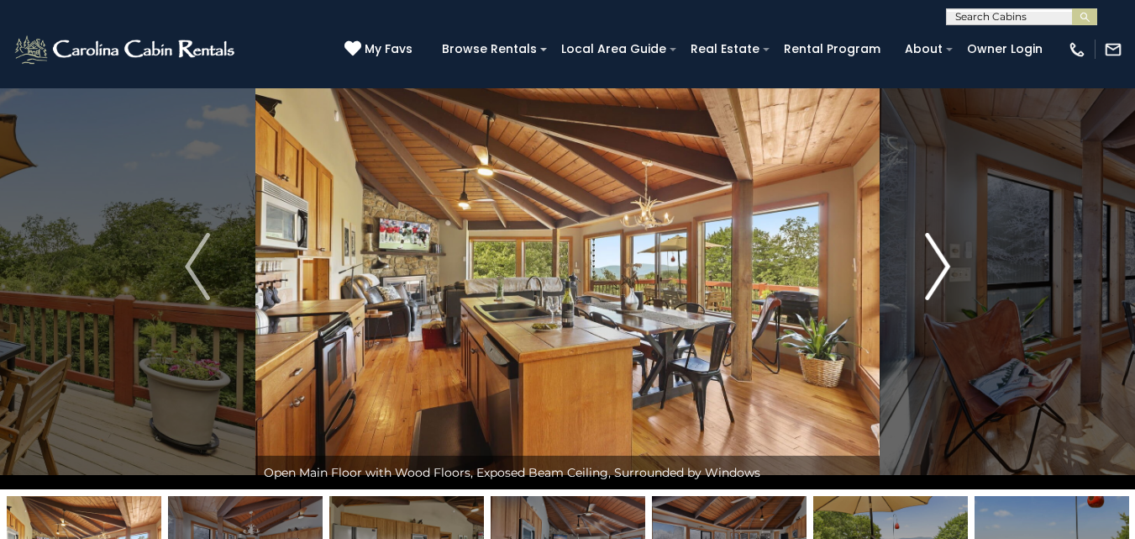
click at [940, 263] on img "Next" at bounding box center [937, 266] width 25 height 67
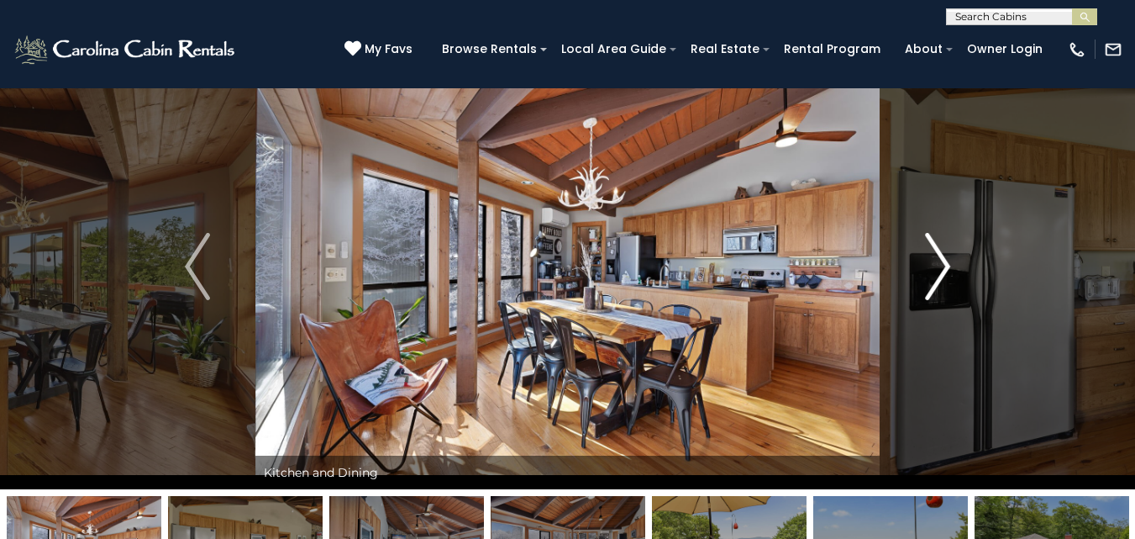
click at [940, 263] on img "Next" at bounding box center [937, 266] width 25 height 67
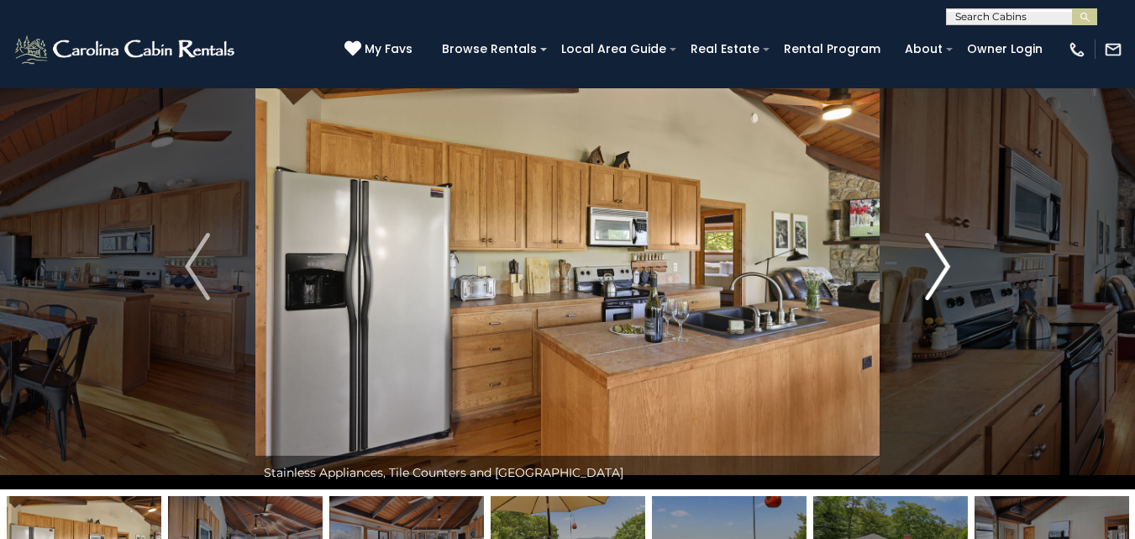
click at [940, 263] on img "Next" at bounding box center [937, 266] width 25 height 67
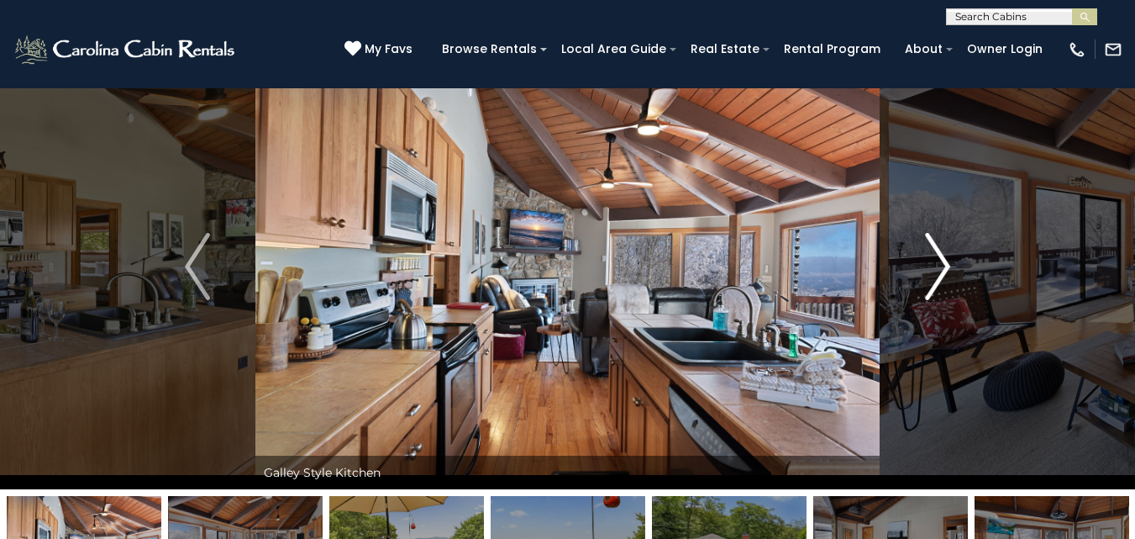
click at [940, 263] on img "Next" at bounding box center [937, 266] width 25 height 67
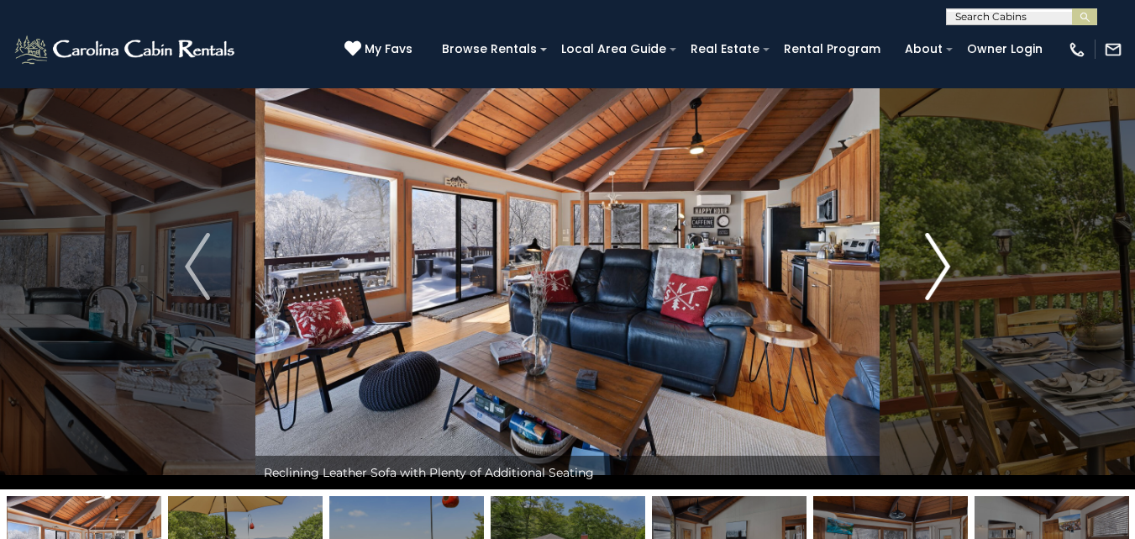
click at [940, 263] on img "Next" at bounding box center [937, 266] width 25 height 67
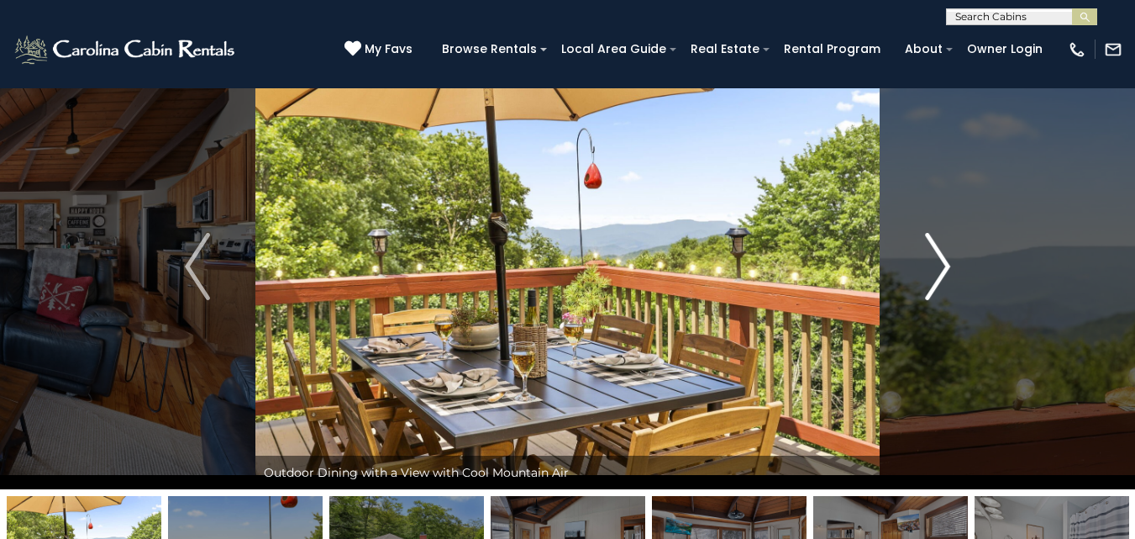
click at [940, 263] on img "Next" at bounding box center [937, 266] width 25 height 67
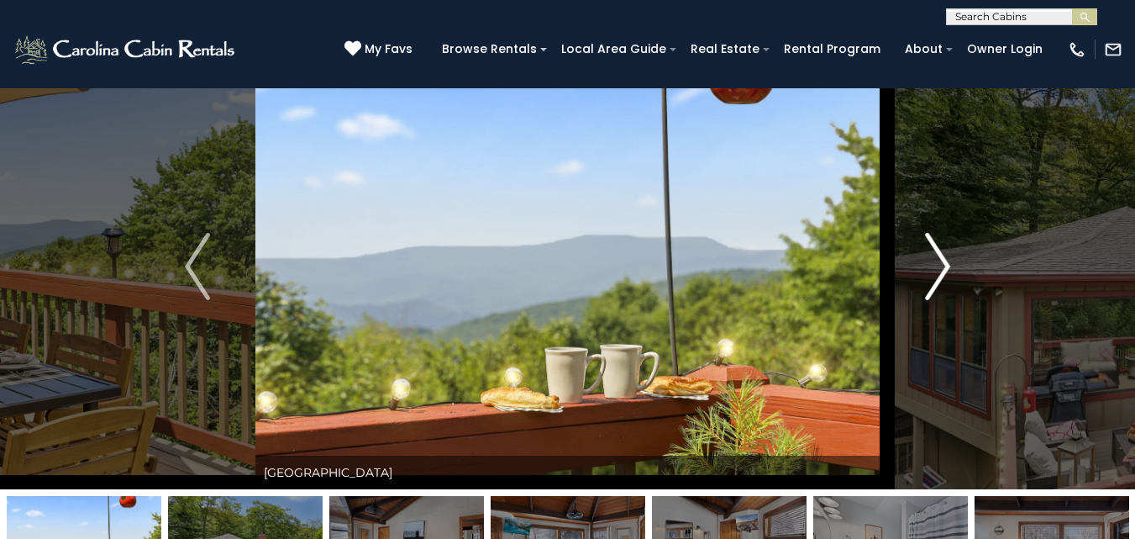
click at [940, 263] on img "Next" at bounding box center [937, 266] width 25 height 67
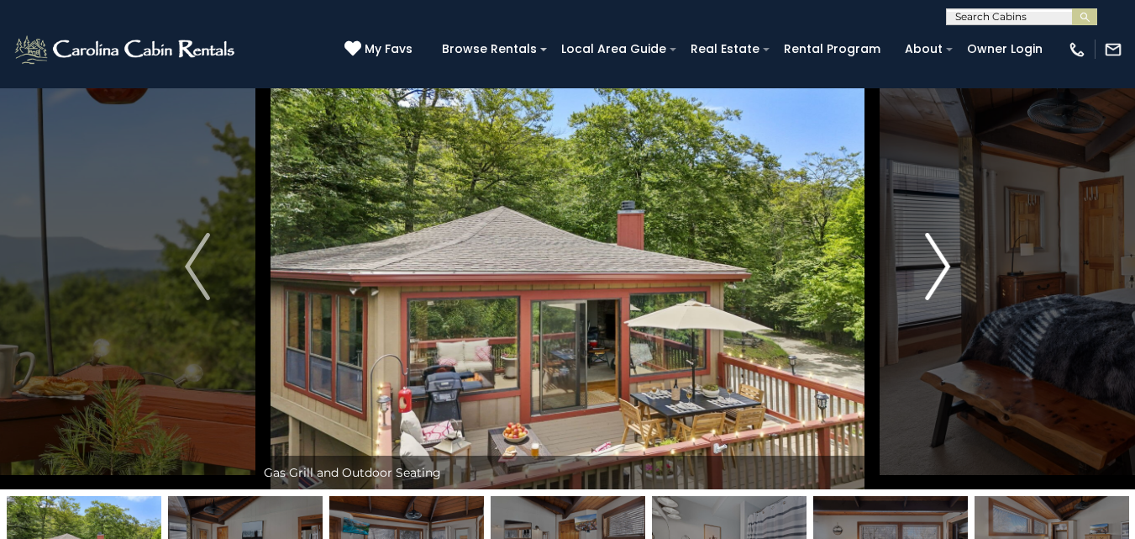
click at [940, 263] on img "Next" at bounding box center [937, 266] width 25 height 67
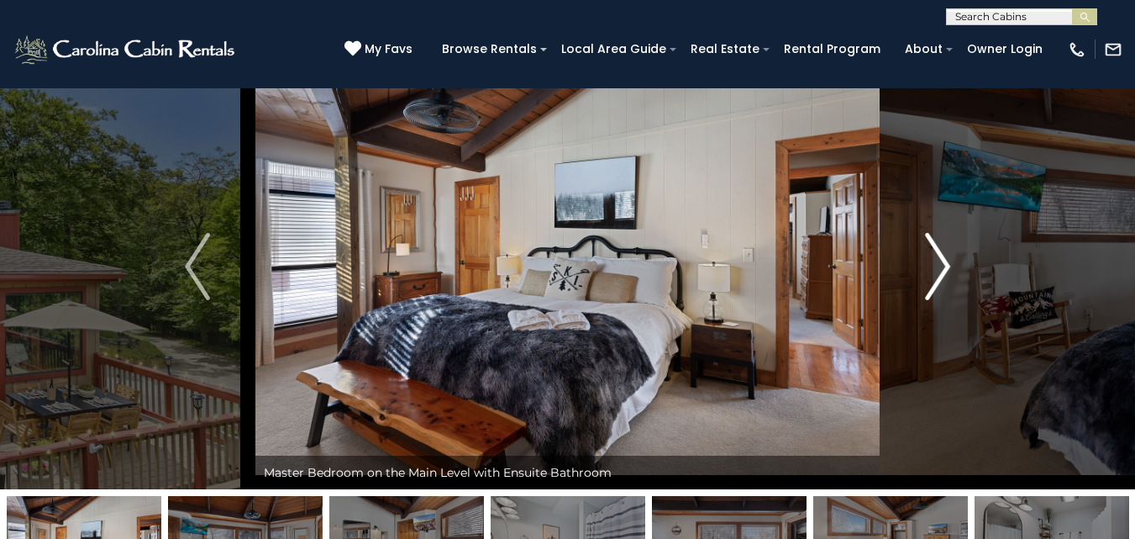
click at [940, 263] on img "Next" at bounding box center [937, 266] width 25 height 67
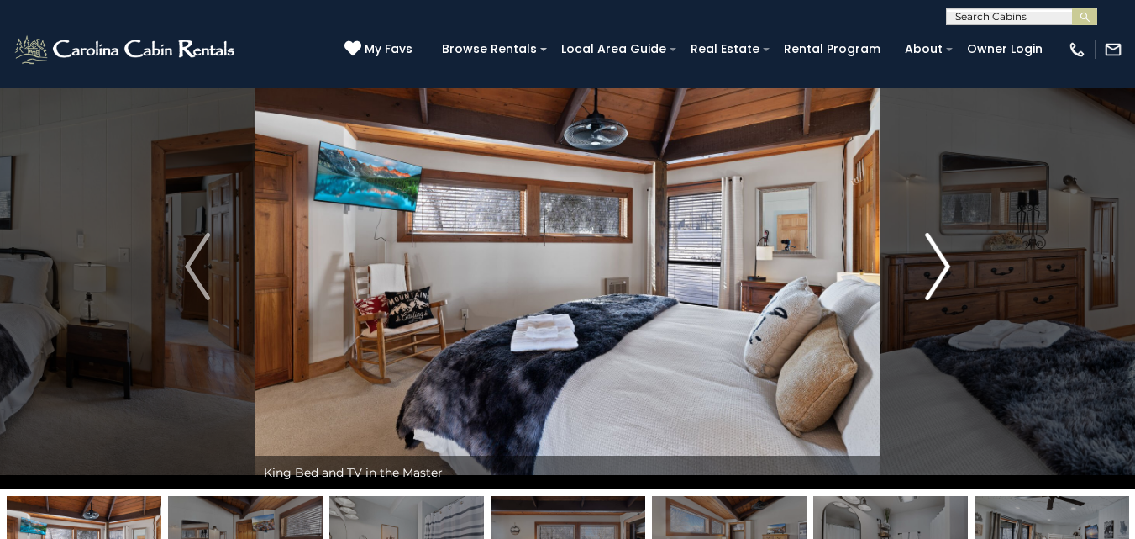
click at [940, 263] on img "Next" at bounding box center [937, 266] width 25 height 67
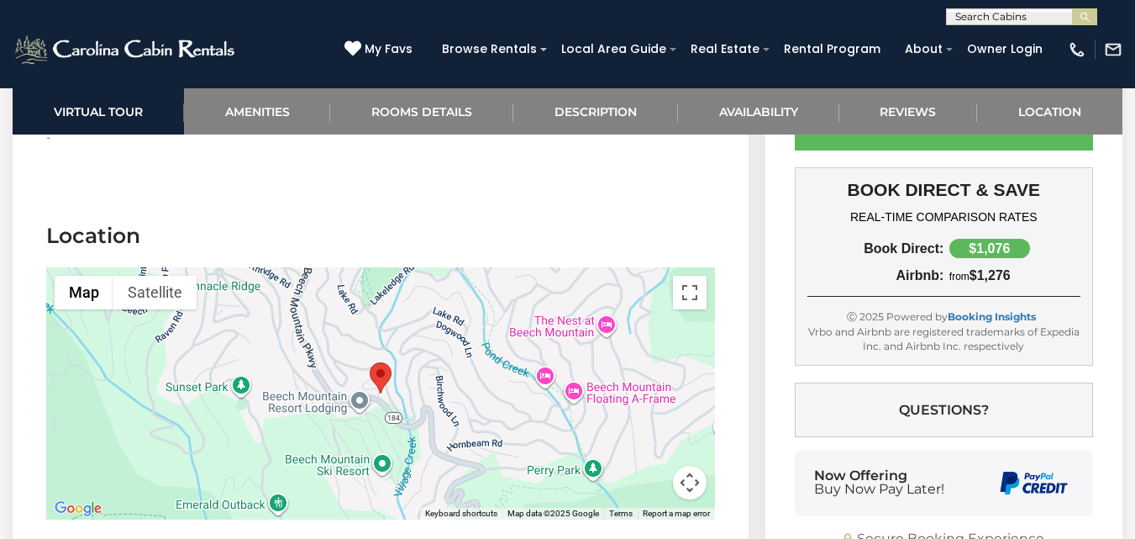
scroll to position [4166, 0]
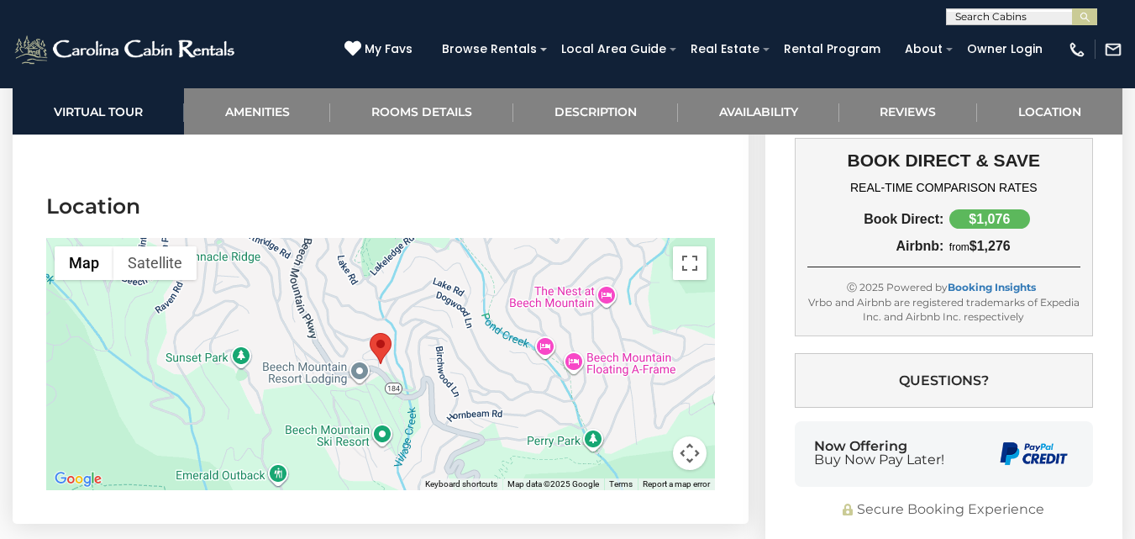
click at [760, 443] on div "Beech Mountain Place Sleeps: 9 | Sleeping Areas: 3 | Baths: 3 | Pets: No Pets $…" at bounding box center [946, 136] width 378 height 826
